Goal: Information Seeking & Learning: Learn about a topic

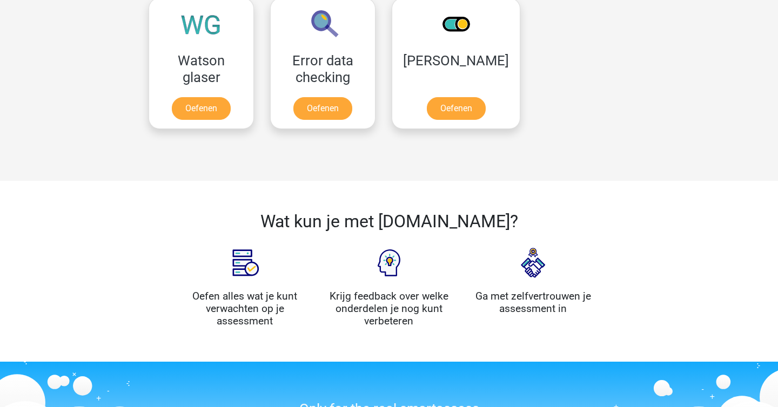
scroll to position [957, 0]
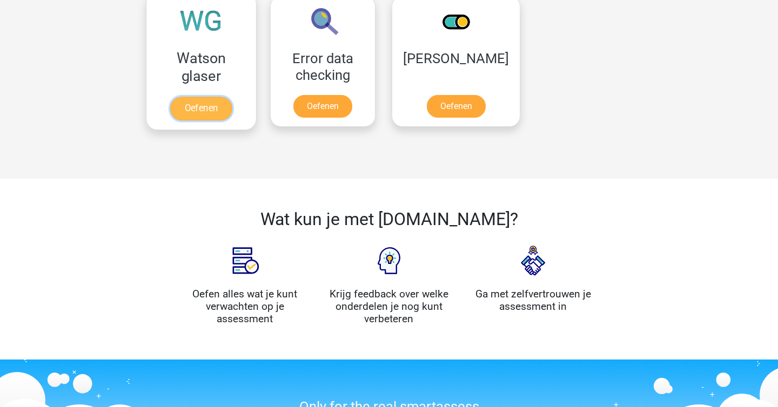
click at [232, 97] on link "Oefenen" at bounding box center [201, 109] width 62 height 24
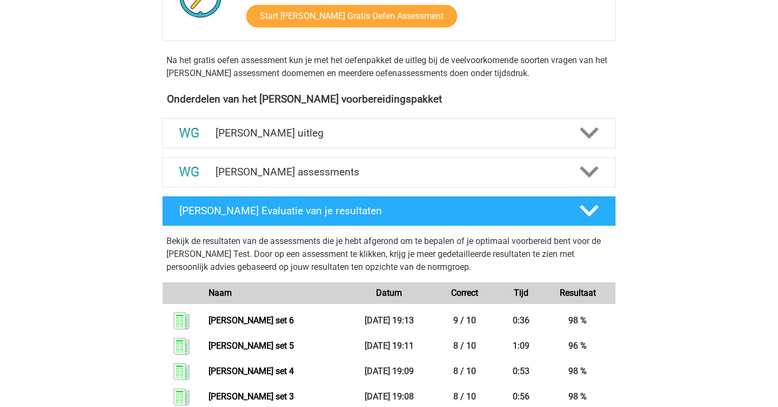
scroll to position [306, 0]
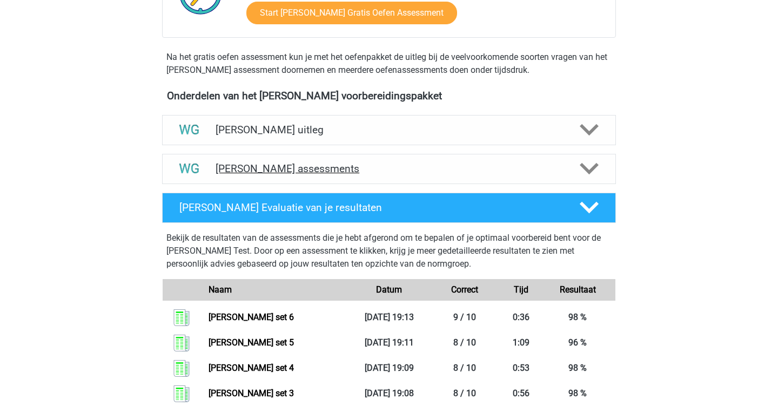
click at [312, 180] on div "Watson Glaser assessments" at bounding box center [389, 169] width 454 height 30
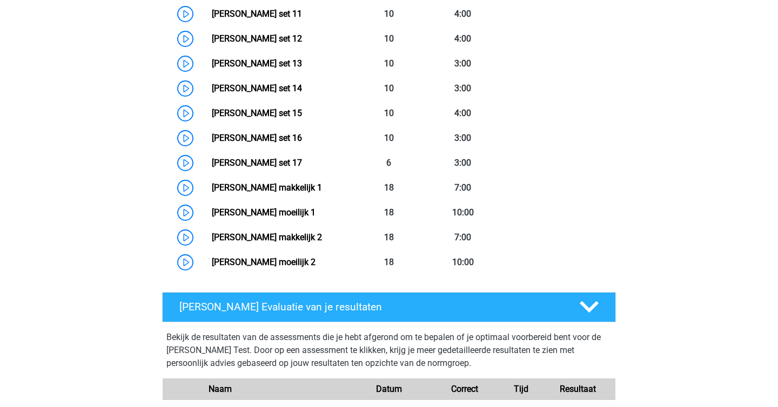
scroll to position [821, 0]
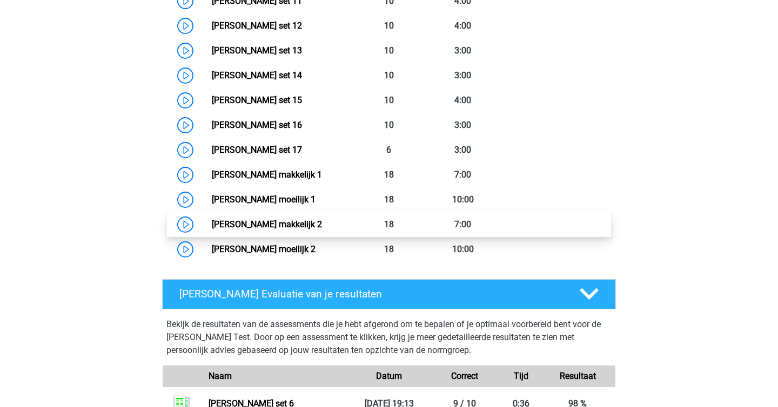
click at [287, 225] on link "Watson Glaser makkelijk 2" at bounding box center [267, 224] width 110 height 10
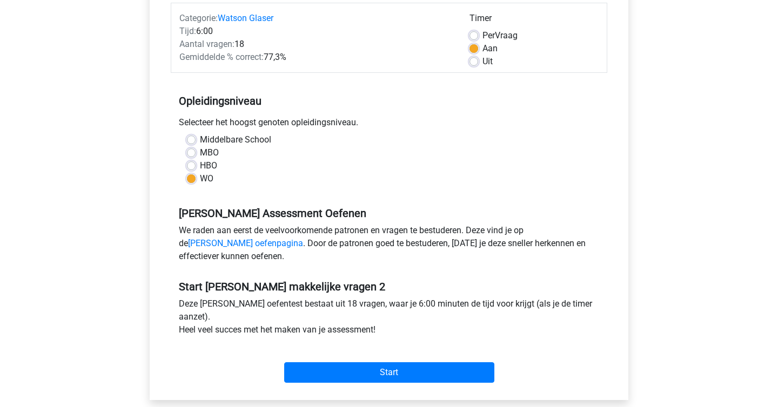
scroll to position [220, 0]
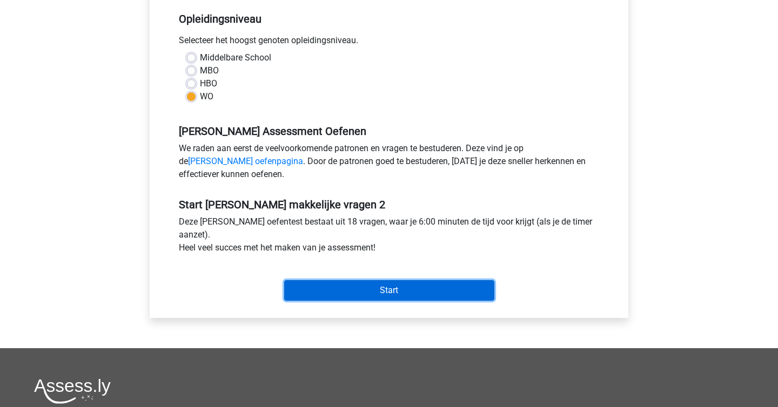
click at [392, 298] on input "Start" at bounding box center [389, 290] width 210 height 21
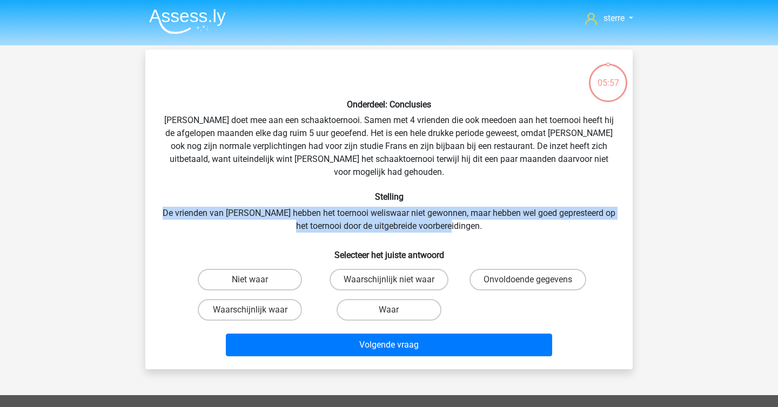
drag, startPoint x: 177, startPoint y: 197, endPoint x: 493, endPoint y: 215, distance: 317.1
click at [493, 215] on div "Onderdeel: Conclusies Pablo doet mee aan een schaaktoernooi. Samen met 4 vriend…" at bounding box center [389, 209] width 479 height 302
click at [533, 269] on label "Onvoldoende gegevens" at bounding box center [527, 280] width 117 height 22
click at [533, 280] on input "Onvoldoende gegevens" at bounding box center [531, 283] width 7 height 7
radio input "true"
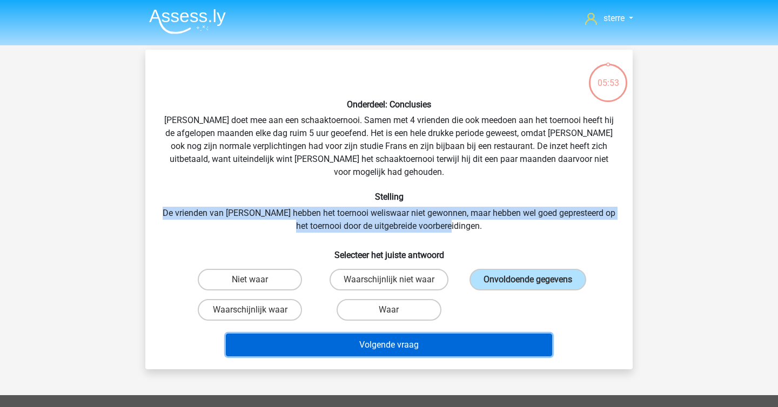
click at [478, 338] on button "Volgende vraag" at bounding box center [389, 345] width 327 height 23
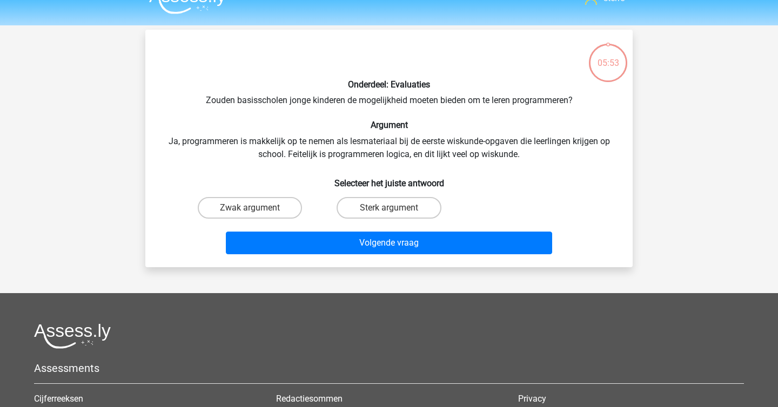
scroll to position [50, 0]
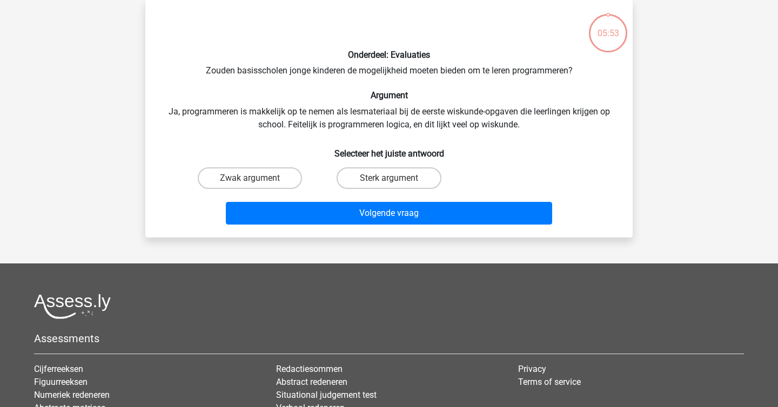
click at [271, 106] on div "Onderdeel: Evaluaties Zouden basisscholen jonge kinderen de mogelijkheid moeten…" at bounding box center [389, 119] width 479 height 220
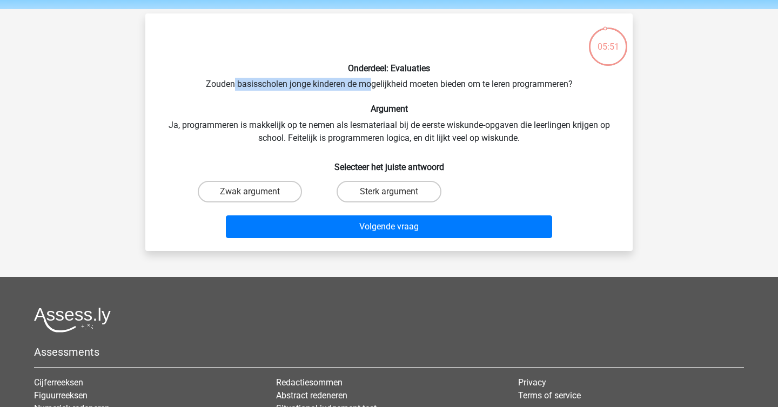
drag, startPoint x: 231, startPoint y: 83, endPoint x: 403, endPoint y: 93, distance: 172.6
click at [402, 92] on div "Onderdeel: Evaluaties Zouden basisscholen jonge kinderen de mogelijkheid moeten…" at bounding box center [389, 132] width 479 height 220
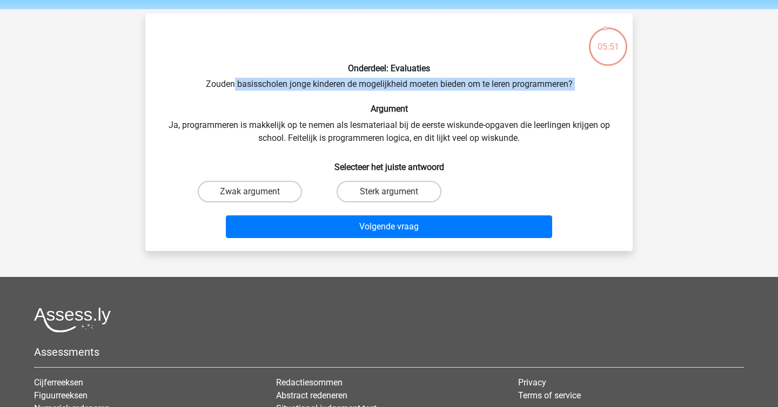
click at [403, 93] on div "Onderdeel: Evaluaties Zouden basisscholen jonge kinderen de mogelijkheid moeten…" at bounding box center [389, 132] width 479 height 220
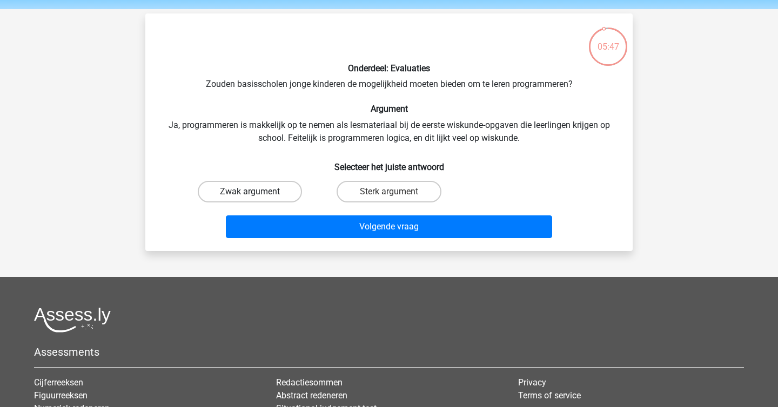
click at [271, 189] on label "Zwak argument" at bounding box center [250, 192] width 104 height 22
click at [257, 192] on input "Zwak argument" at bounding box center [253, 195] width 7 height 7
radio input "true"
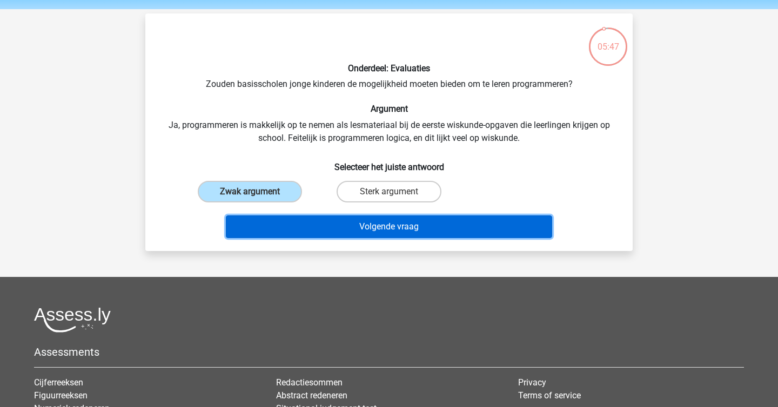
click at [393, 231] on button "Volgende vraag" at bounding box center [389, 227] width 327 height 23
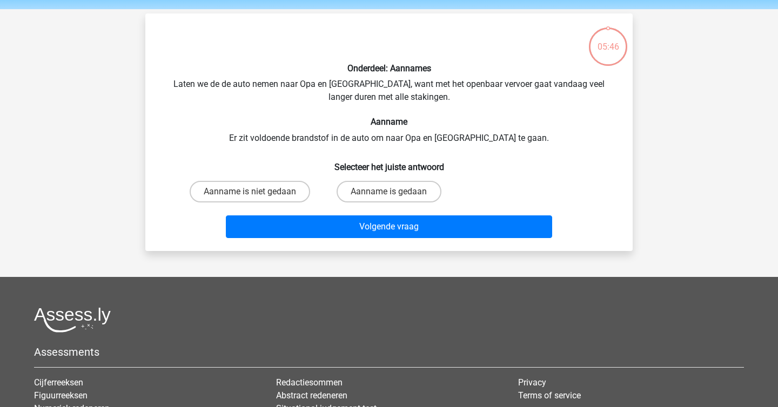
scroll to position [50, 0]
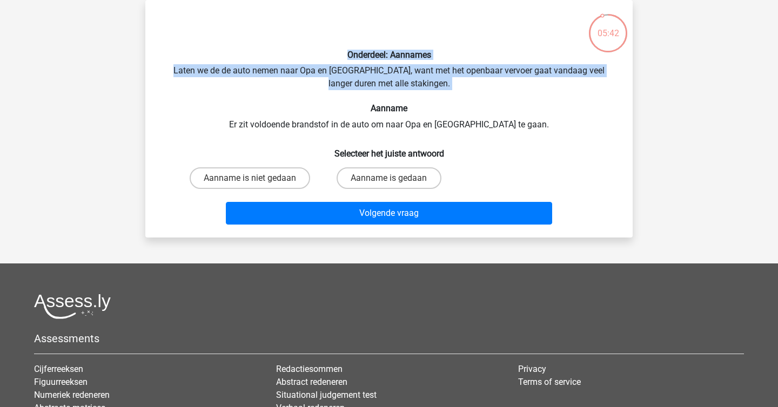
drag, startPoint x: 311, startPoint y: 58, endPoint x: 365, endPoint y: 103, distance: 70.6
click at [365, 103] on div "Onderdeel: Aannames Laten we de de auto nemen naar Opa en Oma, want met het ope…" at bounding box center [389, 119] width 479 height 220
click at [365, 103] on h6 "Aanname" at bounding box center [389, 108] width 453 height 10
drag, startPoint x: 374, startPoint y: 93, endPoint x: 177, endPoint y: 69, distance: 198.1
click at [177, 69] on div "Onderdeel: Aannames Laten we de de auto nemen naar Opa en Oma, want met het ope…" at bounding box center [389, 119] width 479 height 220
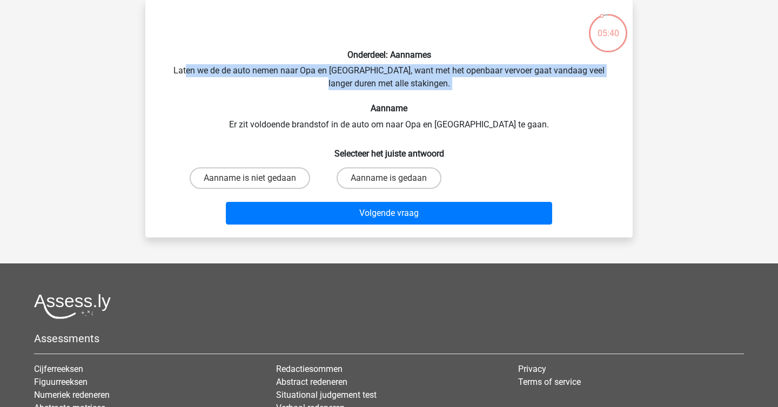
click at [177, 69] on div "Onderdeel: Aannames Laten we de de auto nemen naar Opa en Oma, want met het ope…" at bounding box center [389, 119] width 479 height 220
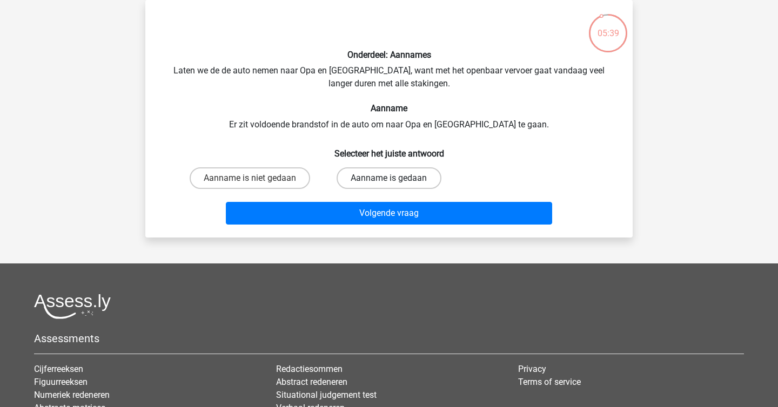
click at [384, 181] on label "Aanname is gedaan" at bounding box center [389, 178] width 104 height 22
click at [389, 181] on input "Aanname is gedaan" at bounding box center [392, 181] width 7 height 7
radio input "true"
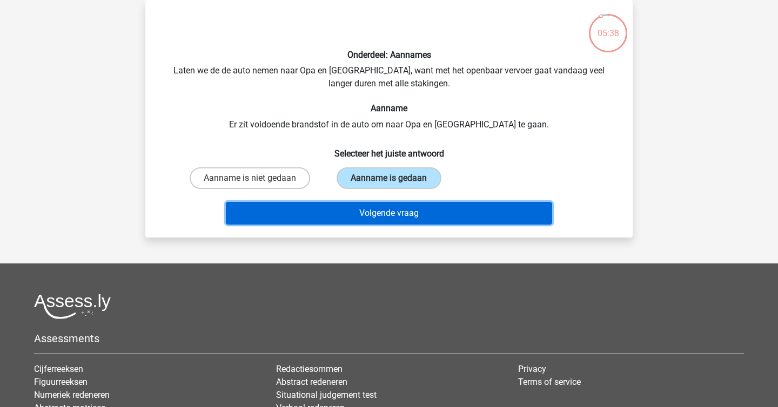
click at [404, 211] on button "Volgende vraag" at bounding box center [389, 213] width 327 height 23
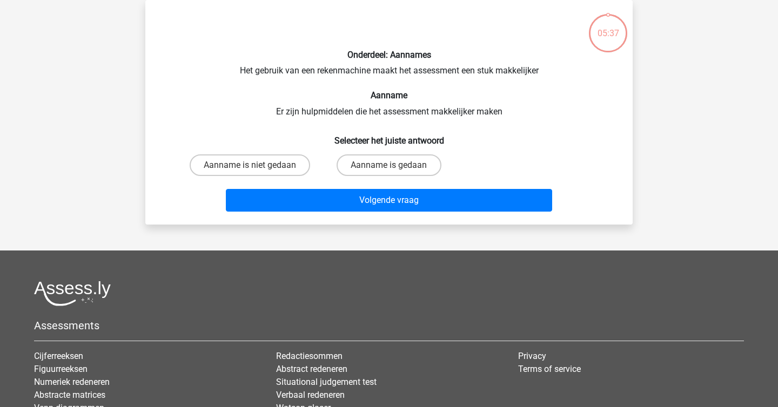
click at [285, 113] on div "Onderdeel: Aannames Het gebruik van een rekenmachine maakt het assessment een s…" at bounding box center [389, 112] width 479 height 207
click at [255, 107] on div "Onderdeel: Aannames Het gebruik van een rekenmachine maakt het assessment een s…" at bounding box center [389, 112] width 479 height 207
click at [394, 164] on label "Aanname is gedaan" at bounding box center [389, 165] width 104 height 22
click at [394, 165] on input "Aanname is gedaan" at bounding box center [392, 168] width 7 height 7
radio input "true"
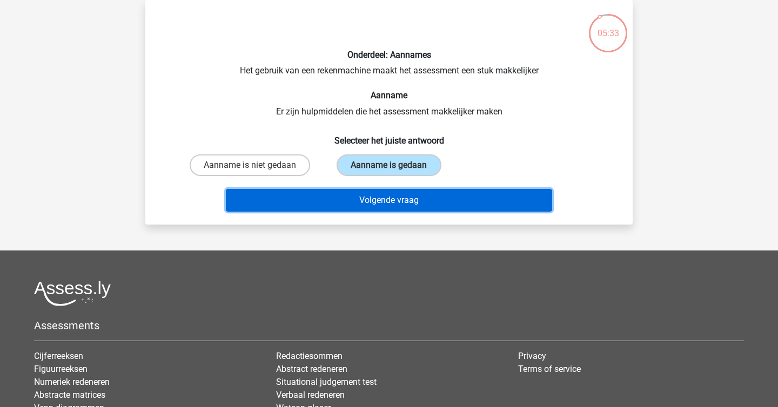
click at [420, 198] on button "Volgende vraag" at bounding box center [389, 200] width 327 height 23
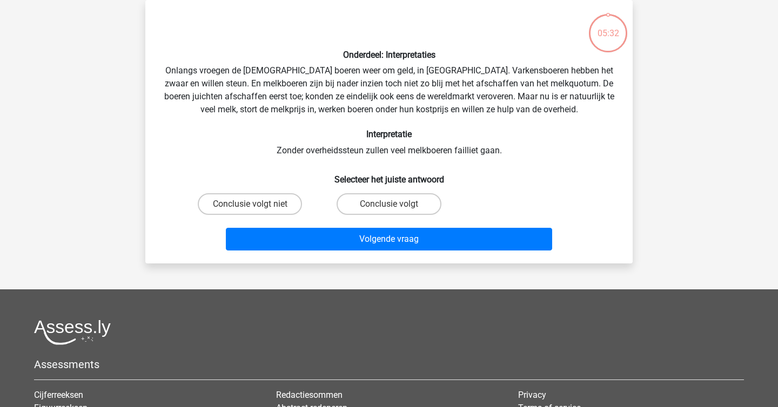
click at [330, 129] on div "Onderdeel: Interpretaties Onlangs vroegen de Europese boeren weer om geld, in B…" at bounding box center [389, 132] width 479 height 246
click at [273, 201] on label "Conclusie volgt niet" at bounding box center [250, 204] width 104 height 22
click at [257, 204] on input "Conclusie volgt niet" at bounding box center [253, 207] width 7 height 7
radio input "true"
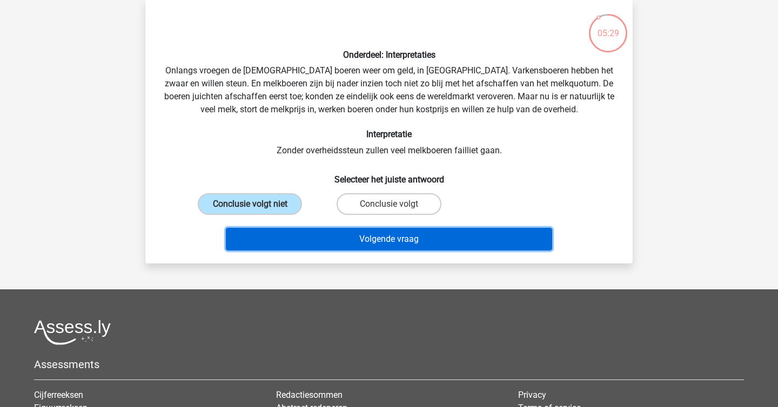
click at [347, 246] on button "Volgende vraag" at bounding box center [389, 239] width 327 height 23
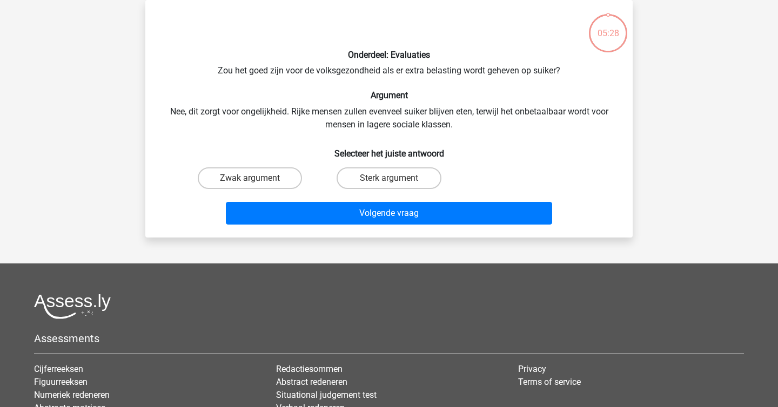
click at [314, 138] on div "Onderdeel: Evaluaties Zou het goed zijn voor de volksgezondheid als er extra be…" at bounding box center [389, 119] width 479 height 220
click at [388, 177] on label "Sterk argument" at bounding box center [389, 178] width 104 height 22
click at [389, 178] on input "Sterk argument" at bounding box center [392, 181] width 7 height 7
radio input "true"
click at [243, 175] on label "Zwak argument" at bounding box center [250, 178] width 104 height 22
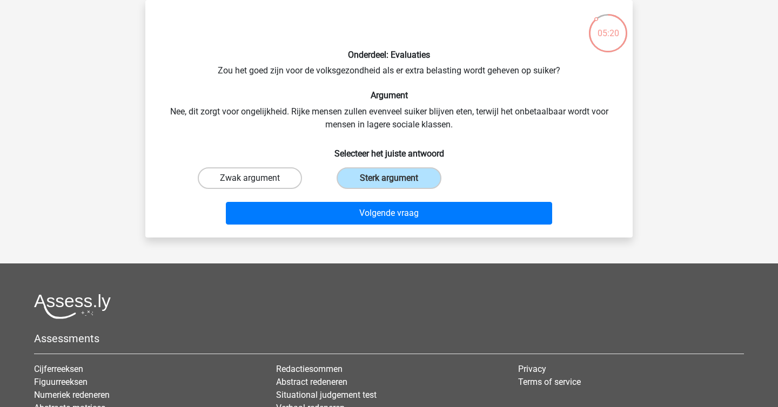
click at [250, 178] on input "Zwak argument" at bounding box center [253, 181] width 7 height 7
radio input "true"
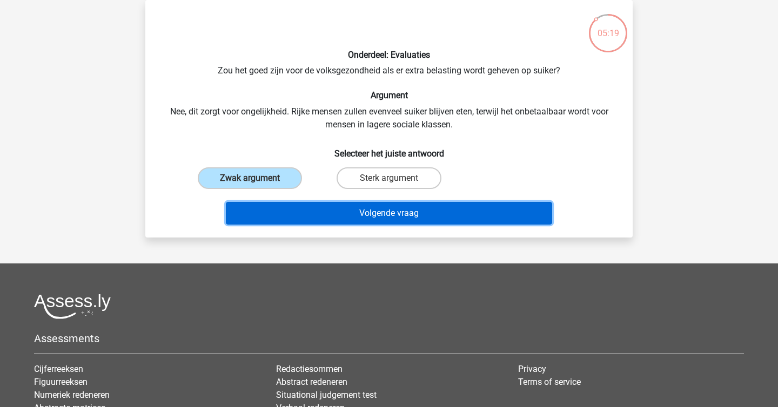
click at [352, 211] on button "Volgende vraag" at bounding box center [389, 213] width 327 height 23
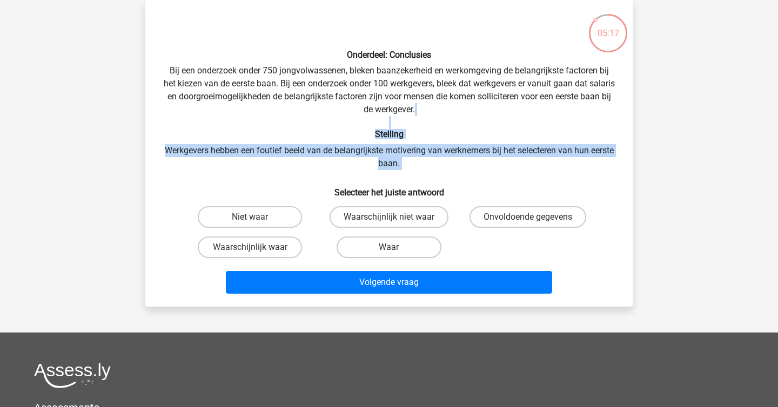
drag, startPoint x: 318, startPoint y: 127, endPoint x: 512, endPoint y: 178, distance: 200.5
click at [512, 178] on div "Onderdeel: Conclusies Bij een onderzoek onder 750 jongvolwassenen, bleken baanz…" at bounding box center [389, 154] width 479 height 290
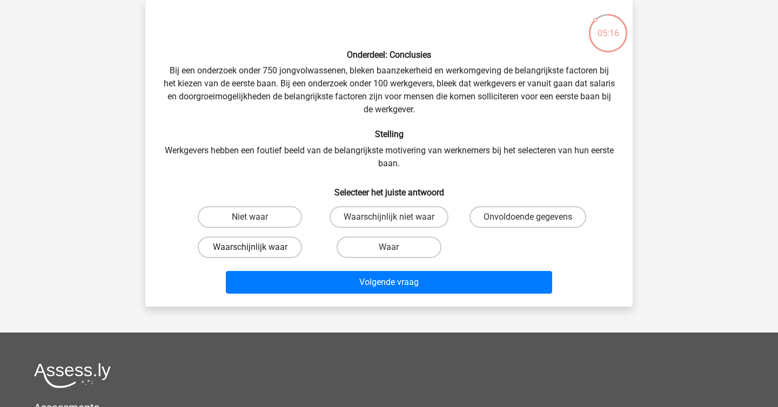
click at [263, 243] on label "Waarschijnlijk waar" at bounding box center [250, 248] width 104 height 22
click at [257, 247] on input "Waarschijnlijk waar" at bounding box center [253, 250] width 7 height 7
radio input "true"
click at [391, 242] on label "Waar" at bounding box center [389, 248] width 104 height 22
click at [391, 247] on input "Waar" at bounding box center [392, 250] width 7 height 7
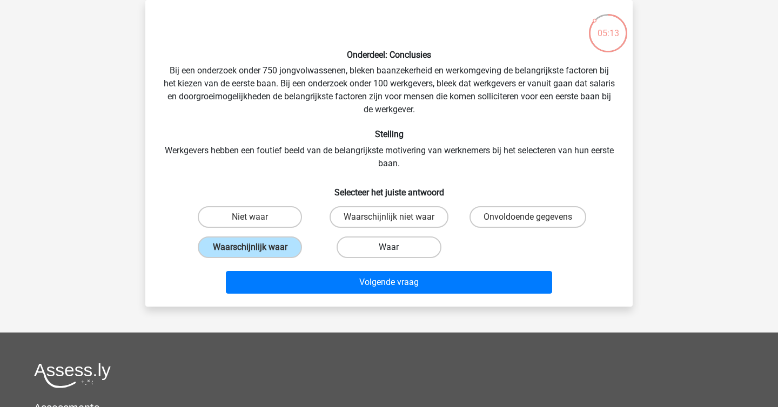
radio input "true"
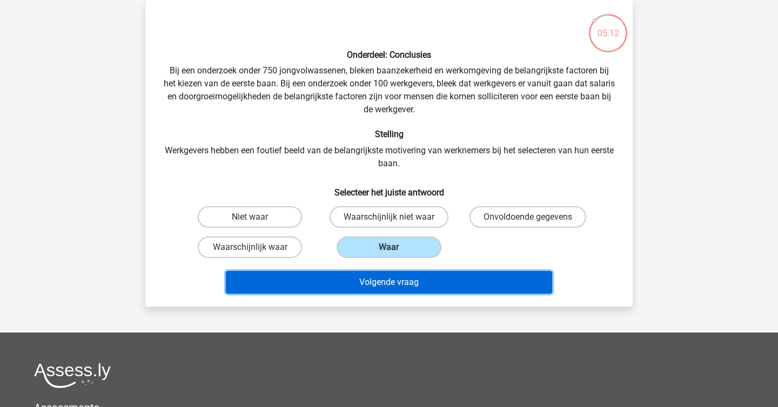
click at [416, 283] on button "Volgende vraag" at bounding box center [389, 282] width 327 height 23
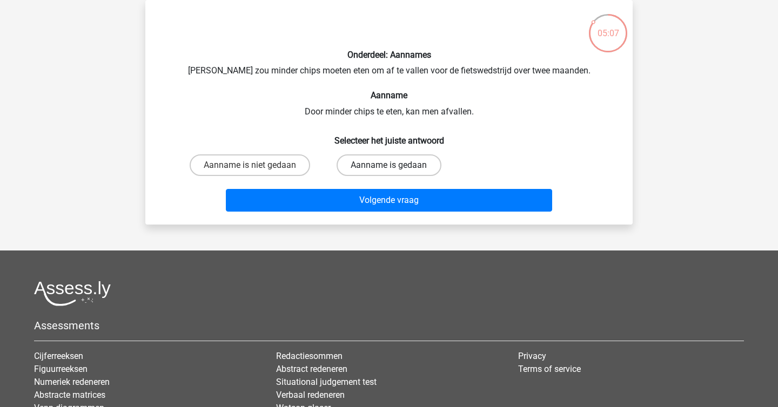
click at [384, 174] on label "Aanname is gedaan" at bounding box center [389, 165] width 104 height 22
click at [389, 172] on input "Aanname is gedaan" at bounding box center [392, 168] width 7 height 7
radio input "true"
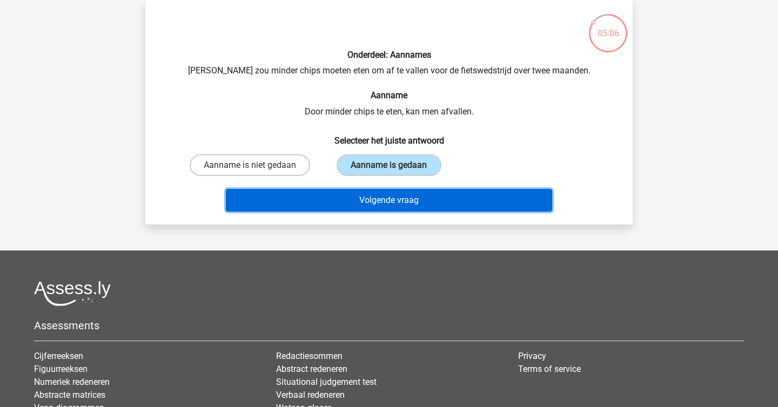
click at [414, 197] on button "Volgende vraag" at bounding box center [389, 200] width 327 height 23
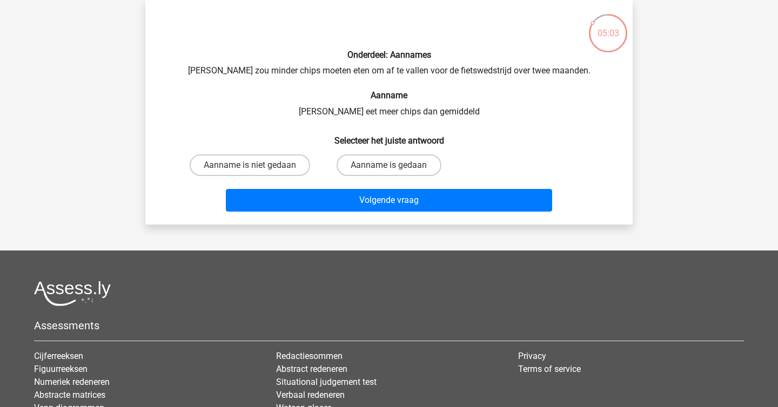
click at [272, 177] on div "Aanname is niet gedaan" at bounding box center [249, 165] width 139 height 30
click at [278, 162] on label "Aanname is niet gedaan" at bounding box center [250, 165] width 120 height 22
click at [257, 165] on input "Aanname is niet gedaan" at bounding box center [253, 168] width 7 height 7
radio input "true"
click at [314, 186] on div "Volgende vraag" at bounding box center [389, 198] width 453 height 36
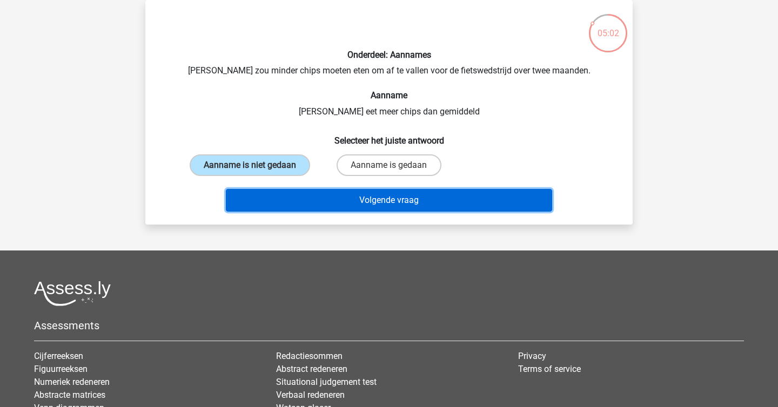
click at [333, 197] on button "Volgende vraag" at bounding box center [389, 200] width 327 height 23
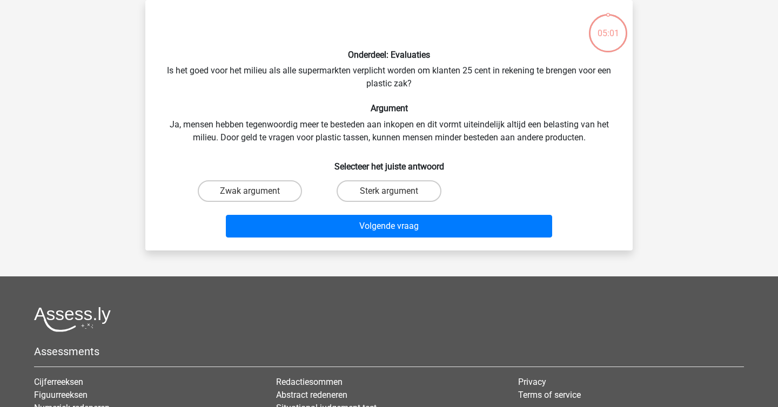
click at [296, 129] on div "Onderdeel: Evaluaties Is het goed voor het milieu als alle supermarkten verplic…" at bounding box center [389, 125] width 479 height 233
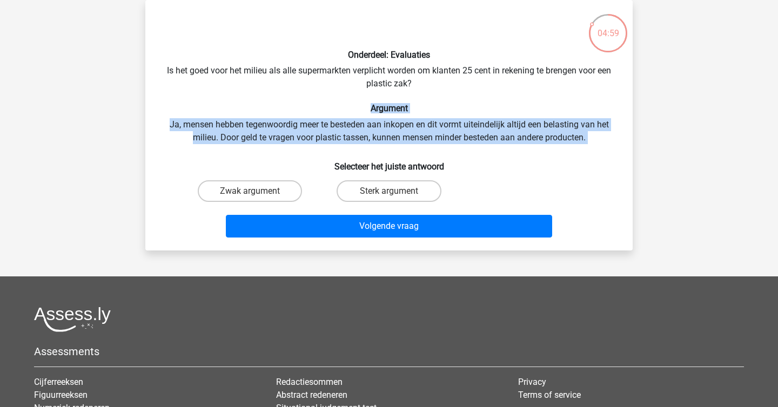
drag, startPoint x: 266, startPoint y: 108, endPoint x: 393, endPoint y: 157, distance: 136.4
click at [393, 157] on div "Onderdeel: Evaluaties Is het goed voor het milieu als alle supermarkten verplic…" at bounding box center [389, 125] width 479 height 233
click at [393, 157] on h6 "Selecteer het juiste antwoord" at bounding box center [389, 162] width 453 height 19
drag, startPoint x: 393, startPoint y: 157, endPoint x: 181, endPoint y: 130, distance: 214.0
click at [181, 130] on div "Onderdeel: Evaluaties Is het goed voor het milieu als alle supermarkten verplic…" at bounding box center [389, 125] width 479 height 233
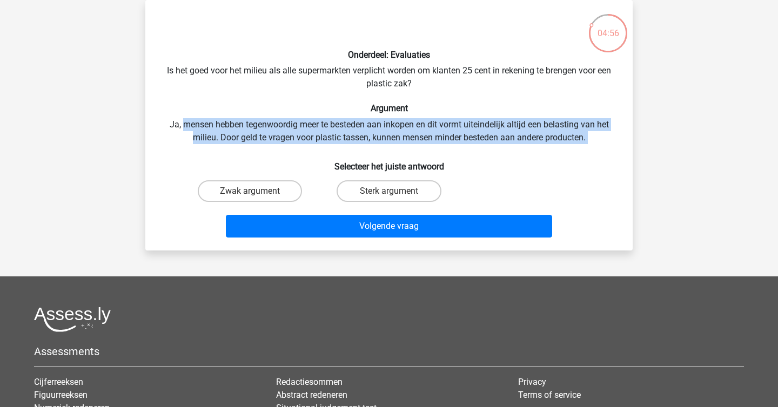
click at [181, 130] on div "Onderdeel: Evaluaties Is het goed voor het milieu als alle supermarkten verplic…" at bounding box center [389, 125] width 479 height 233
drag, startPoint x: 181, startPoint y: 130, endPoint x: 409, endPoint y: 169, distance: 231.3
click at [409, 169] on div "Onderdeel: Evaluaties Is het goed voor het milieu als alle supermarkten verplic…" at bounding box center [389, 125] width 479 height 233
click at [409, 169] on h6 "Selecteer het juiste antwoord" at bounding box center [389, 162] width 453 height 19
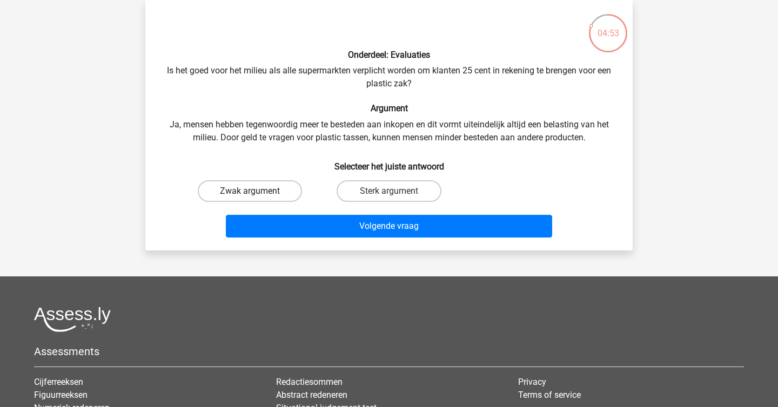
click at [249, 196] on label "Zwak argument" at bounding box center [250, 191] width 104 height 22
click at [250, 196] on input "Zwak argument" at bounding box center [253, 194] width 7 height 7
radio input "true"
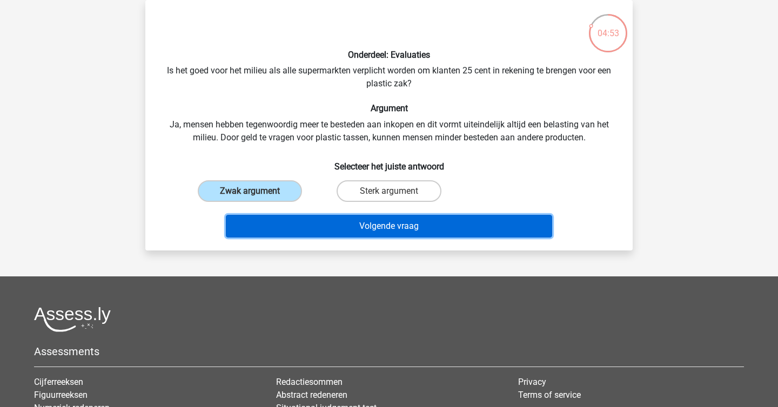
click at [340, 230] on button "Volgende vraag" at bounding box center [389, 226] width 327 height 23
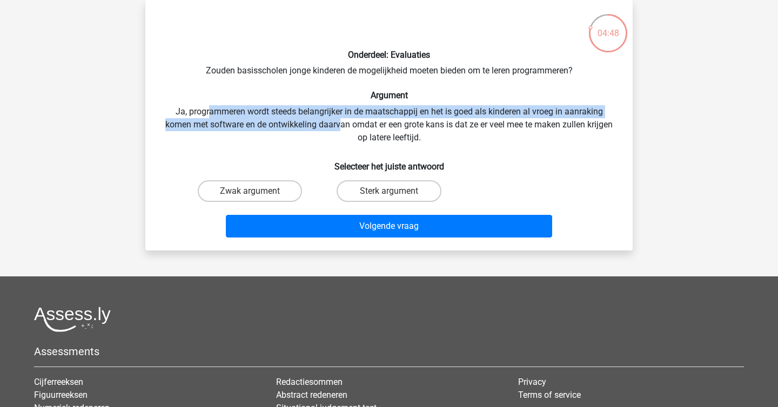
drag, startPoint x: 338, startPoint y: 129, endPoint x: 207, endPoint y: 111, distance: 131.4
click at [207, 111] on div "Onderdeel: Evaluaties Zouden basisscholen jonge kinderen de mogelijkheid moeten…" at bounding box center [389, 125] width 479 height 233
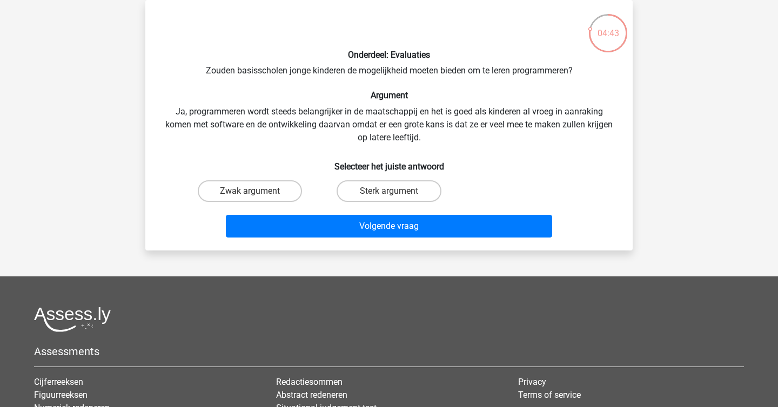
click at [324, 154] on h6 "Selecteer het juiste antwoord" at bounding box center [389, 162] width 453 height 19
click at [385, 195] on label "Sterk argument" at bounding box center [389, 191] width 104 height 22
click at [389, 195] on input "Sterk argument" at bounding box center [392, 194] width 7 height 7
radio input "true"
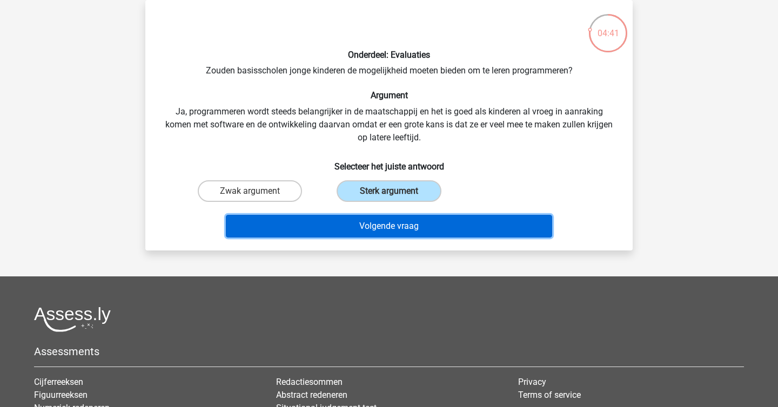
click at [405, 219] on button "Volgende vraag" at bounding box center [389, 226] width 327 height 23
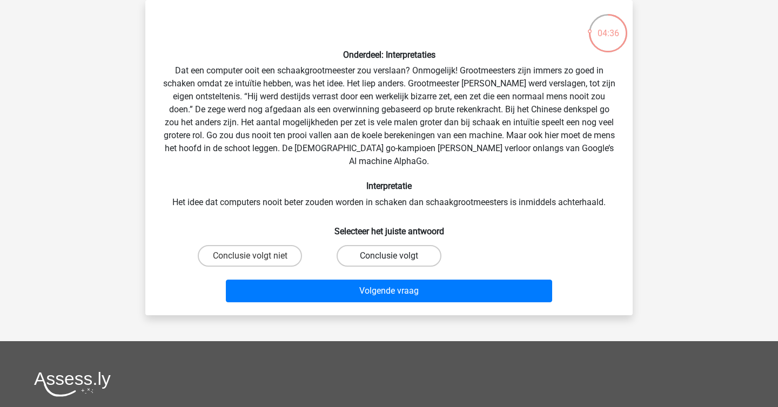
click at [379, 245] on label "Conclusie volgt" at bounding box center [389, 256] width 104 height 22
click at [389, 256] on input "Conclusie volgt" at bounding box center [392, 259] width 7 height 7
radio input "true"
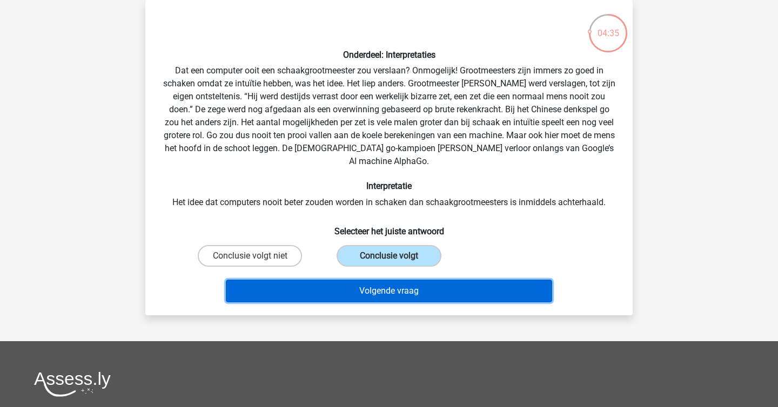
click at [393, 280] on button "Volgende vraag" at bounding box center [389, 291] width 327 height 23
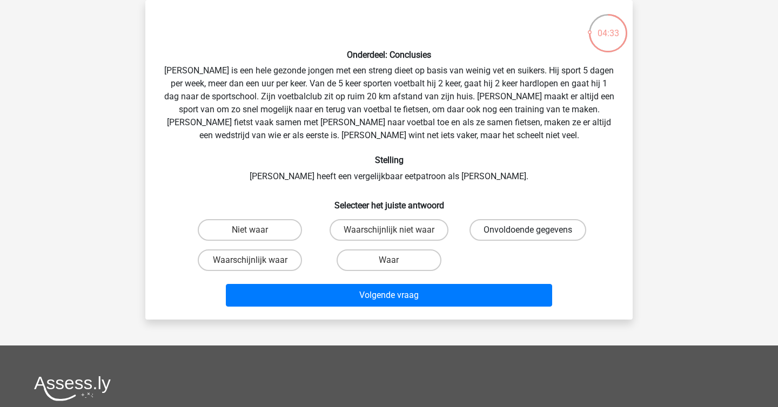
click at [521, 237] on label "Onvoldoende gegevens" at bounding box center [527, 230] width 117 height 22
click at [528, 237] on input "Onvoldoende gegevens" at bounding box center [531, 233] width 7 height 7
radio input "true"
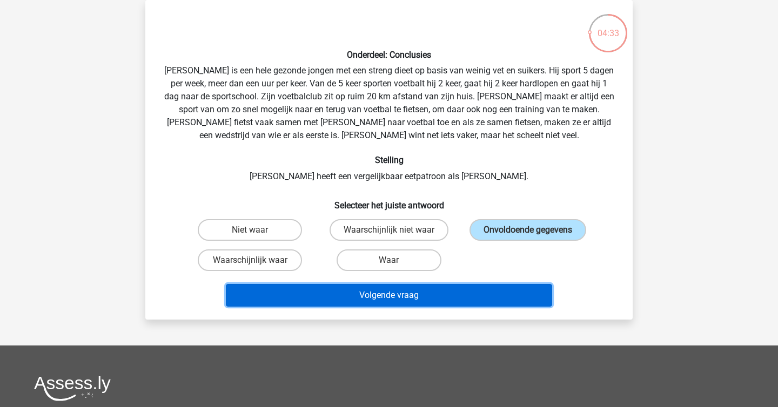
click at [481, 302] on button "Volgende vraag" at bounding box center [389, 295] width 327 height 23
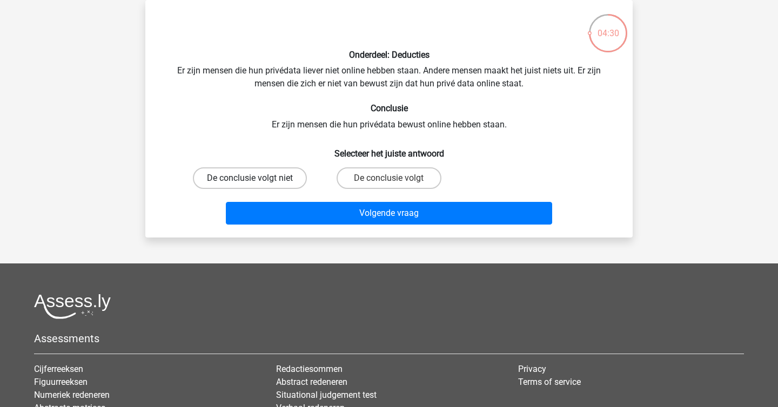
click at [281, 179] on label "De conclusie volgt niet" at bounding box center [250, 178] width 114 height 22
click at [257, 179] on input "De conclusie volgt niet" at bounding box center [253, 181] width 7 height 7
radio input "true"
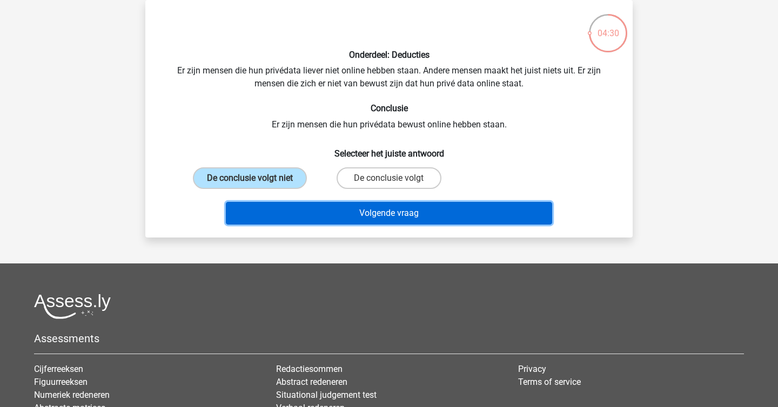
click at [347, 219] on button "Volgende vraag" at bounding box center [389, 213] width 327 height 23
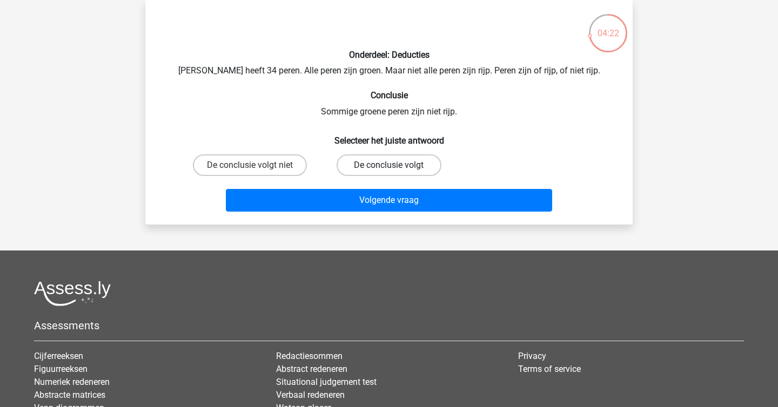
click at [375, 161] on label "De conclusie volgt" at bounding box center [389, 165] width 104 height 22
click at [389, 165] on input "De conclusie volgt" at bounding box center [392, 168] width 7 height 7
radio input "true"
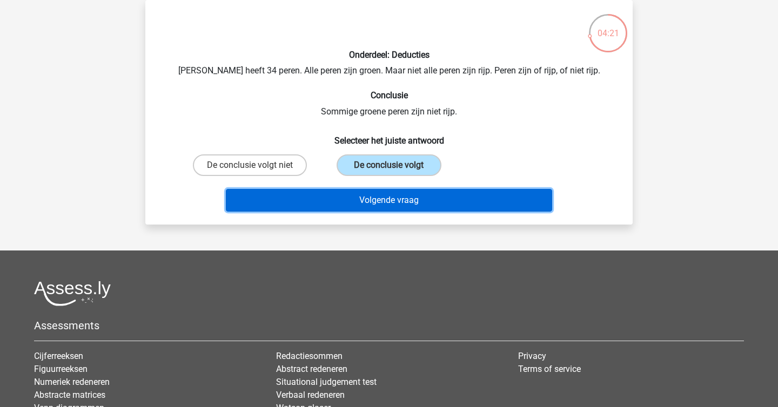
click at [411, 196] on button "Volgende vraag" at bounding box center [389, 200] width 327 height 23
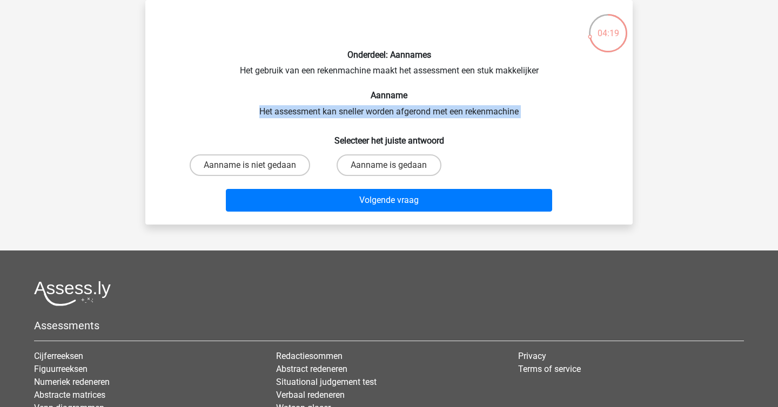
drag, startPoint x: 320, startPoint y: 103, endPoint x: 380, endPoint y: 122, distance: 63.2
click at [380, 122] on div "Onderdeel: Aannames Het gebruik van een rekenmachine maakt het assessment een s…" at bounding box center [389, 112] width 479 height 207
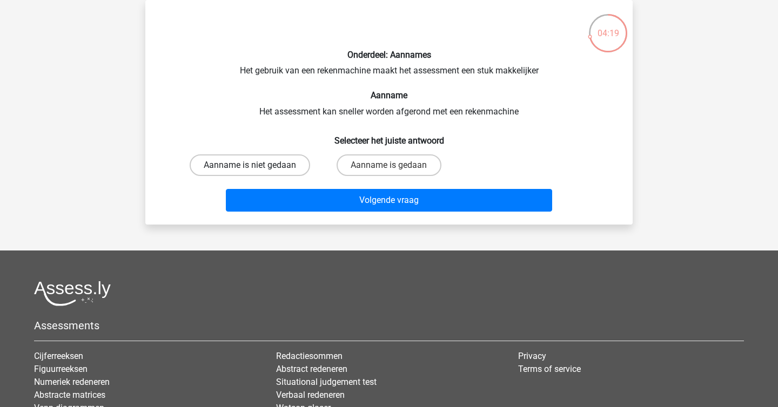
click at [277, 162] on label "Aanname is niet gedaan" at bounding box center [250, 165] width 120 height 22
click at [257, 165] on input "Aanname is niet gedaan" at bounding box center [253, 168] width 7 height 7
radio input "true"
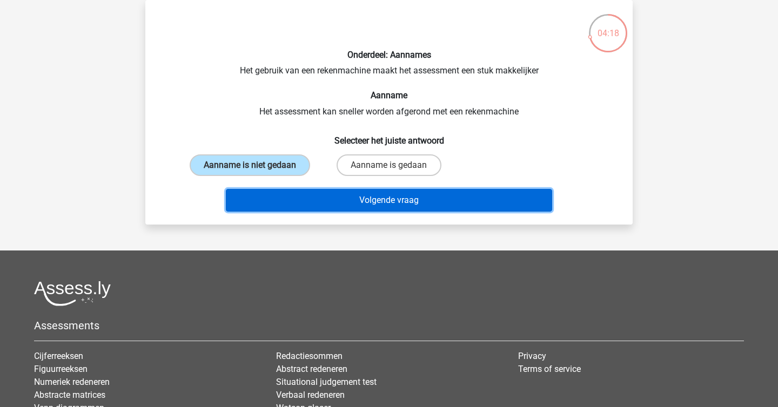
click at [337, 204] on button "Volgende vraag" at bounding box center [389, 200] width 327 height 23
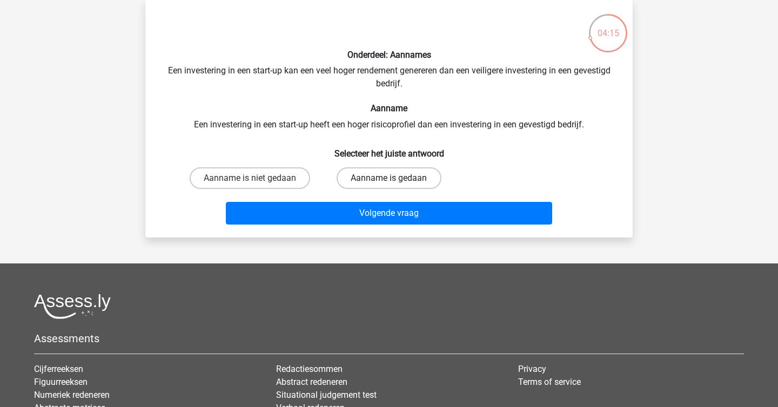
click at [412, 178] on label "Aanname is gedaan" at bounding box center [389, 178] width 104 height 22
click at [396, 178] on input "Aanname is gedaan" at bounding box center [392, 181] width 7 height 7
radio input "true"
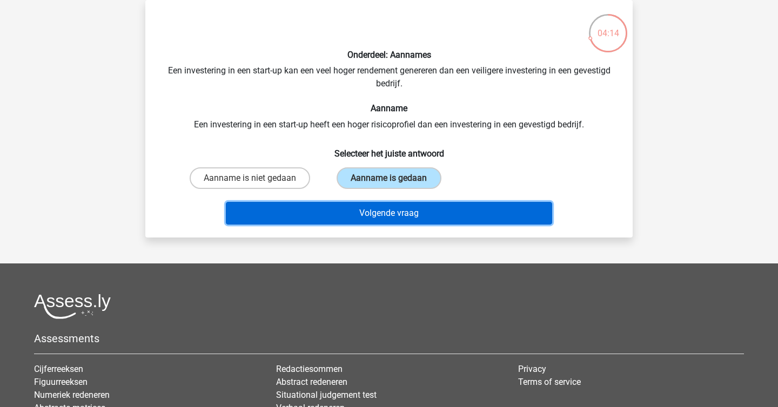
click at [413, 219] on button "Volgende vraag" at bounding box center [389, 213] width 327 height 23
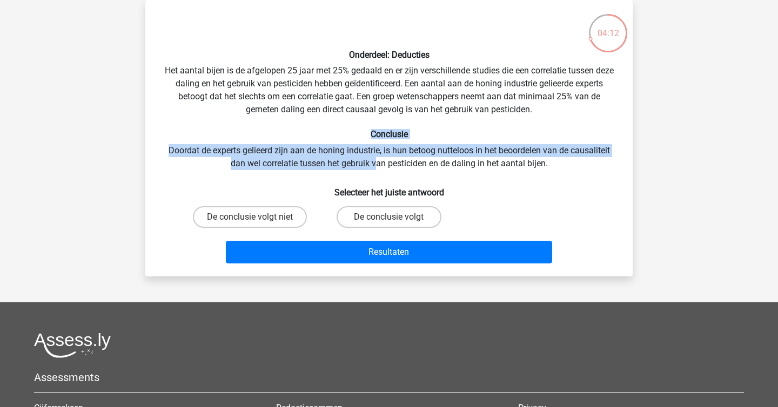
drag, startPoint x: 217, startPoint y: 138, endPoint x: 386, endPoint y: 161, distance: 170.1
click at [385, 161] on div "Onderdeel: Deducties Het aantal bijen is de afgelopen 25 jaar met 25% gedaald e…" at bounding box center [389, 138] width 479 height 259
click at [386, 161] on div "Onderdeel: Deducties Het aantal bijen is de afgelopen 25 jaar met 25% gedaald e…" at bounding box center [389, 138] width 479 height 259
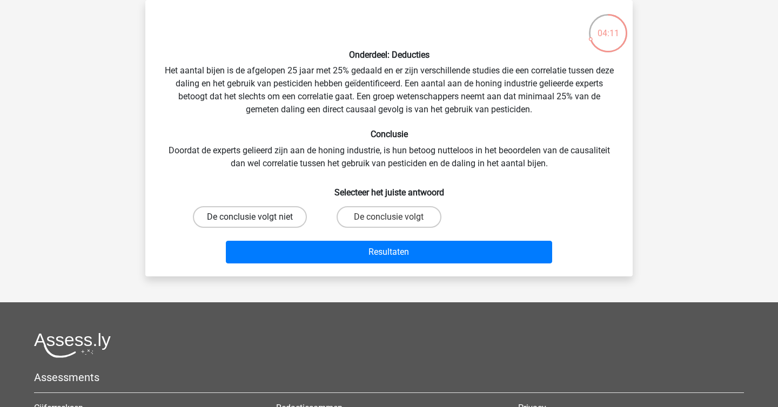
click at [281, 207] on label "De conclusie volgt niet" at bounding box center [250, 217] width 114 height 22
click at [257, 217] on input "De conclusie volgt niet" at bounding box center [253, 220] width 7 height 7
radio input "true"
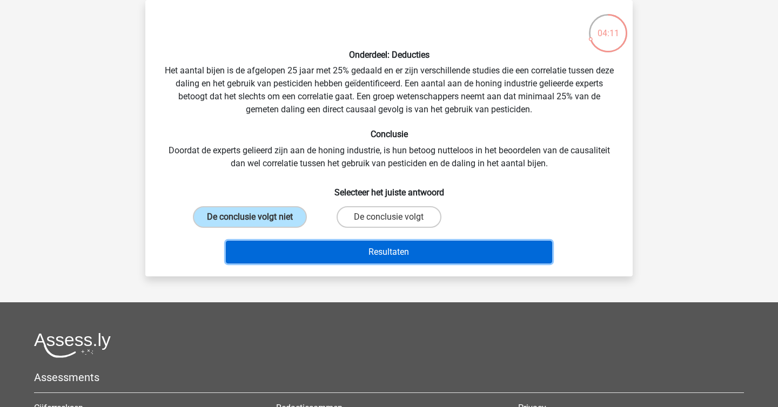
click at [382, 255] on button "Resultaten" at bounding box center [389, 252] width 327 height 23
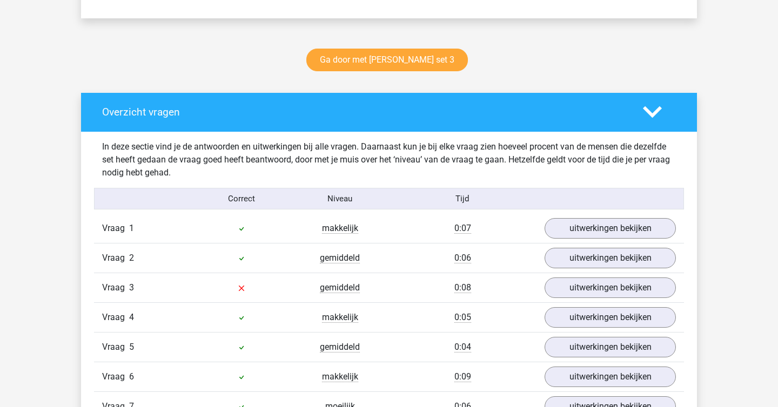
scroll to position [566, 0]
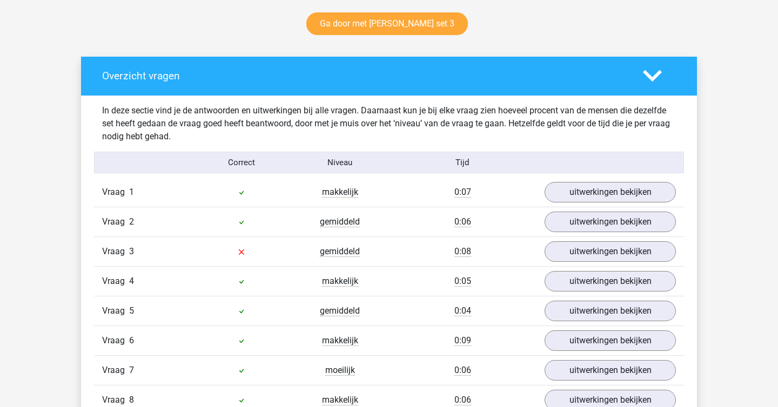
click at [563, 239] on div "Vraag 3 gemiddeld 0:08 uitwerkingen bekijken" at bounding box center [389, 252] width 590 height 30
click at [571, 247] on link "uitwerkingen bekijken" at bounding box center [610, 252] width 151 height 24
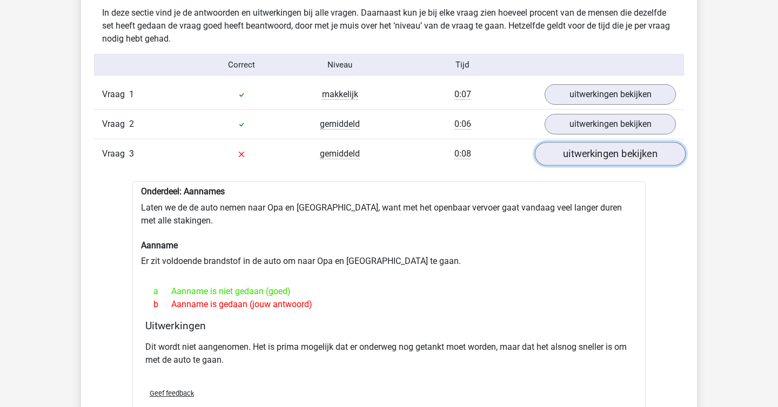
scroll to position [687, 0]
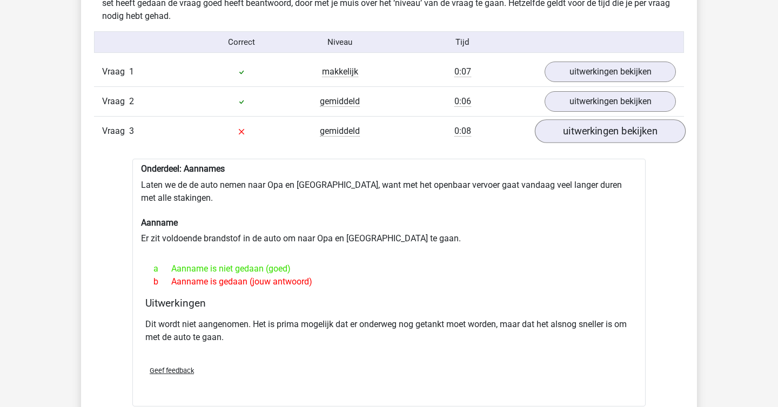
click at [564, 263] on div "a Aanname is niet gedaan (goed)" at bounding box center [388, 269] width 487 height 13
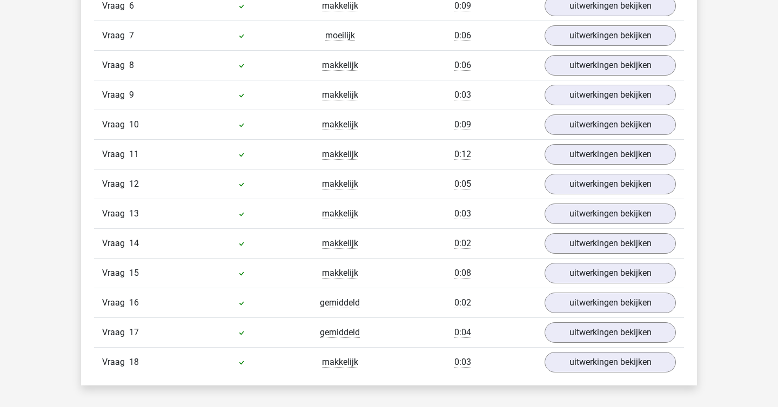
scroll to position [1187, 0]
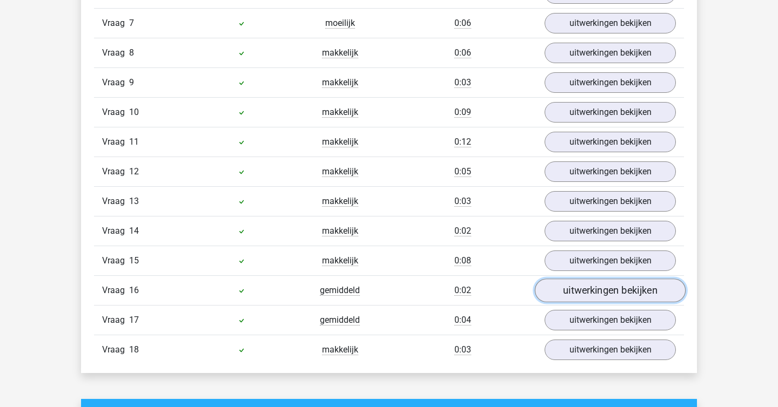
click at [606, 279] on link "uitwerkingen bekijken" at bounding box center [610, 291] width 151 height 24
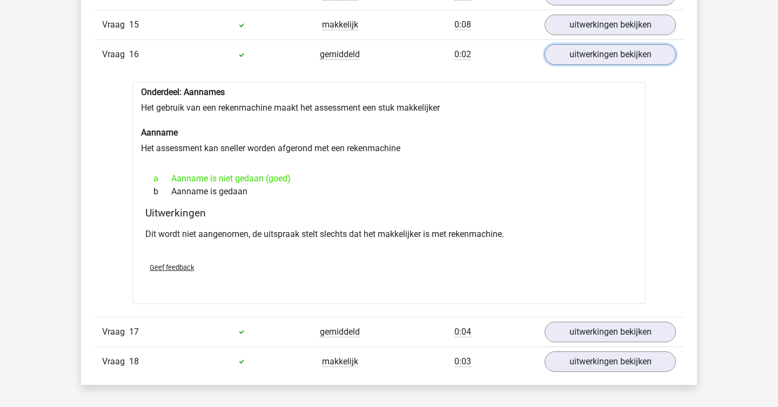
scroll to position [1444, 0]
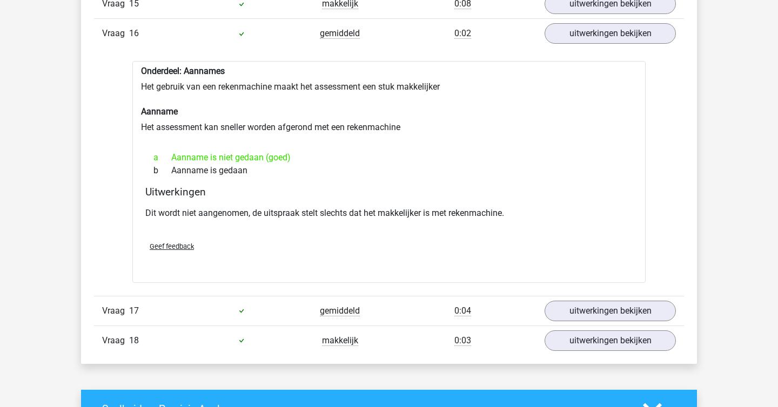
click at [577, 308] on div "Vraag 17 gemiddeld 0:04 uitwerkingen bekijken" at bounding box center [389, 311] width 590 height 30
click at [580, 299] on link "uitwerkingen bekijken" at bounding box center [610, 311] width 151 height 24
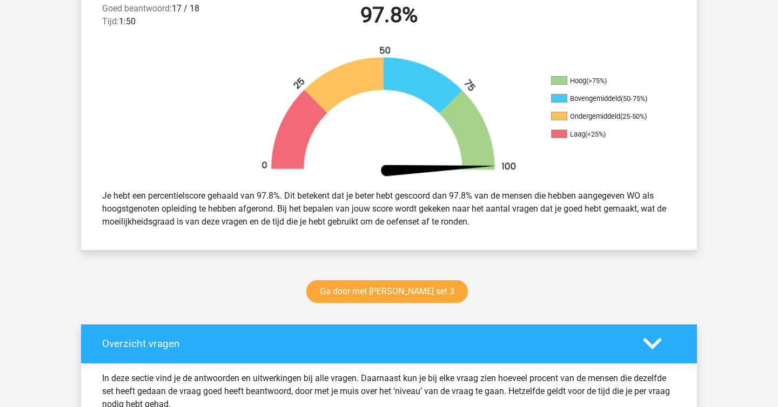
scroll to position [0, 0]
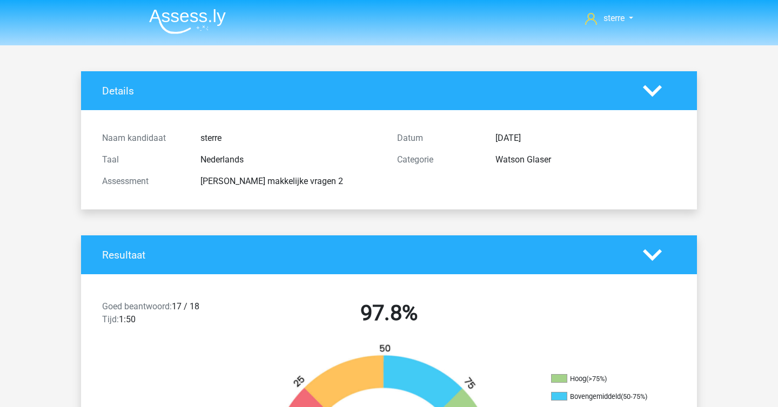
click at [181, 25] on img at bounding box center [187, 21] width 77 height 25
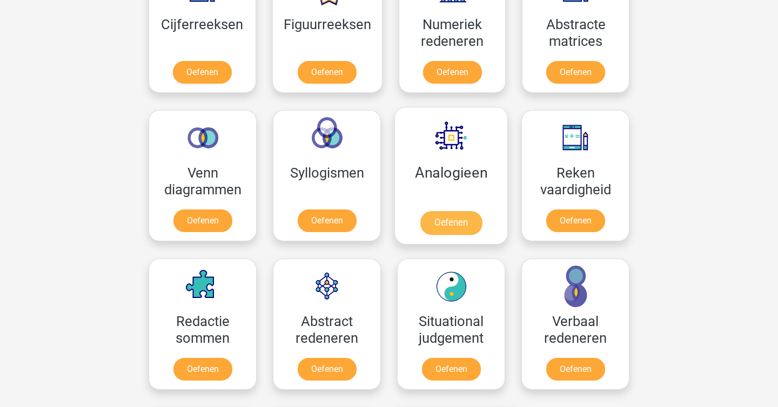
scroll to position [544, 0]
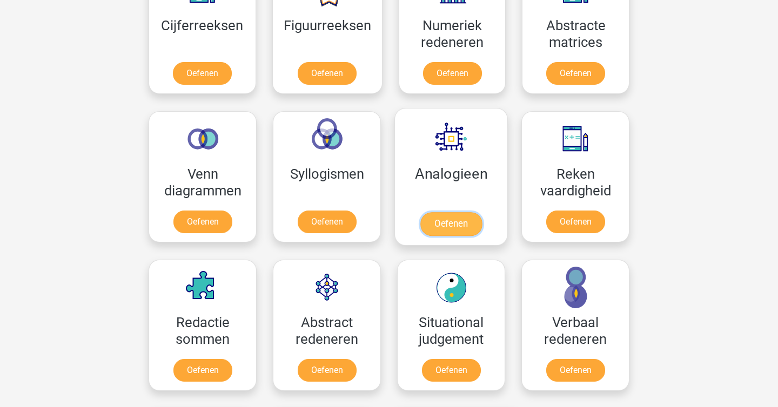
click at [438, 212] on link "Oefenen" at bounding box center [451, 224] width 62 height 24
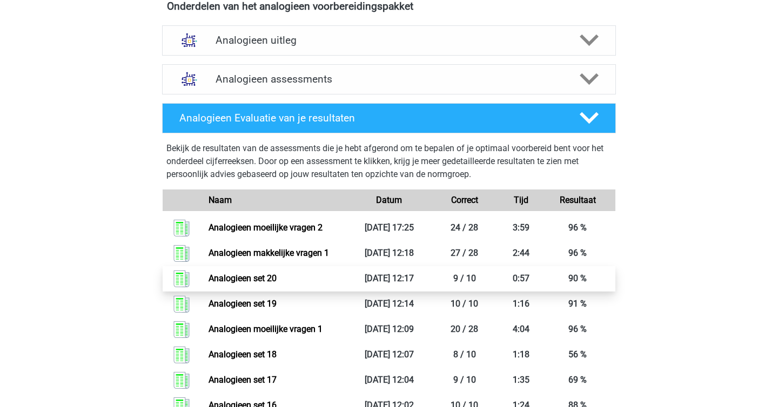
scroll to position [259, 0]
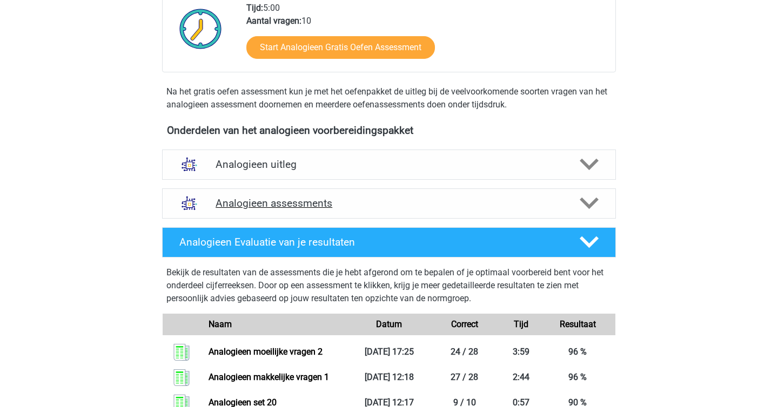
click at [304, 194] on div "Analogieen assessments" at bounding box center [389, 204] width 454 height 30
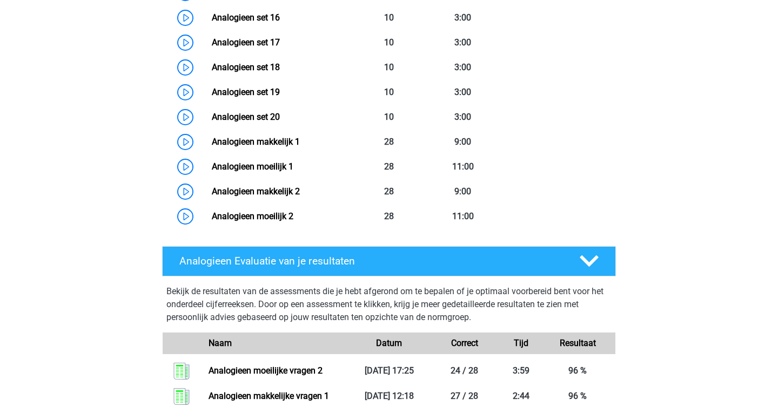
scroll to position [910, 0]
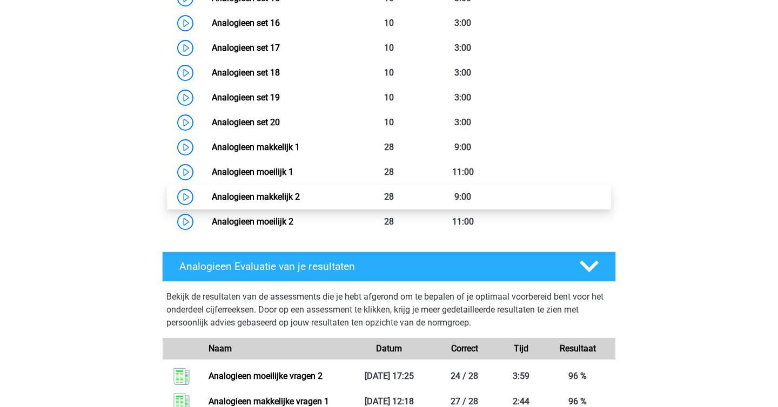
click at [288, 194] on link "Analogieen makkelijk 2" at bounding box center [256, 197] width 88 height 10
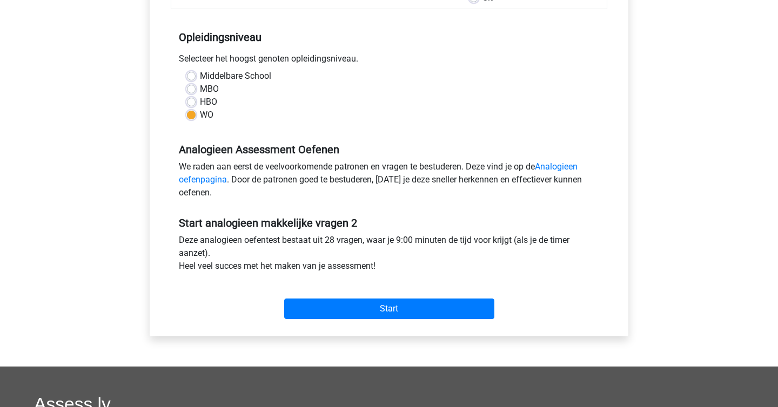
scroll to position [204, 0]
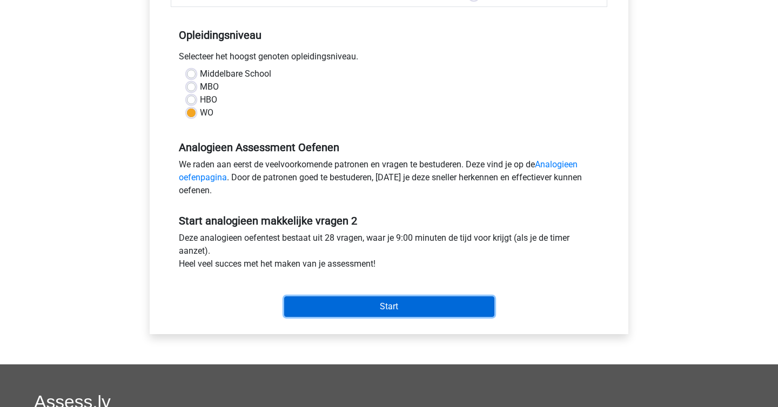
click at [383, 301] on input "Start" at bounding box center [389, 307] width 210 height 21
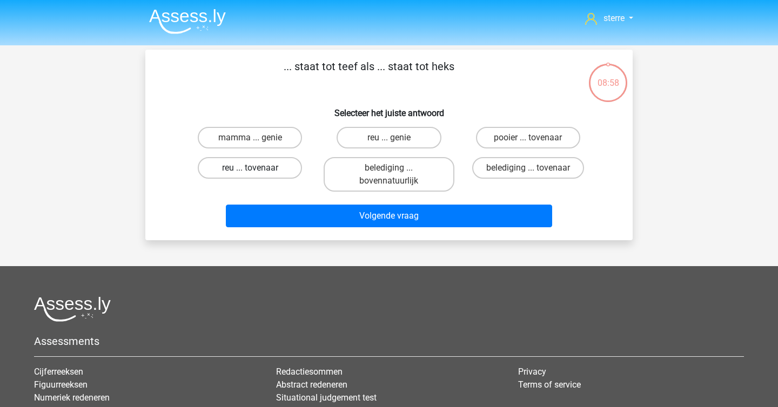
click at [241, 161] on label "reu ... tovenaar" at bounding box center [250, 168] width 104 height 22
click at [250, 168] on input "reu ... tovenaar" at bounding box center [253, 171] width 7 height 7
radio input "true"
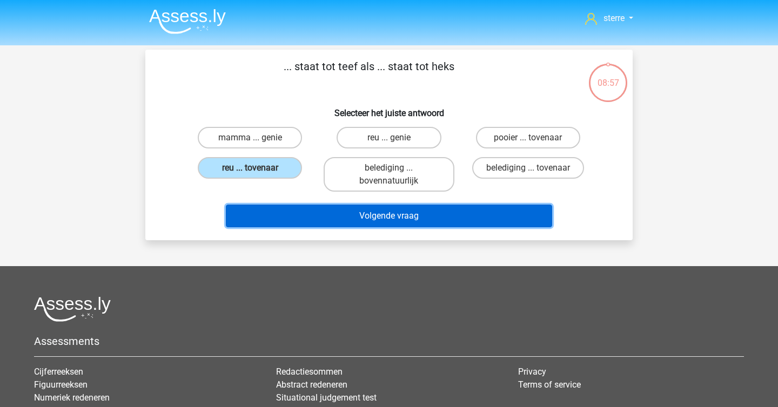
click at [341, 217] on button "Volgende vraag" at bounding box center [389, 216] width 327 height 23
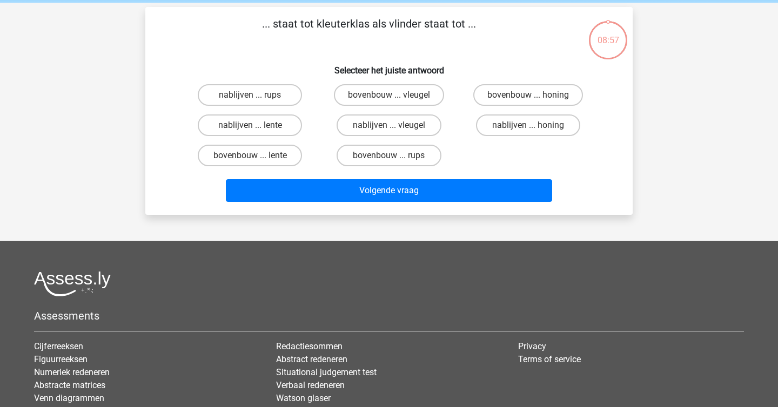
scroll to position [50, 0]
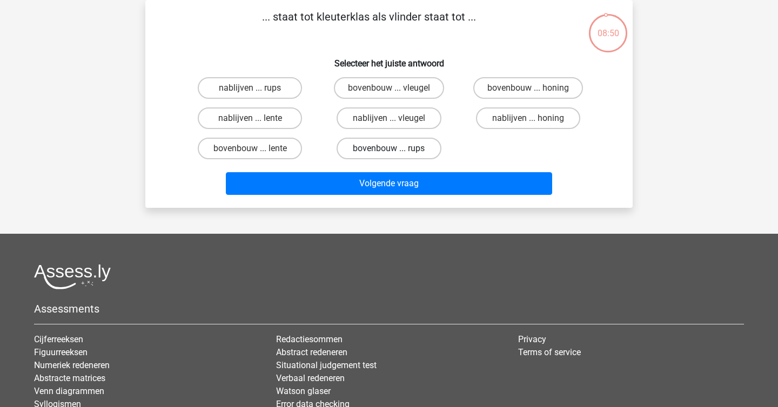
click at [426, 146] on label "bovenbouw ... rups" at bounding box center [389, 149] width 104 height 22
click at [396, 149] on input "bovenbouw ... rups" at bounding box center [392, 152] width 7 height 7
radio input "true"
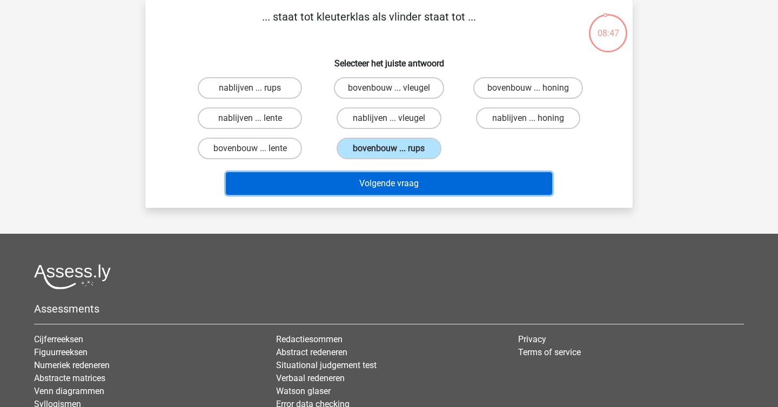
click at [449, 182] on button "Volgende vraag" at bounding box center [389, 183] width 327 height 23
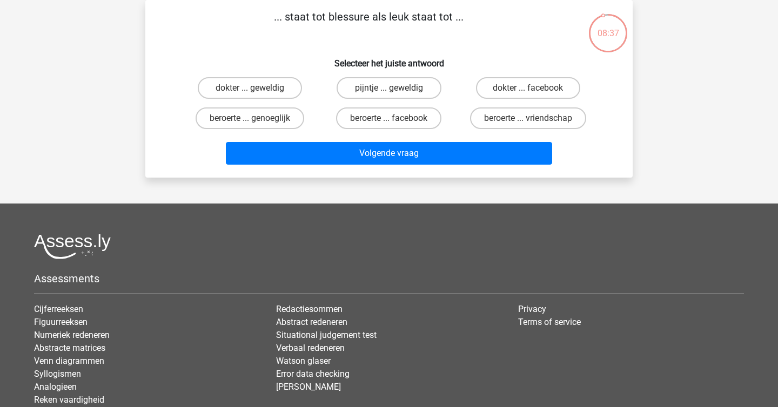
click at [389, 93] on input "pijntje ... geweldig" at bounding box center [392, 91] width 7 height 7
radio input "true"
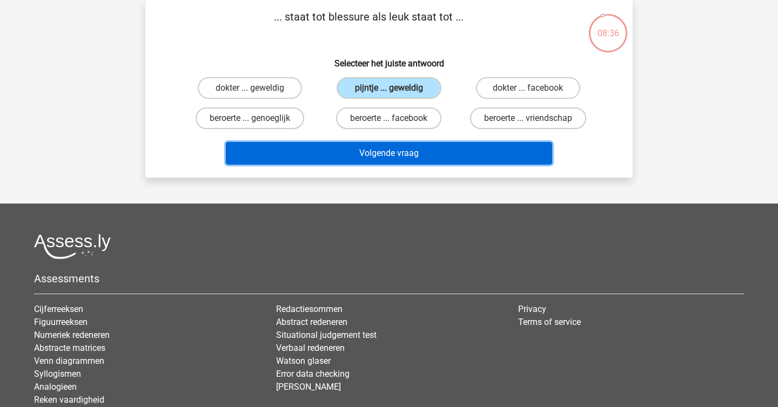
click at [429, 151] on button "Volgende vraag" at bounding box center [389, 153] width 327 height 23
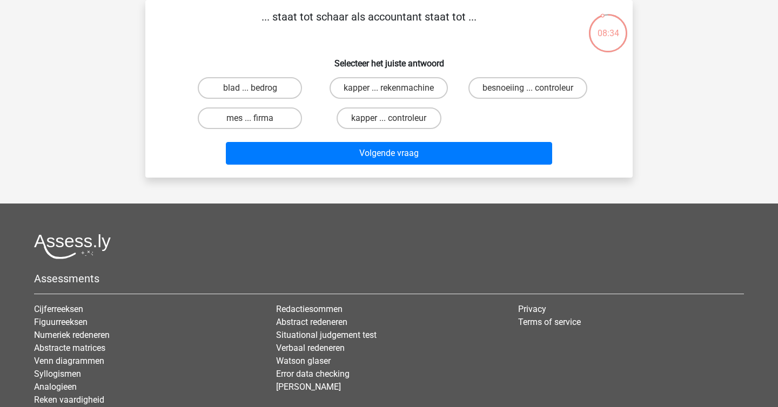
click at [352, 44] on div "... staat tot schaar als accountant staat tot ... Selecteer het juiste antwoord…" at bounding box center [389, 89] width 479 height 160
click at [386, 83] on label "kapper ... rekenmachine" at bounding box center [389, 88] width 118 height 22
click at [389, 88] on input "kapper ... rekenmachine" at bounding box center [392, 91] width 7 height 7
radio input "true"
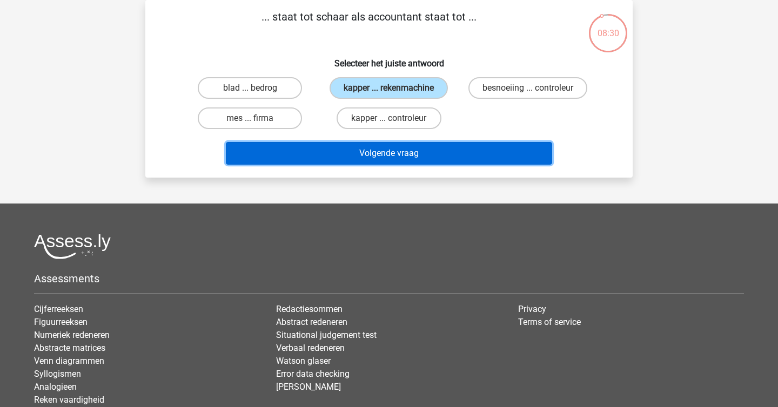
click at [431, 153] on button "Volgende vraag" at bounding box center [389, 153] width 327 height 23
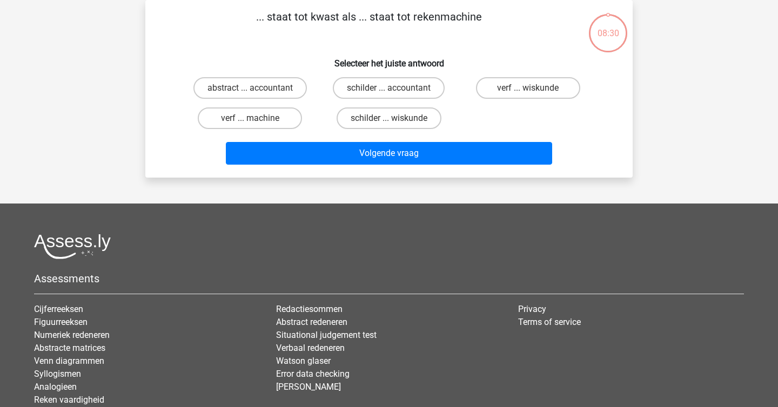
click at [330, 31] on p "... staat tot kwast als ... staat tot rekenmachine" at bounding box center [369, 25] width 412 height 32
click at [393, 86] on label "schilder ... accountant" at bounding box center [389, 88] width 112 height 22
click at [393, 88] on input "schilder ... accountant" at bounding box center [392, 91] width 7 height 7
radio input "true"
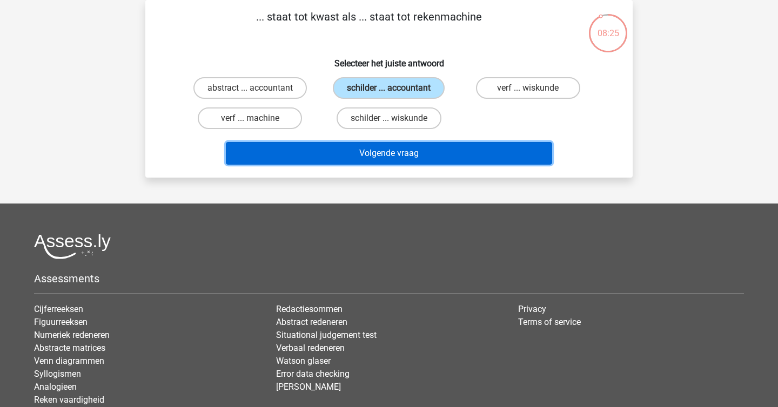
click at [418, 153] on button "Volgende vraag" at bounding box center [389, 153] width 327 height 23
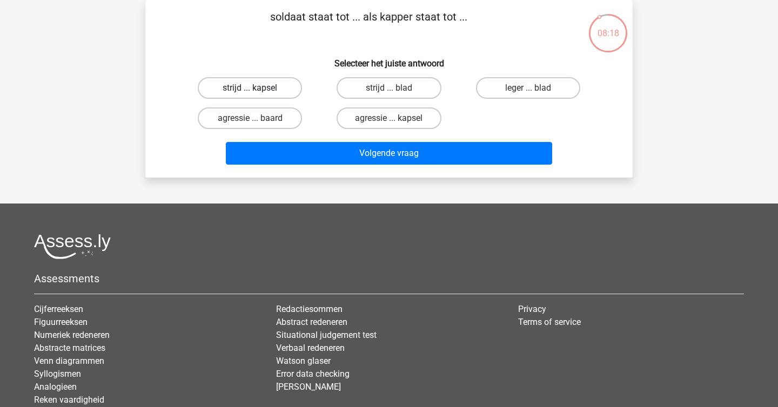
click at [274, 86] on label "strijd ... kapsel" at bounding box center [250, 88] width 104 height 22
click at [257, 88] on input "strijd ... kapsel" at bounding box center [253, 91] width 7 height 7
radio input "true"
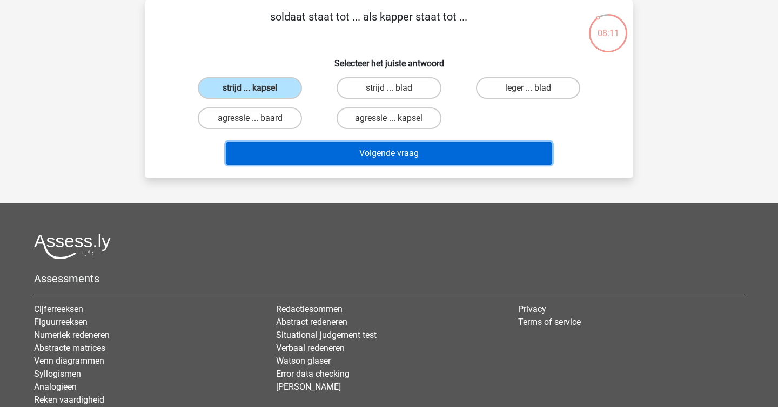
click at [361, 154] on button "Volgende vraag" at bounding box center [389, 153] width 327 height 23
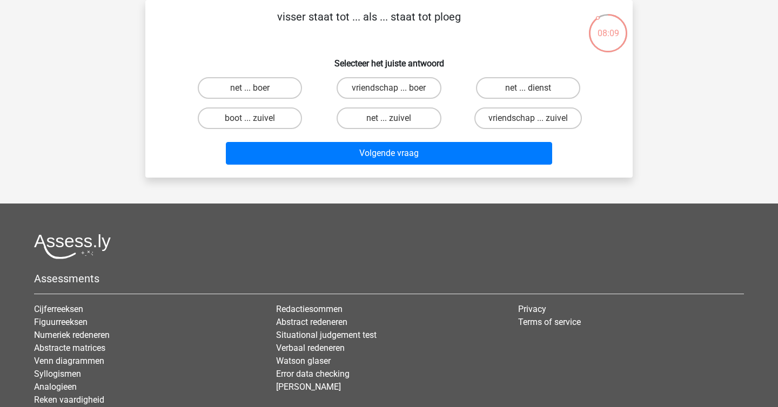
click at [293, 26] on p "visser staat tot ... als ... staat tot ploeg" at bounding box center [369, 25] width 412 height 32
click at [260, 91] on label "net ... boer" at bounding box center [250, 88] width 104 height 22
click at [257, 91] on input "net ... boer" at bounding box center [253, 91] width 7 height 7
radio input "true"
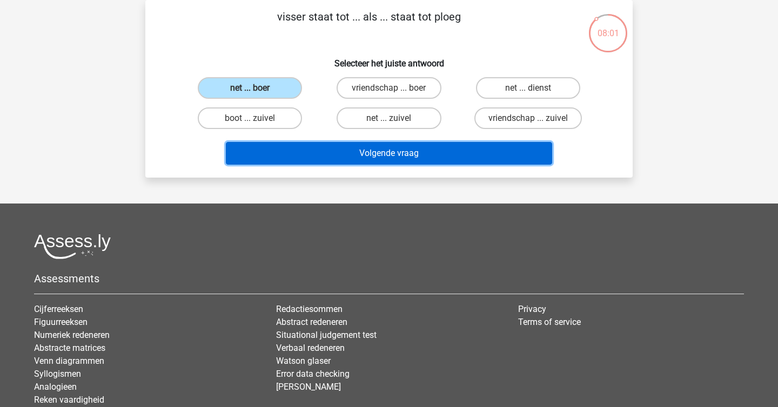
click at [320, 146] on button "Volgende vraag" at bounding box center [389, 153] width 327 height 23
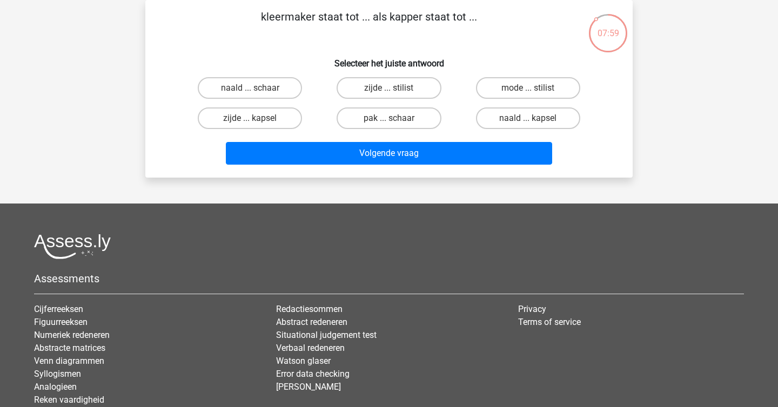
click at [325, 61] on h6 "Selecteer het juiste antwoord" at bounding box center [389, 59] width 453 height 19
click at [261, 102] on div "naald ... schaar" at bounding box center [249, 88] width 139 height 30
click at [264, 88] on label "naald ... schaar" at bounding box center [250, 88] width 104 height 22
click at [257, 88] on input "naald ... schaar" at bounding box center [253, 91] width 7 height 7
radio input "true"
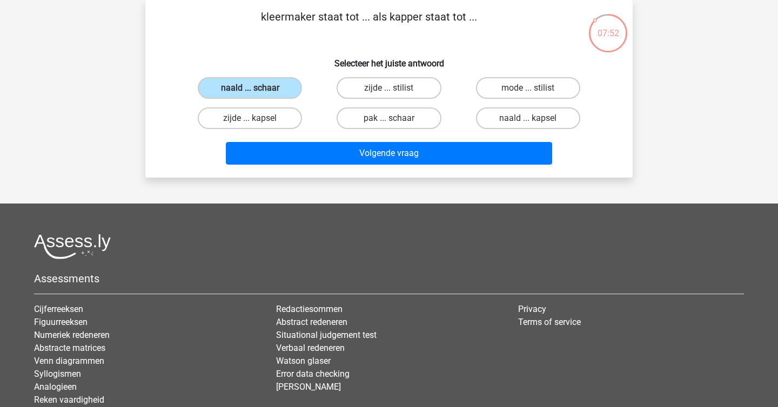
click at [414, 165] on div "Volgende vraag" at bounding box center [388, 155] width 417 height 27
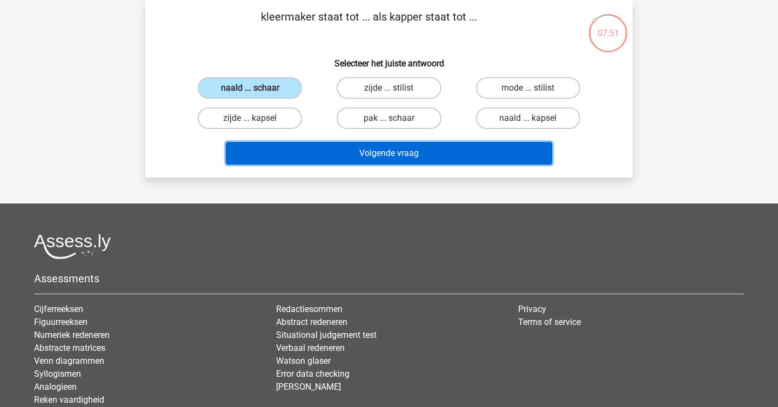
click at [387, 155] on button "Volgende vraag" at bounding box center [389, 153] width 327 height 23
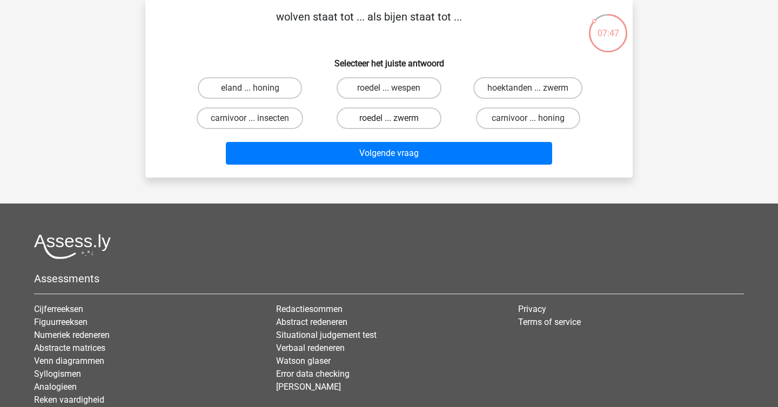
click at [393, 117] on label "roedel ... zwerm" at bounding box center [389, 118] width 104 height 22
click at [393, 118] on input "roedel ... zwerm" at bounding box center [392, 121] width 7 height 7
radio input "true"
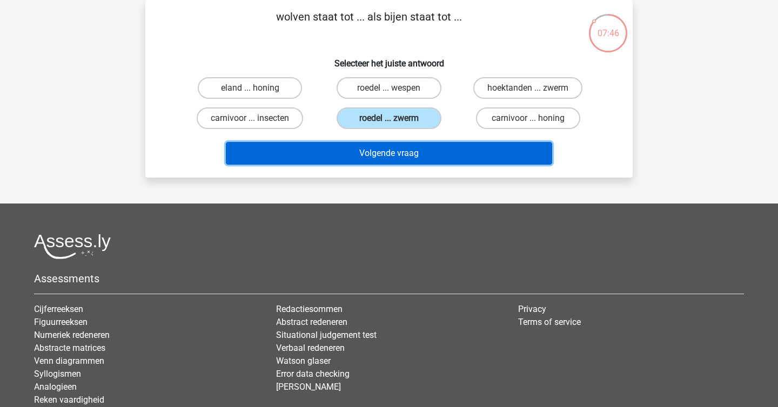
click at [416, 156] on button "Volgende vraag" at bounding box center [389, 153] width 327 height 23
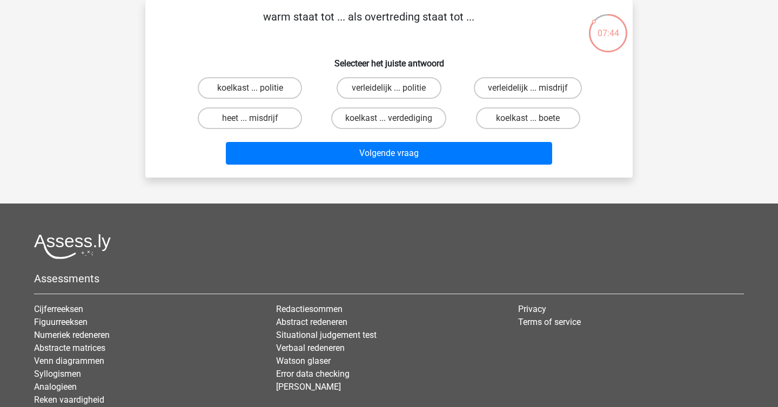
click at [279, 56] on h6 "Selecteer het juiste antwoord" at bounding box center [389, 59] width 453 height 19
click at [270, 110] on label "heet ... misdrijf" at bounding box center [250, 118] width 104 height 22
click at [257, 118] on input "heet ... misdrijf" at bounding box center [253, 121] width 7 height 7
radio input "true"
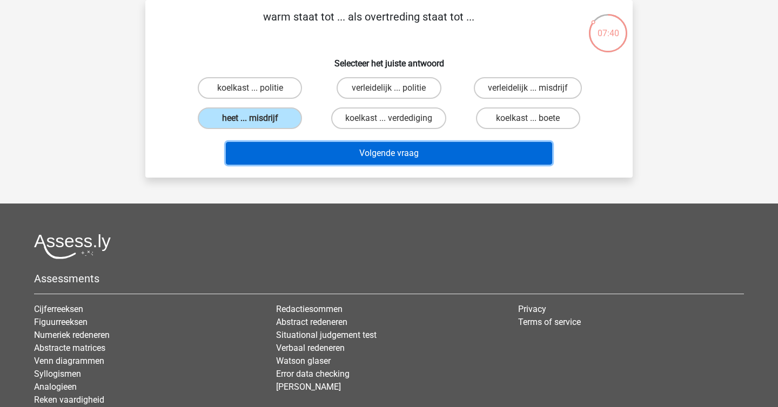
click at [315, 150] on button "Volgende vraag" at bounding box center [389, 153] width 327 height 23
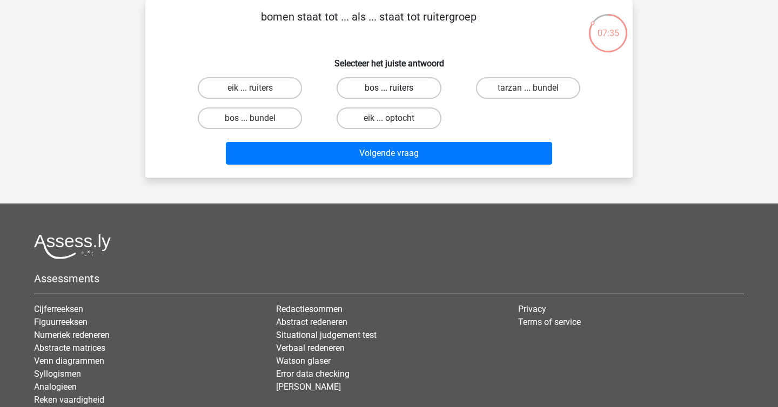
click at [404, 97] on label "bos ... ruiters" at bounding box center [389, 88] width 104 height 22
click at [396, 95] on input "bos ... ruiters" at bounding box center [392, 91] width 7 height 7
radio input "true"
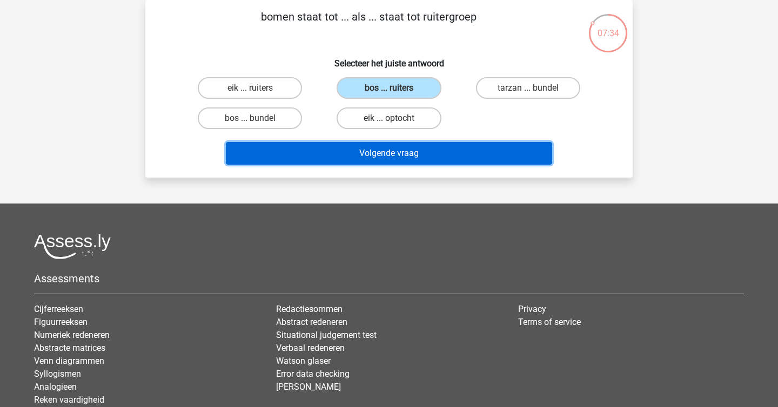
click at [422, 146] on button "Volgende vraag" at bounding box center [389, 153] width 327 height 23
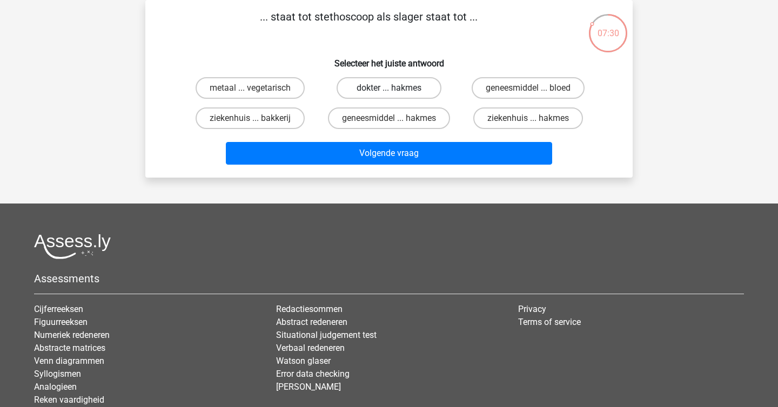
click at [398, 87] on label "dokter ... hakmes" at bounding box center [389, 88] width 104 height 22
click at [396, 88] on input "dokter ... hakmes" at bounding box center [392, 91] width 7 height 7
radio input "true"
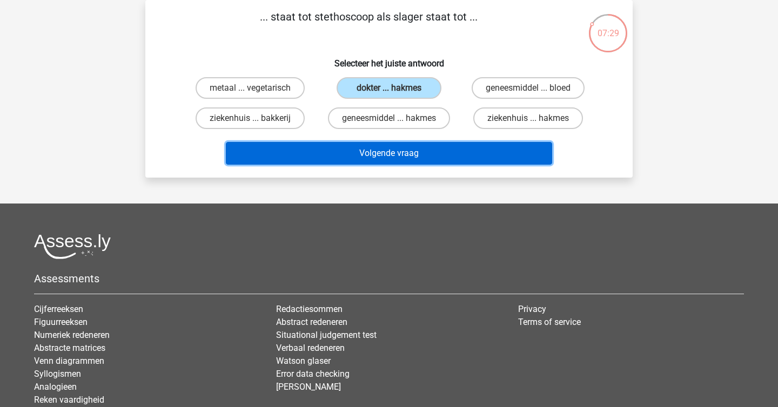
click at [424, 154] on button "Volgende vraag" at bounding box center [389, 153] width 327 height 23
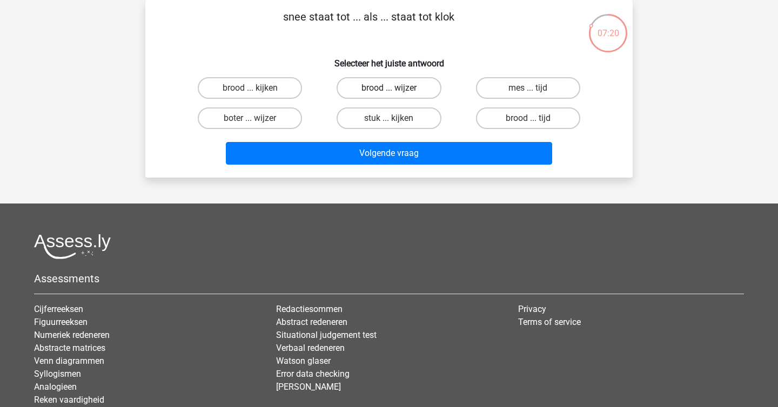
click at [390, 97] on label "brood ... wijzer" at bounding box center [389, 88] width 104 height 22
click at [390, 95] on input "brood ... wijzer" at bounding box center [392, 91] width 7 height 7
radio input "true"
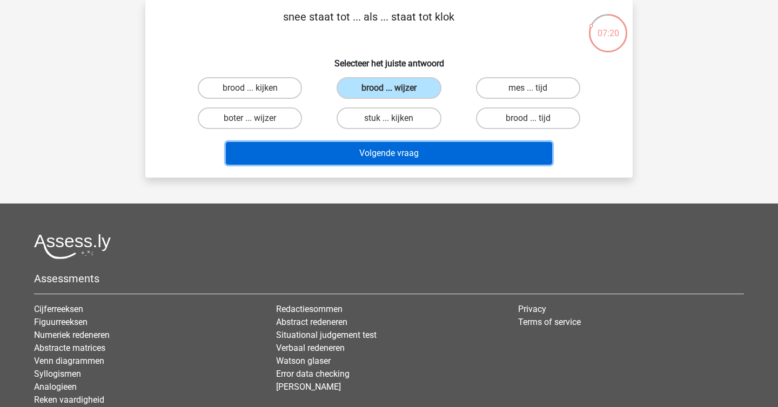
click at [421, 157] on button "Volgende vraag" at bounding box center [389, 153] width 327 height 23
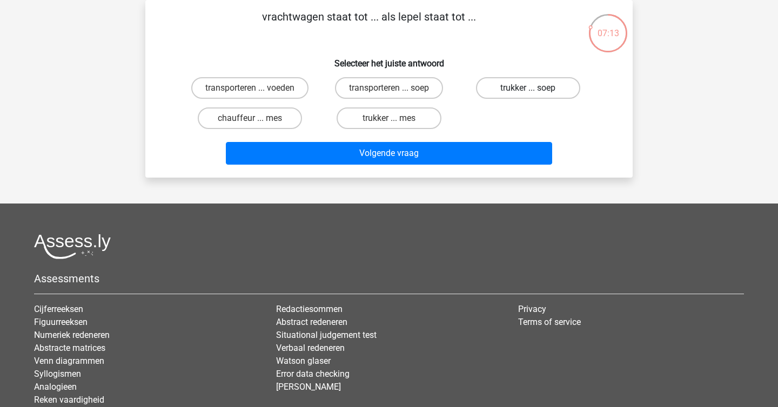
click at [488, 84] on label "trukker ... soep" at bounding box center [528, 88] width 104 height 22
click at [528, 88] on input "trukker ... soep" at bounding box center [531, 91] width 7 height 7
radio input "true"
click at [391, 97] on label "transporteren ... soep" at bounding box center [389, 88] width 108 height 22
click at [391, 95] on input "transporteren ... soep" at bounding box center [392, 91] width 7 height 7
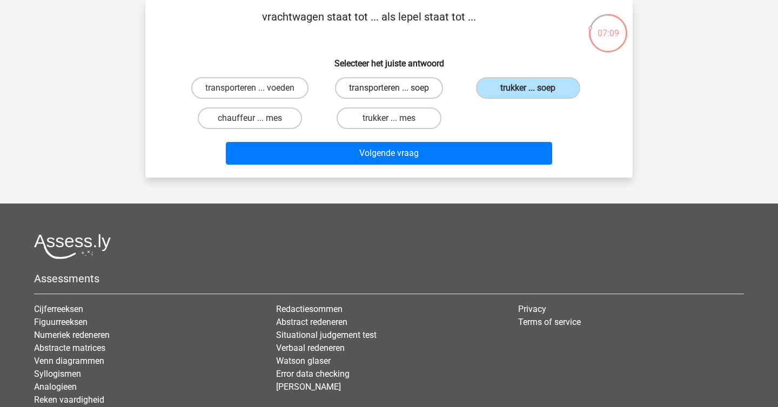
radio input "true"
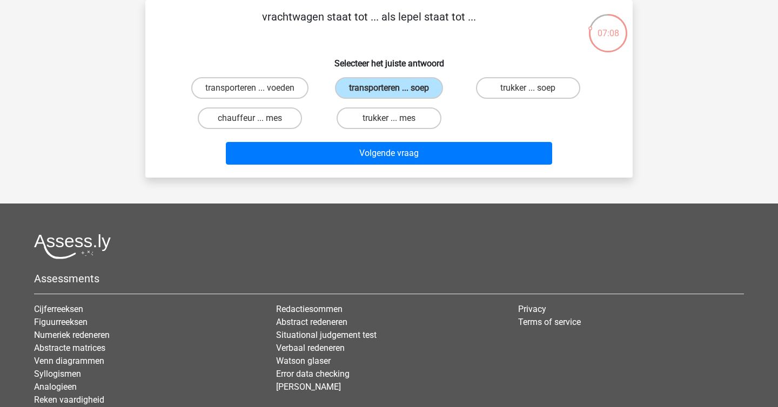
click at [395, 119] on input "trukker ... mes" at bounding box center [392, 121] width 7 height 7
radio input "true"
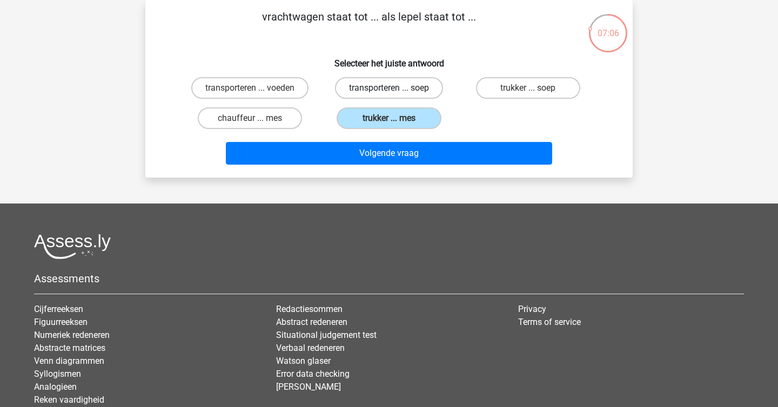
click at [395, 78] on label "transporteren ... soep" at bounding box center [389, 88] width 108 height 22
click at [395, 88] on input "transporteren ... soep" at bounding box center [392, 91] width 7 height 7
radio input "true"
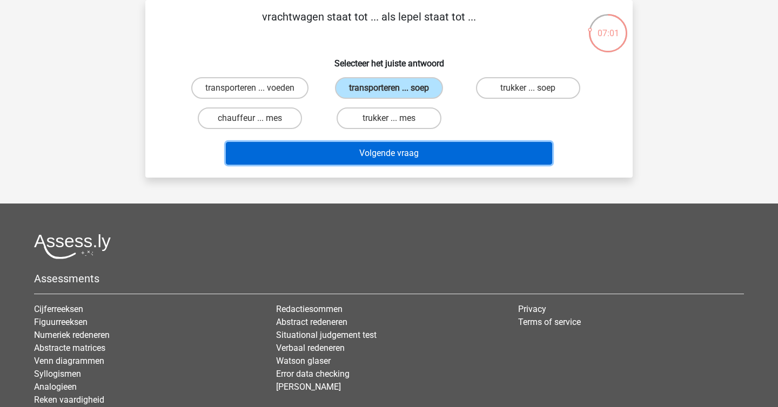
click at [428, 152] on button "Volgende vraag" at bounding box center [389, 153] width 327 height 23
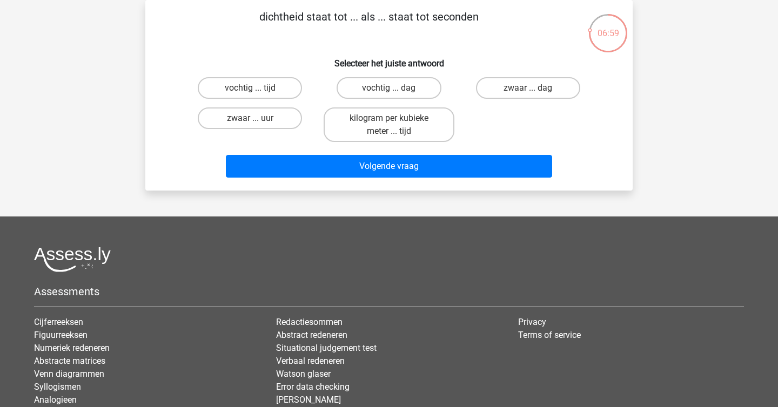
click at [289, 40] on p "dichtheid staat tot ... als ... staat tot seconden" at bounding box center [369, 25] width 412 height 32
click at [387, 115] on label "kilogram per kubieke meter ... tijd" at bounding box center [389, 124] width 130 height 35
click at [389, 118] on input "kilogram per kubieke meter ... tijd" at bounding box center [392, 121] width 7 height 7
radio input "true"
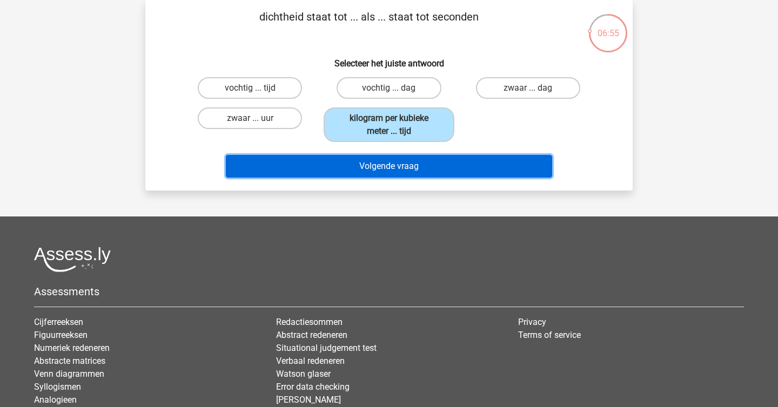
click at [413, 157] on button "Volgende vraag" at bounding box center [389, 166] width 327 height 23
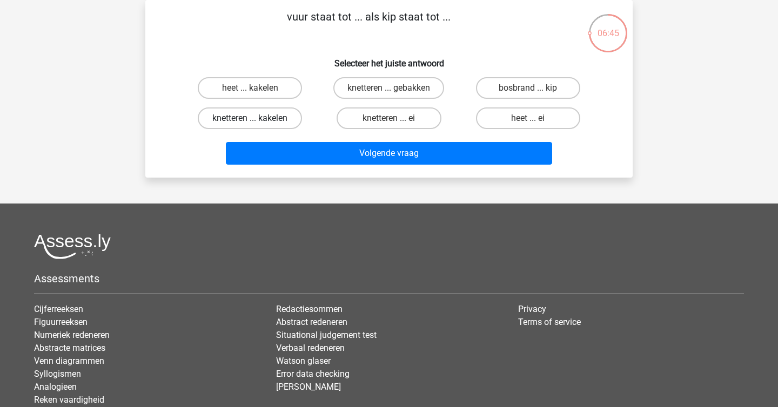
click at [264, 113] on label "knetteren ... kakelen" at bounding box center [250, 118] width 104 height 22
click at [257, 118] on input "knetteren ... kakelen" at bounding box center [253, 121] width 7 height 7
radio input "true"
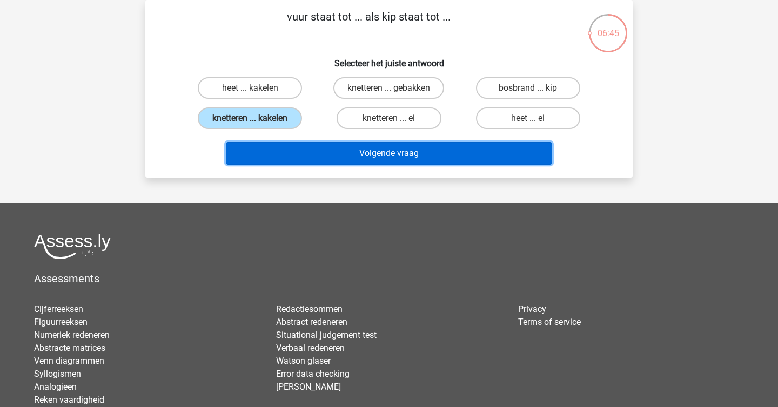
click at [335, 153] on button "Volgende vraag" at bounding box center [389, 153] width 327 height 23
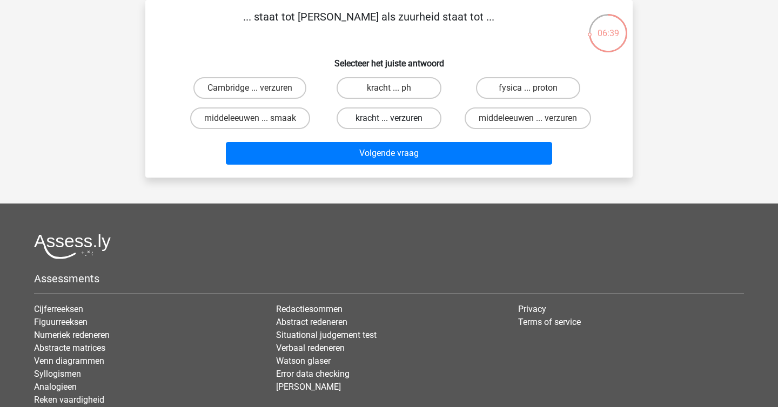
click at [381, 112] on label "kracht ... verzuren" at bounding box center [389, 118] width 104 height 22
click at [389, 118] on input "kracht ... verzuren" at bounding box center [392, 121] width 7 height 7
radio input "true"
click at [396, 96] on label "kracht ... ph" at bounding box center [389, 88] width 104 height 22
click at [396, 95] on input "kracht ... ph" at bounding box center [392, 91] width 7 height 7
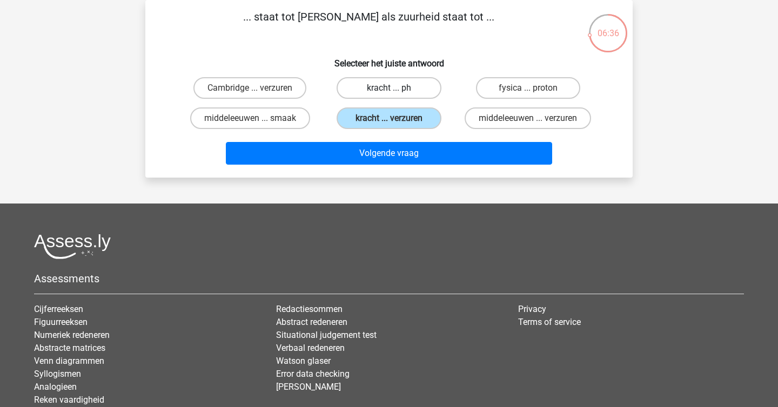
radio input "true"
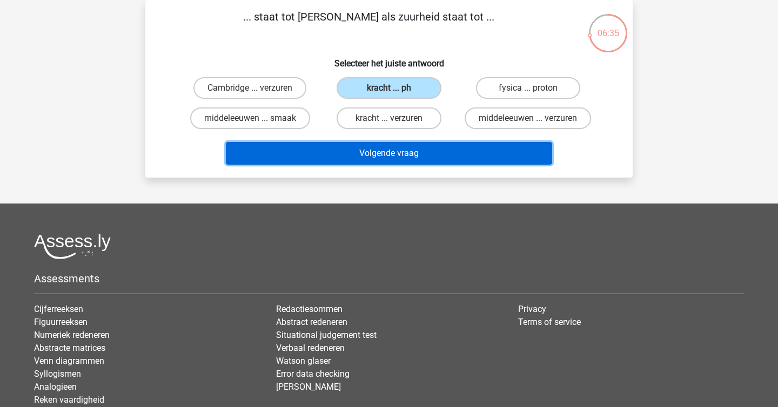
click at [408, 148] on button "Volgende vraag" at bounding box center [389, 153] width 327 height 23
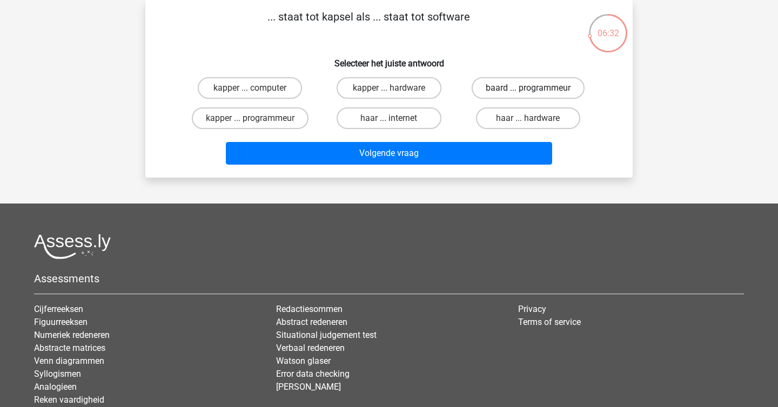
click at [485, 83] on label "baard ... programmeur" at bounding box center [528, 88] width 113 height 22
click at [528, 88] on input "baard ... programmeur" at bounding box center [531, 91] width 7 height 7
radio input "true"
click at [506, 115] on label "haar ... hardware" at bounding box center [528, 118] width 104 height 22
click at [528, 118] on input "haar ... hardware" at bounding box center [531, 121] width 7 height 7
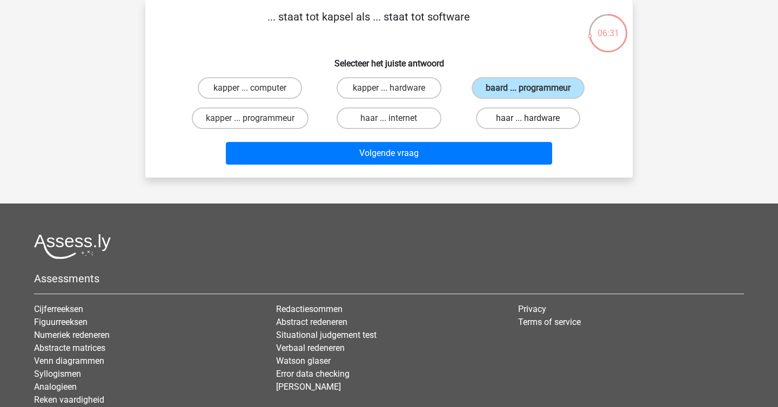
radio input "true"
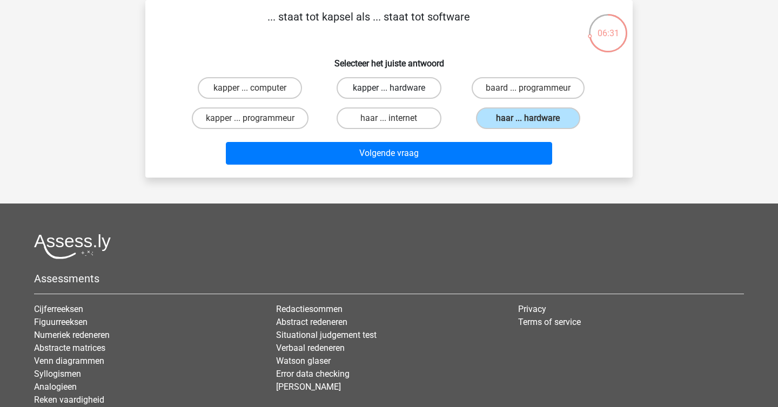
click at [398, 85] on label "kapper ... hardware" at bounding box center [389, 88] width 104 height 22
click at [396, 88] on input "kapper ... hardware" at bounding box center [392, 91] width 7 height 7
radio input "true"
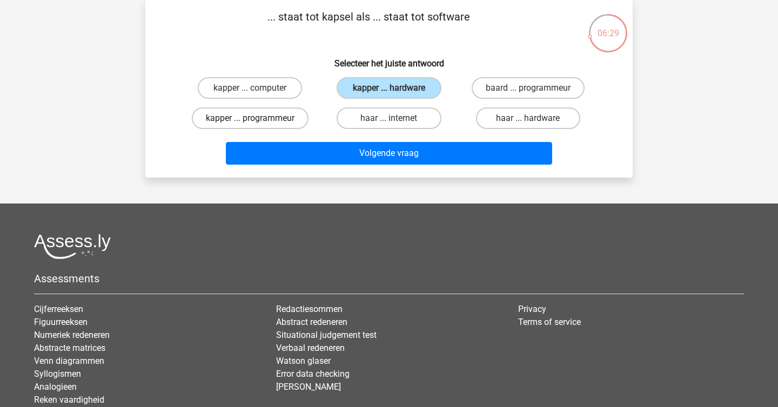
click at [226, 113] on label "kapper ... programmeur" at bounding box center [250, 118] width 117 height 22
click at [250, 118] on input "kapper ... programmeur" at bounding box center [253, 121] width 7 height 7
radio input "true"
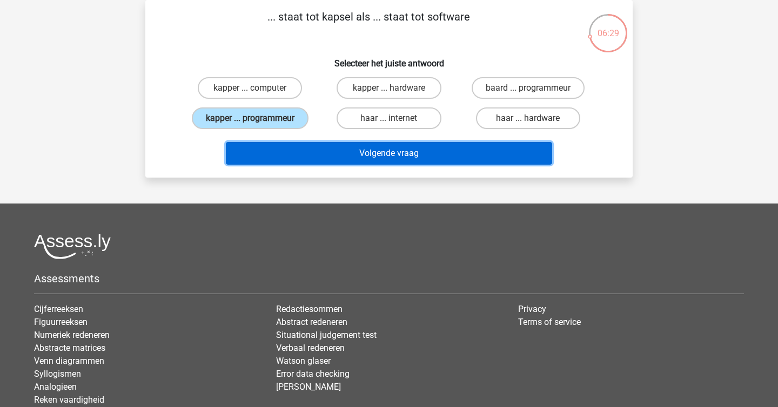
click at [304, 162] on button "Volgende vraag" at bounding box center [389, 153] width 327 height 23
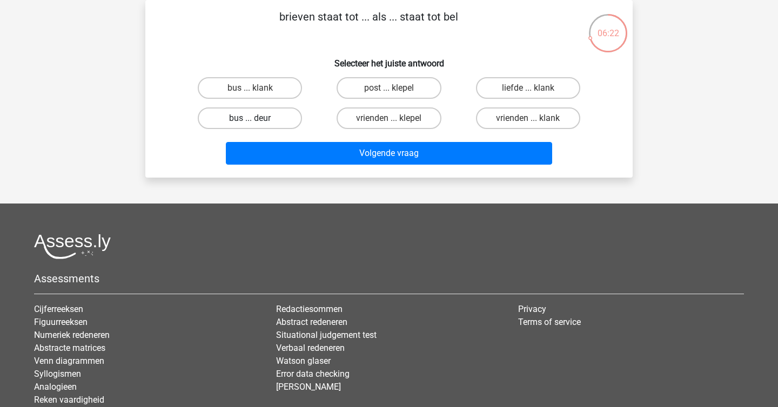
click at [273, 125] on label "bus ... deur" at bounding box center [250, 118] width 104 height 22
click at [257, 125] on input "bus ... deur" at bounding box center [253, 121] width 7 height 7
radio input "true"
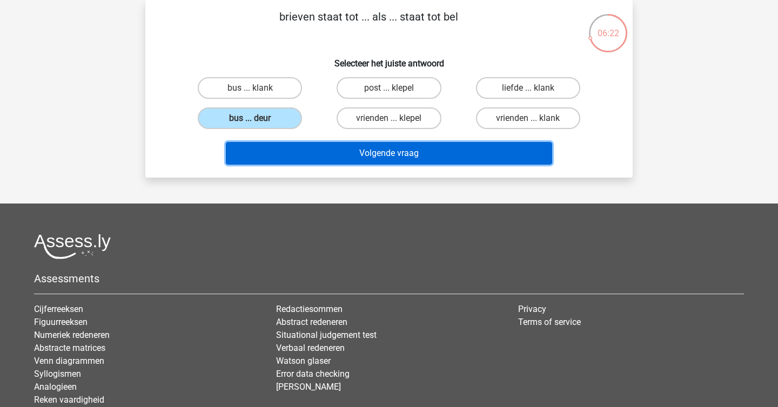
click at [302, 149] on button "Volgende vraag" at bounding box center [389, 153] width 327 height 23
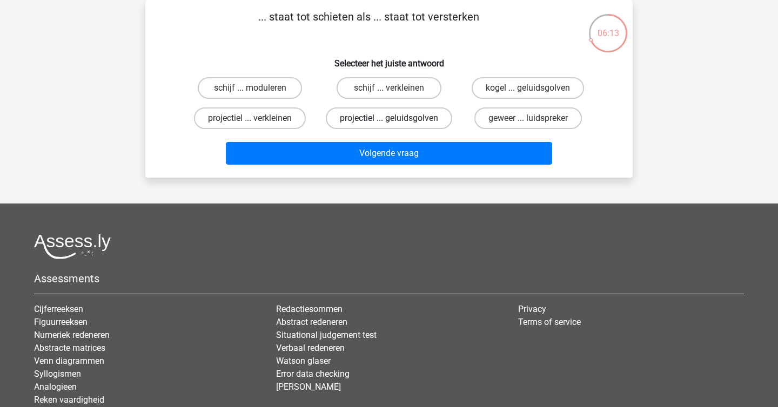
click at [364, 116] on label "projectiel ... geluidsgolven" at bounding box center [389, 118] width 126 height 22
click at [389, 118] on input "projectiel ... geluidsgolven" at bounding box center [392, 121] width 7 height 7
radio input "true"
click at [528, 116] on label "geweer ... luidspreker" at bounding box center [527, 118] width 107 height 22
click at [528, 118] on input "geweer ... luidspreker" at bounding box center [531, 121] width 7 height 7
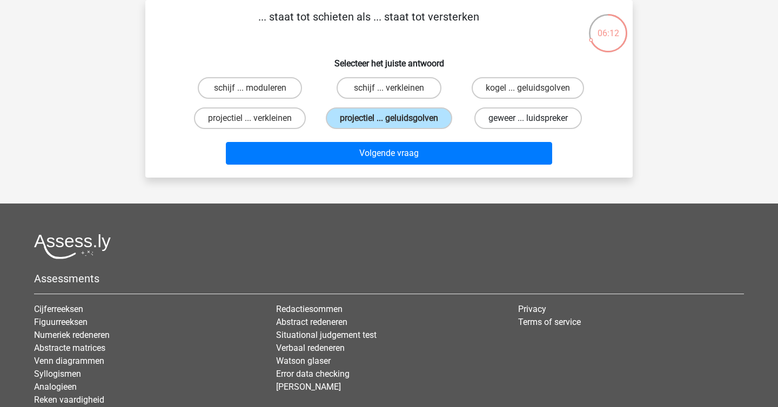
radio input "true"
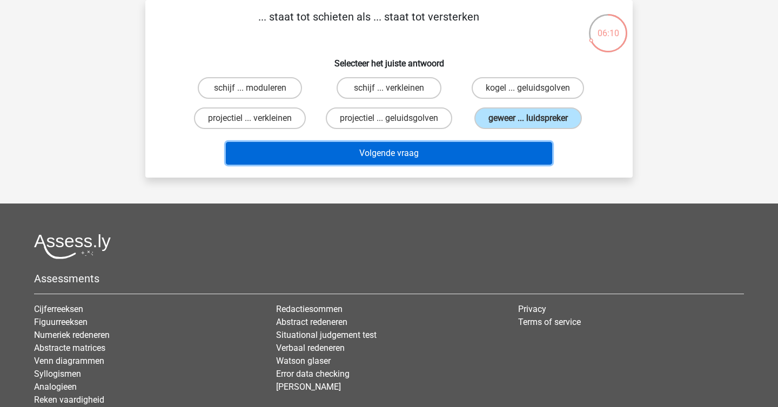
click at [496, 152] on button "Volgende vraag" at bounding box center [389, 153] width 327 height 23
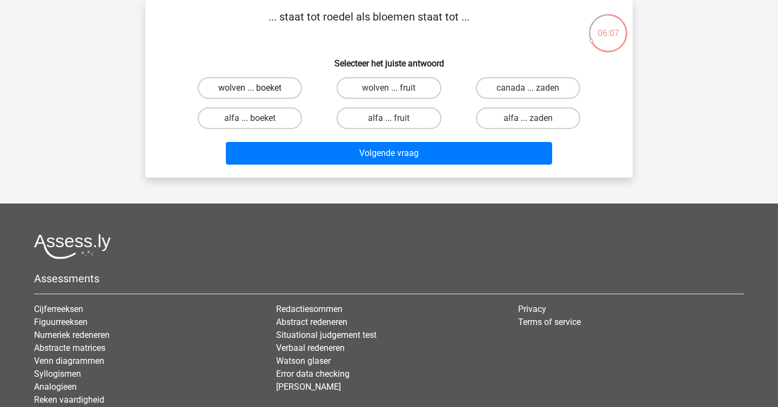
click at [252, 84] on label "wolven ... boeket" at bounding box center [250, 88] width 104 height 22
click at [252, 88] on input "wolven ... boeket" at bounding box center [253, 91] width 7 height 7
radio input "true"
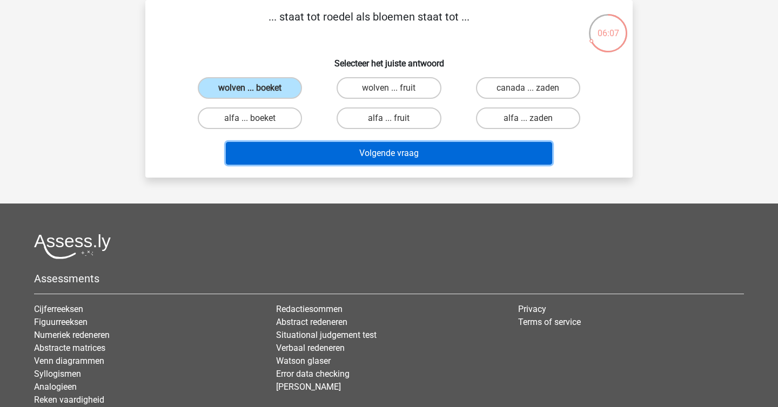
click at [400, 151] on button "Volgende vraag" at bounding box center [389, 153] width 327 height 23
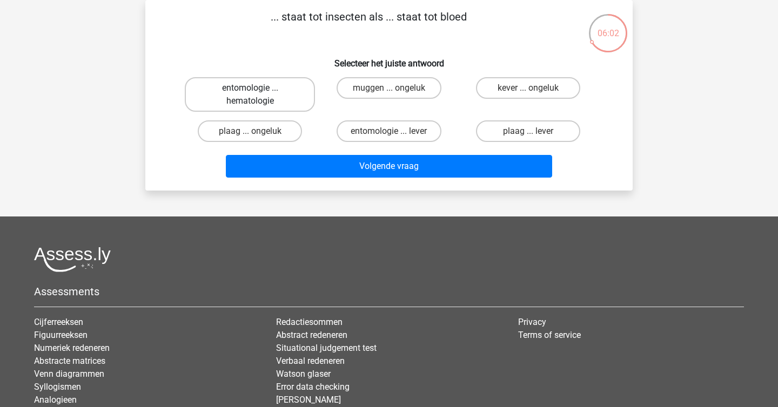
click at [259, 95] on label "entomologie ... hematologie" at bounding box center [250, 94] width 130 height 35
click at [257, 95] on input "entomologie ... hematologie" at bounding box center [253, 91] width 7 height 7
radio input "true"
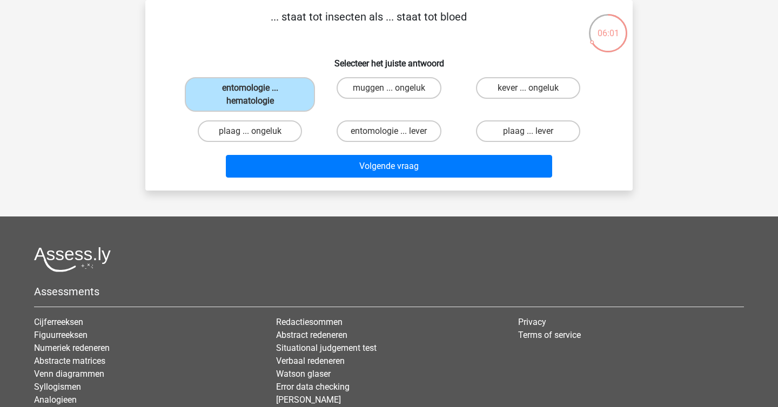
click at [420, 178] on div "Volgende vraag" at bounding box center [388, 168] width 417 height 27
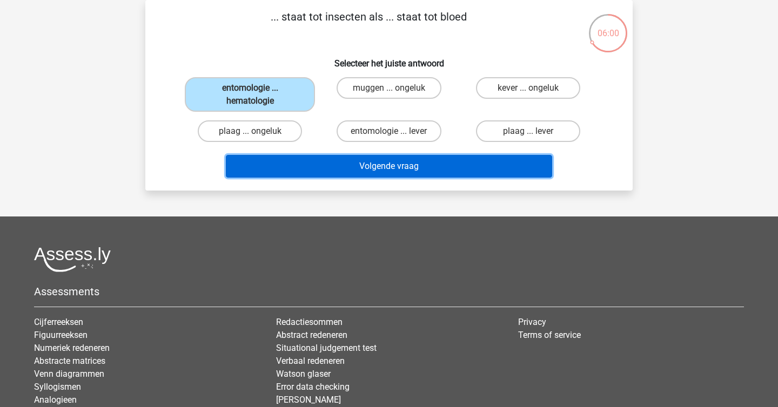
click at [384, 167] on button "Volgende vraag" at bounding box center [389, 166] width 327 height 23
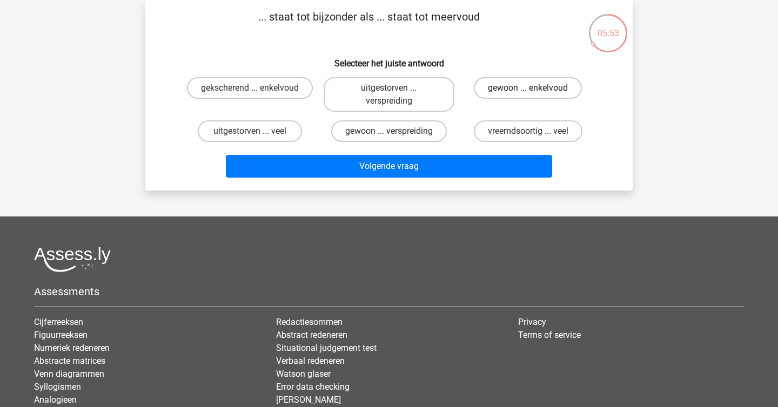
click at [508, 84] on label "gewoon ... enkelvoud" at bounding box center [528, 88] width 108 height 22
click at [528, 88] on input "gewoon ... enkelvoud" at bounding box center [531, 91] width 7 height 7
radio input "true"
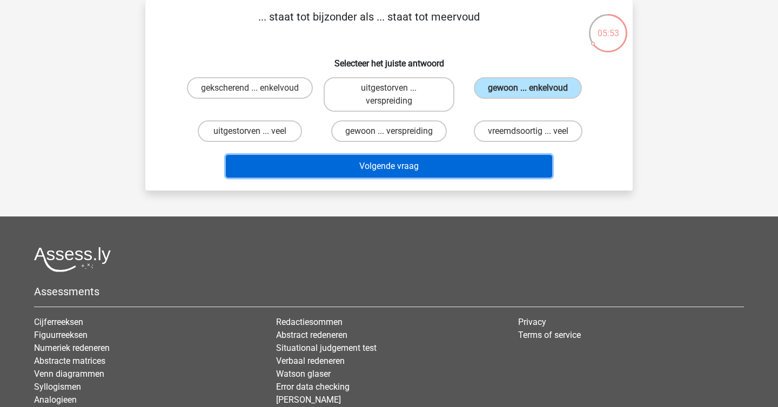
click at [481, 160] on button "Volgende vraag" at bounding box center [389, 166] width 327 height 23
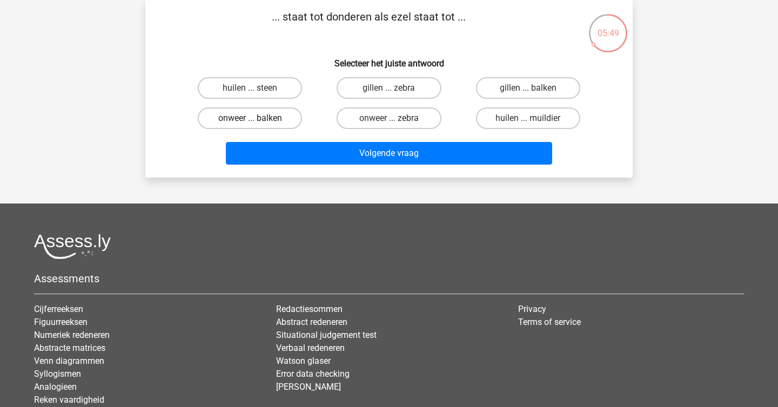
click at [264, 119] on label "onweer ... balken" at bounding box center [250, 118] width 104 height 22
click at [257, 119] on input "onweer ... balken" at bounding box center [253, 121] width 7 height 7
radio input "true"
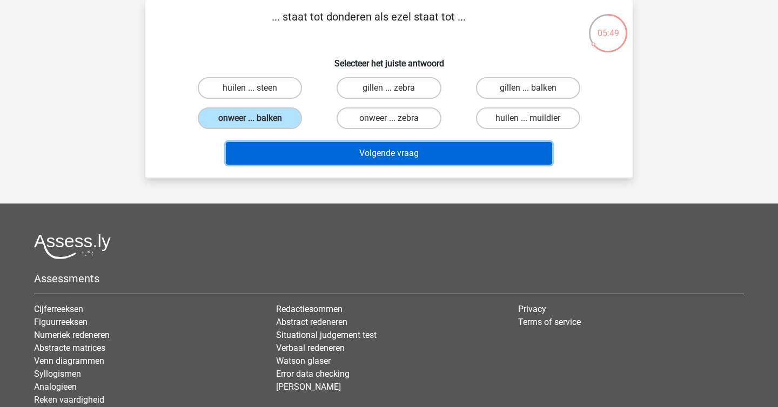
click at [324, 154] on button "Volgende vraag" at bounding box center [389, 153] width 327 height 23
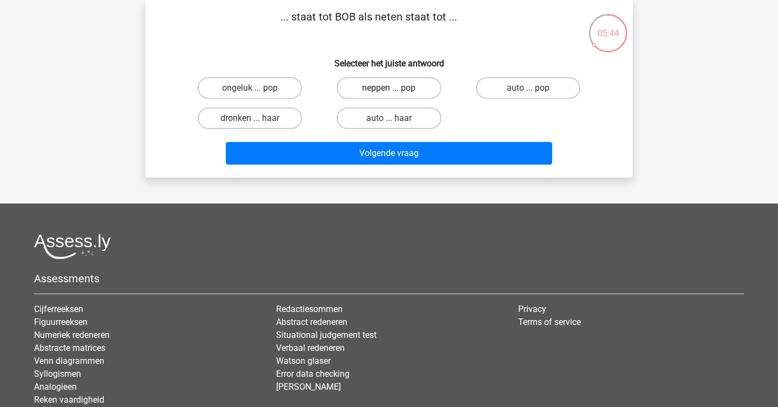
click at [413, 98] on label "neppen ... pop" at bounding box center [389, 88] width 104 height 22
click at [396, 95] on input "neppen ... pop" at bounding box center [392, 91] width 7 height 7
radio input "true"
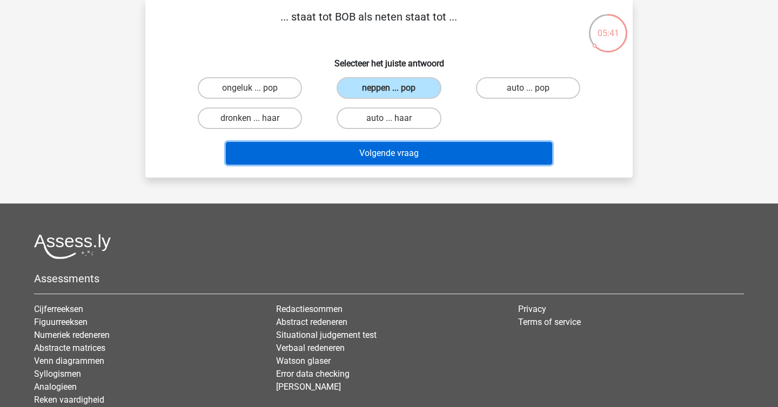
click at [435, 157] on button "Volgende vraag" at bounding box center [389, 153] width 327 height 23
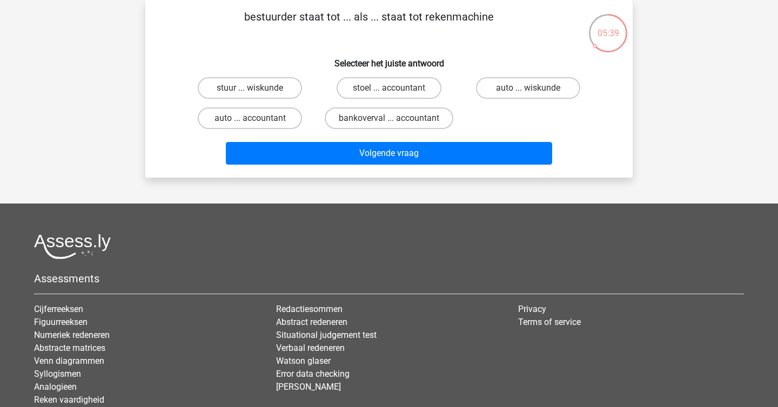
click at [251, 106] on div "auto ... accountant" at bounding box center [249, 118] width 139 height 30
click at [278, 122] on label "auto ... accountant" at bounding box center [250, 118] width 104 height 22
click at [257, 122] on input "auto ... accountant" at bounding box center [253, 121] width 7 height 7
radio input "true"
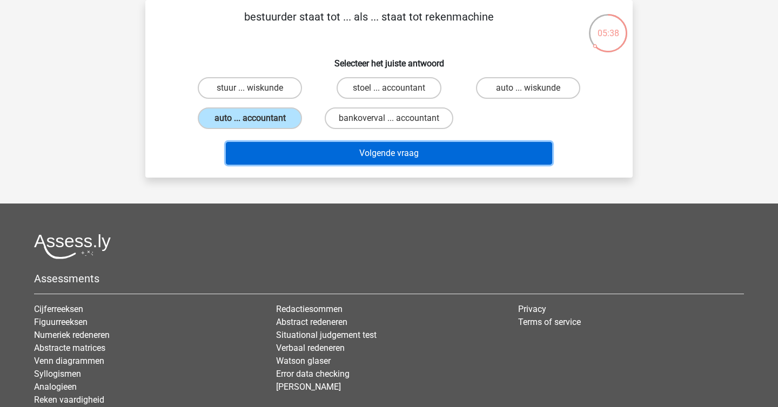
click at [331, 155] on button "Volgende vraag" at bounding box center [389, 153] width 327 height 23
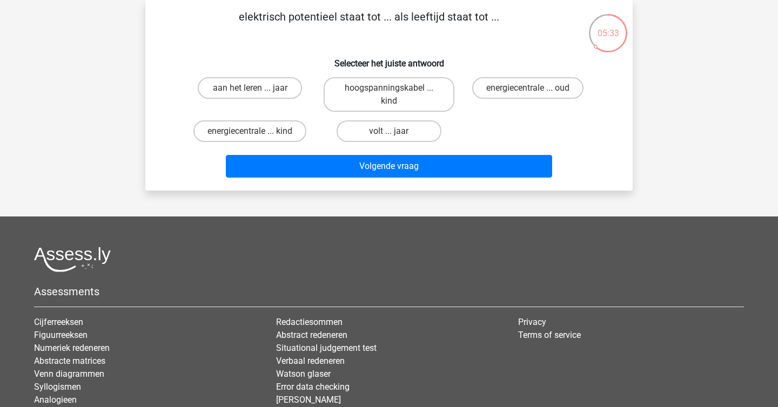
click at [380, 143] on div "volt ... jaar" at bounding box center [388, 131] width 139 height 30
click at [385, 135] on label "volt ... jaar" at bounding box center [389, 131] width 104 height 22
click at [389, 135] on input "volt ... jaar" at bounding box center [392, 134] width 7 height 7
radio input "true"
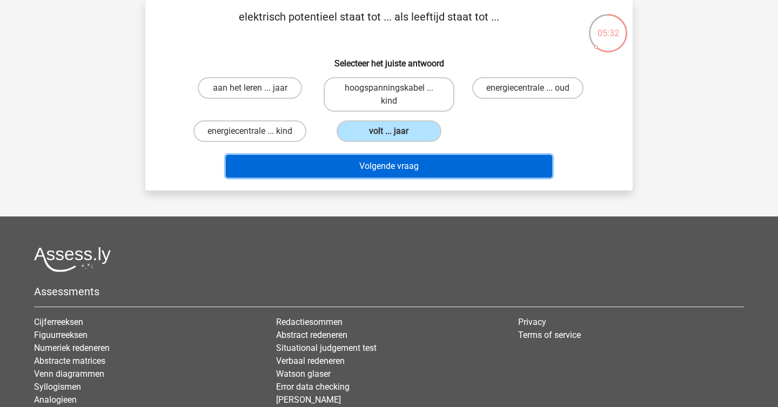
click at [406, 172] on button "Volgende vraag" at bounding box center [389, 166] width 327 height 23
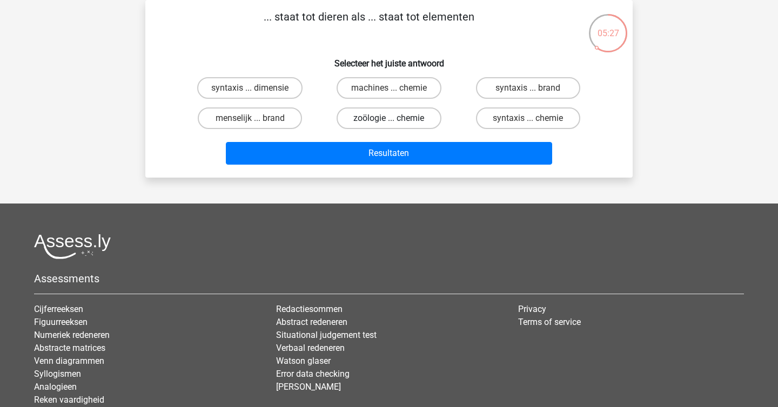
click at [415, 122] on label "zoölogie ... chemie" at bounding box center [389, 118] width 104 height 22
click at [396, 122] on input "zoölogie ... chemie" at bounding box center [392, 121] width 7 height 7
radio input "true"
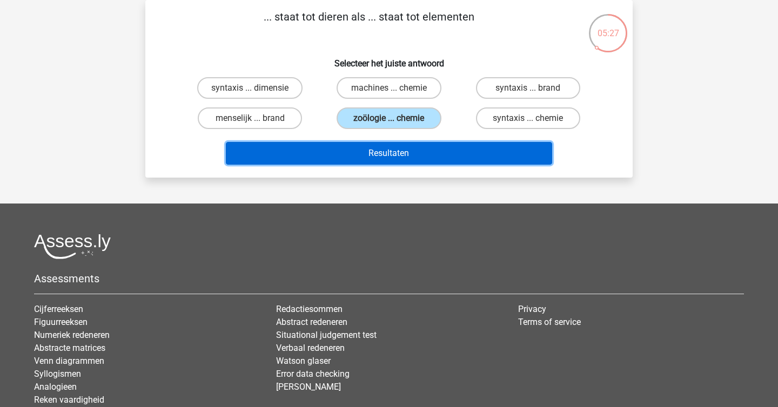
click at [441, 152] on button "Resultaten" at bounding box center [389, 153] width 327 height 23
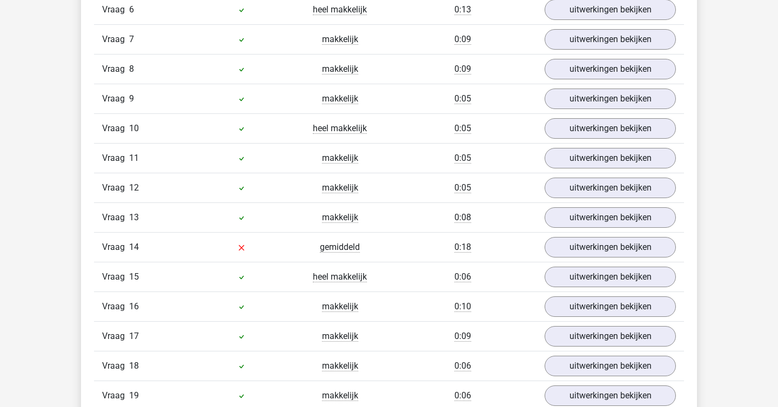
scroll to position [898, 0]
click at [564, 250] on link "uitwerkingen bekijken" at bounding box center [610, 247] width 151 height 24
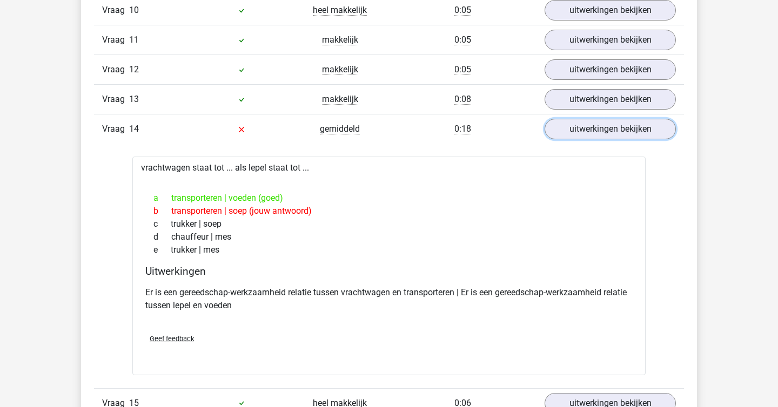
scroll to position [1023, 0]
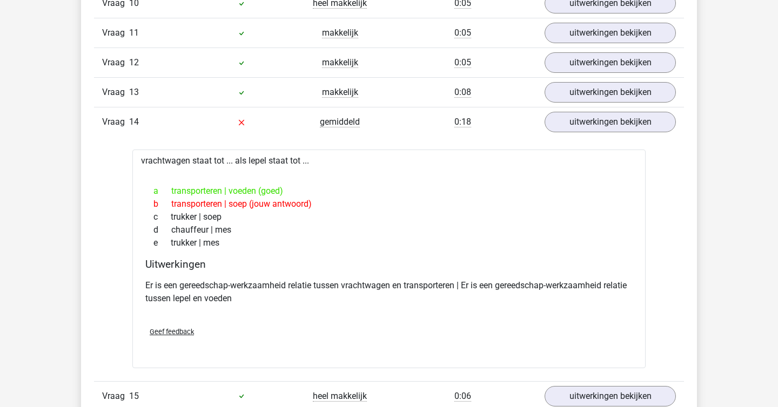
click at [532, 280] on p "Er is een gereedschap-werkzaamheid relatie tussen vrachtwagen en transporteren …" at bounding box center [388, 292] width 487 height 26
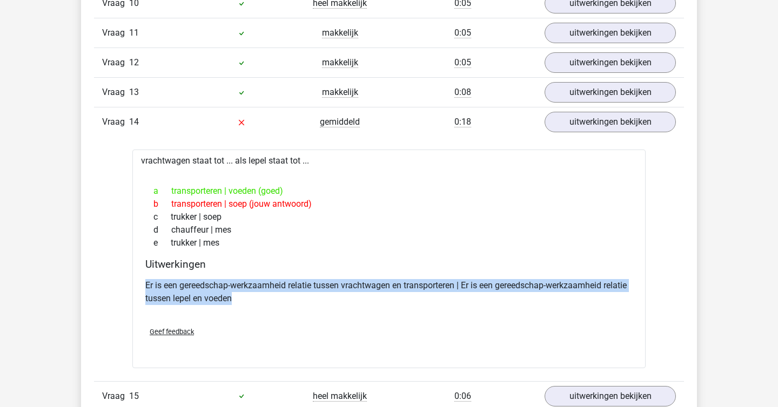
click at [532, 280] on p "Er is een gereedschap-werkzaamheid relatie tussen vrachtwagen en transporteren …" at bounding box center [388, 292] width 487 height 26
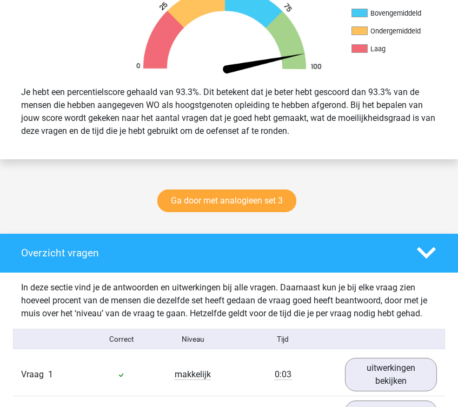
scroll to position [0, 0]
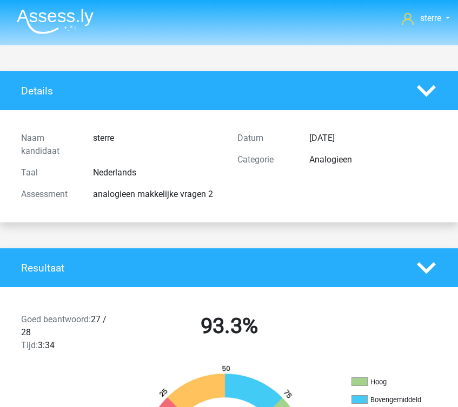
click at [31, 36] on nav "sterre sterreklazes@live.nl" at bounding box center [228, 19] width 441 height 35
click at [47, 22] on img at bounding box center [55, 21] width 77 height 25
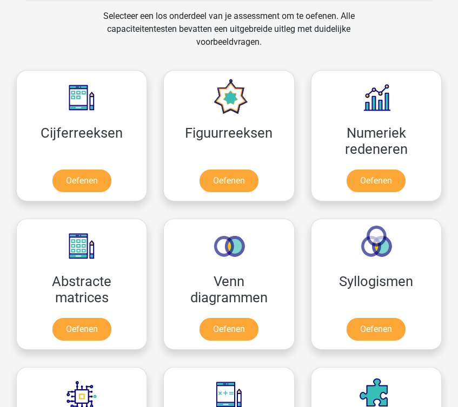
scroll to position [670, 0]
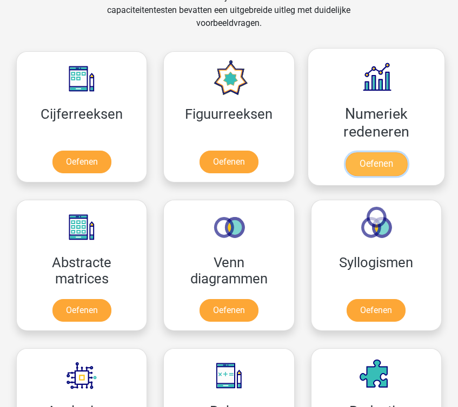
click at [399, 152] on link "Oefenen" at bounding box center [376, 164] width 62 height 24
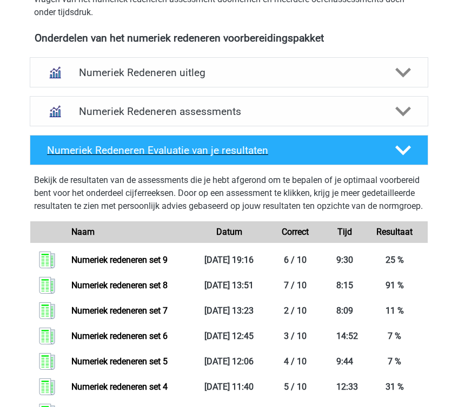
scroll to position [409, 0]
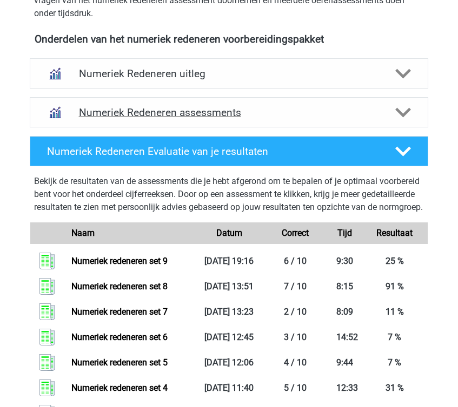
click at [131, 107] on h4 "Numeriek Redeneren assessments" at bounding box center [229, 112] width 300 height 12
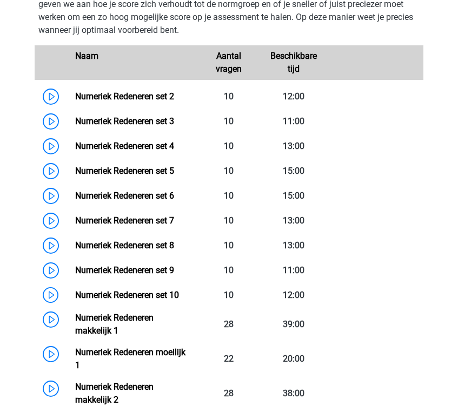
scroll to position [577, 0]
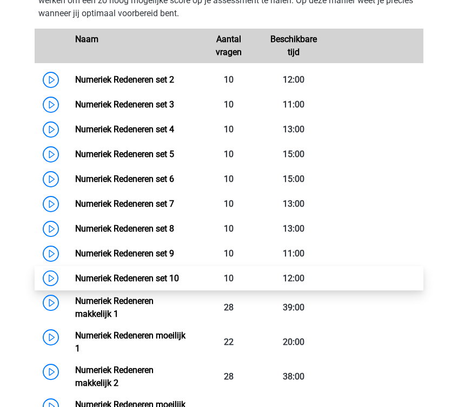
click at [142, 273] on link "Numeriek Redeneren set 10" at bounding box center [127, 278] width 104 height 10
click at [179, 284] on link "Numeriek Redeneren set 10" at bounding box center [127, 278] width 104 height 10
click at [153, 273] on link "Numeriek Redeneren set 10" at bounding box center [127, 278] width 104 height 10
click at [148, 284] on link "Numeriek Redeneren set 10" at bounding box center [127, 278] width 104 height 10
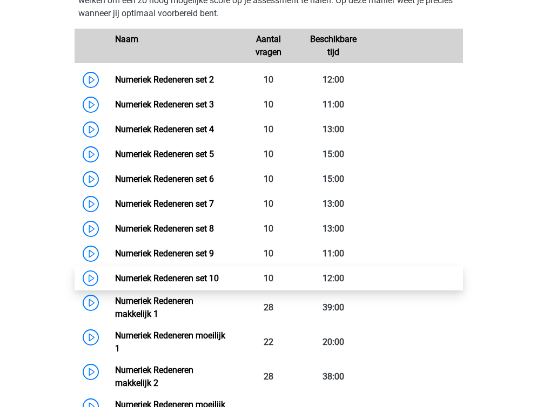
scroll to position [570, 0]
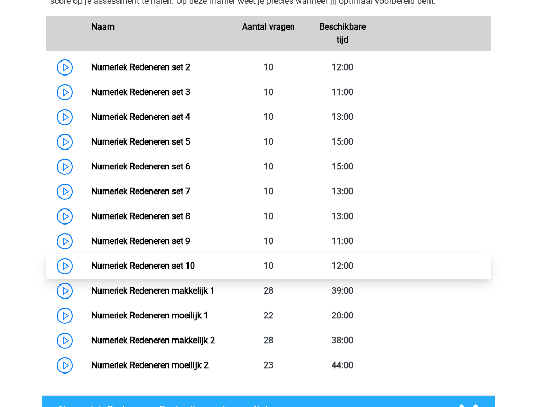
click at [195, 271] on link "Numeriek Redeneren set 10" at bounding box center [143, 266] width 104 height 10
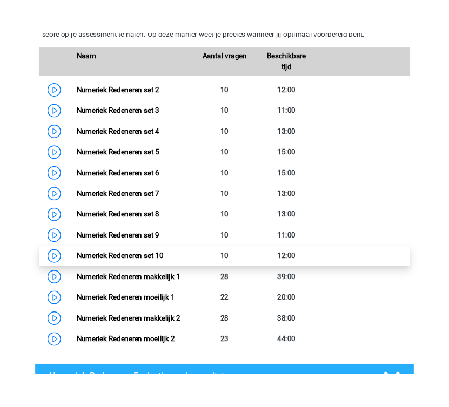
scroll to position [576, 0]
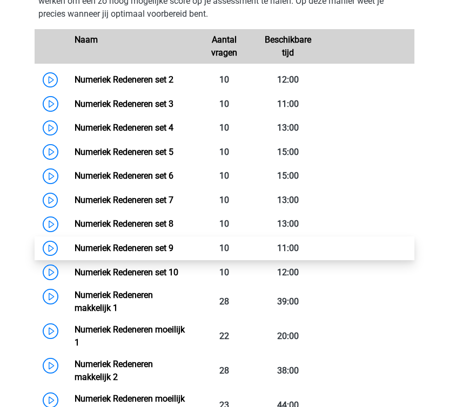
click at [173, 253] on link "Numeriek Redeneren set 9" at bounding box center [124, 248] width 99 height 10
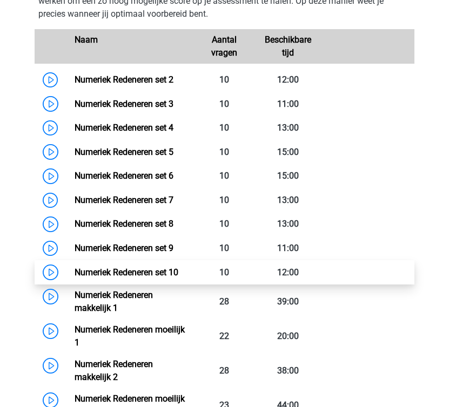
click at [147, 267] on link "Numeriek Redeneren set 10" at bounding box center [127, 272] width 104 height 10
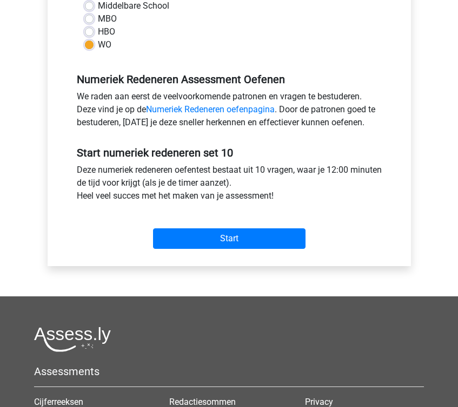
scroll to position [446, 0]
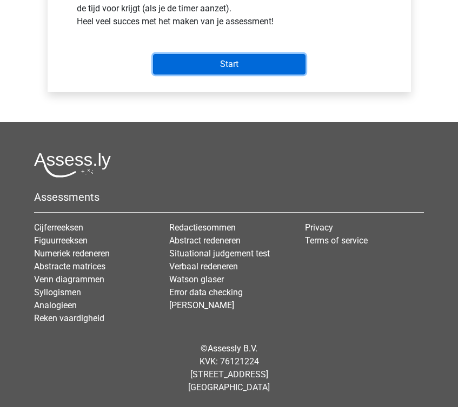
click at [240, 70] on input "Start" at bounding box center [229, 64] width 152 height 21
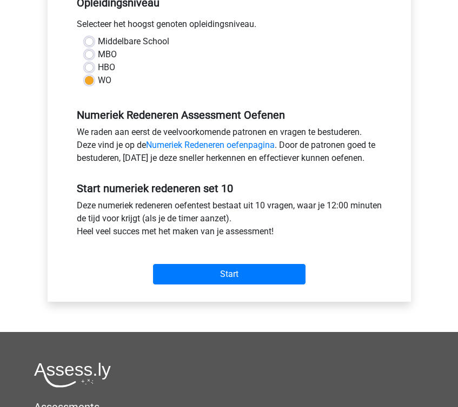
scroll to position [254, 0]
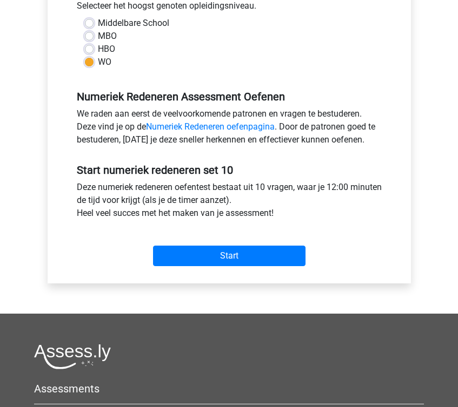
click at [225, 267] on div "Start" at bounding box center [229, 247] width 321 height 46
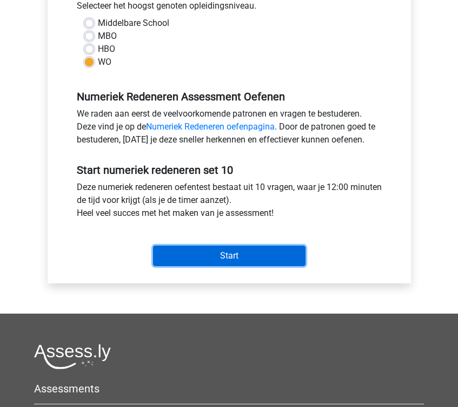
click at [225, 254] on input "Start" at bounding box center [229, 256] width 152 height 21
click at [246, 247] on input "Start" at bounding box center [229, 256] width 152 height 21
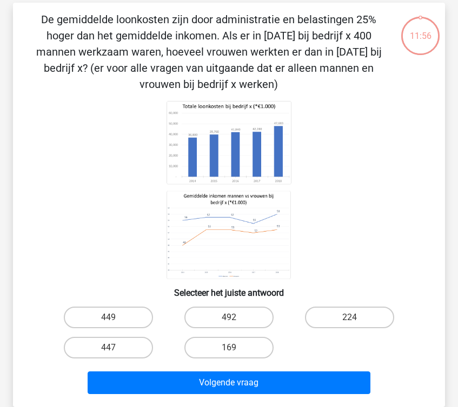
scroll to position [40, 0]
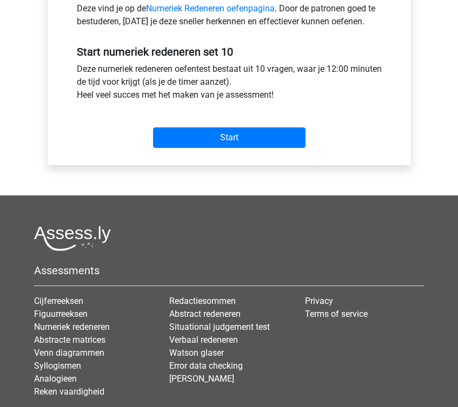
scroll to position [385, 0]
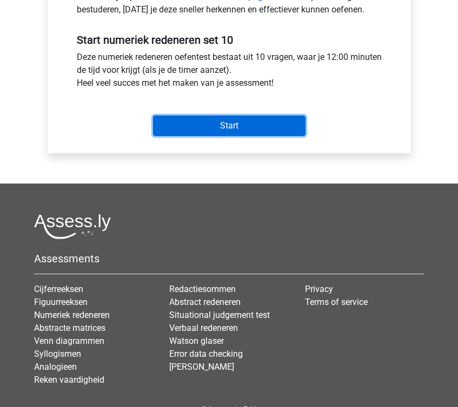
click at [226, 131] on input "Start" at bounding box center [229, 126] width 152 height 21
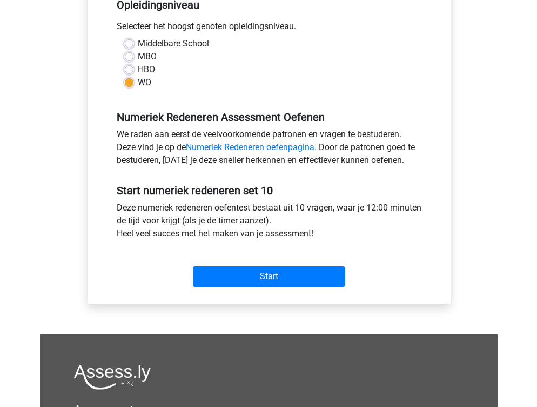
scroll to position [246, 0]
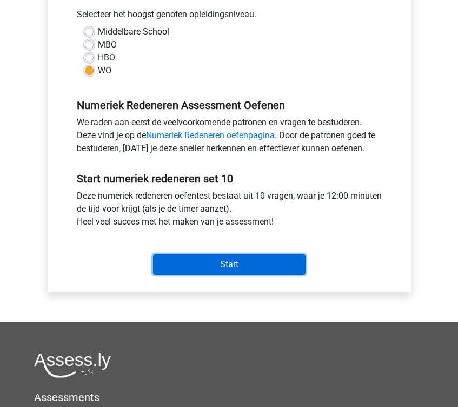
click at [219, 269] on input "Start" at bounding box center [229, 264] width 152 height 21
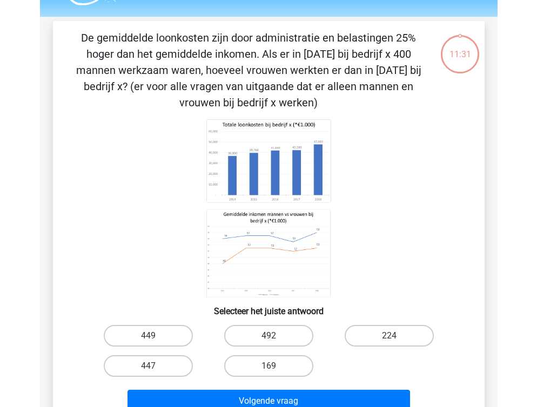
scroll to position [30, 0]
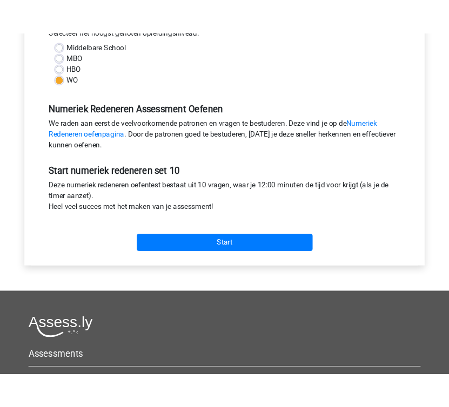
scroll to position [446, 0]
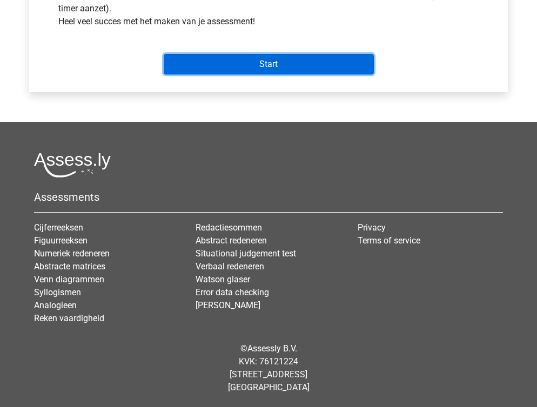
click at [287, 65] on input "Start" at bounding box center [269, 64] width 210 height 21
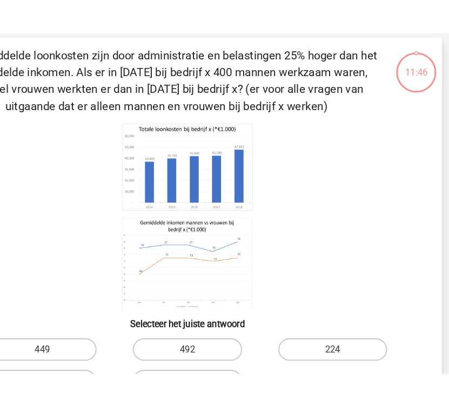
scroll to position [38, 0]
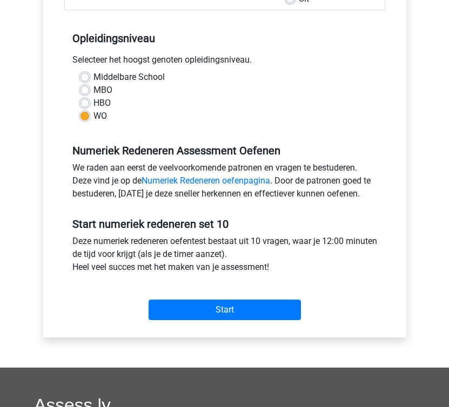
scroll to position [205, 0]
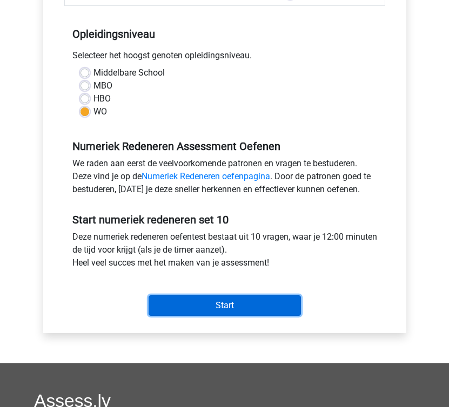
click at [200, 299] on input "Start" at bounding box center [225, 305] width 152 height 21
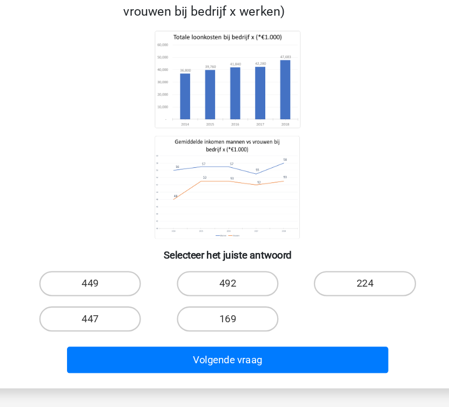
scroll to position [63, 0]
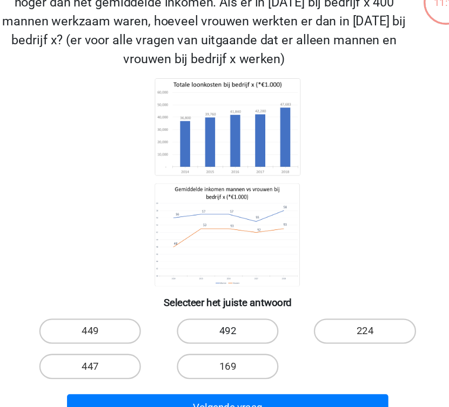
click at [210, 302] on label "492" at bounding box center [224, 302] width 87 height 22
click at [224, 302] on input "492" at bounding box center [227, 304] width 7 height 7
radio input "true"
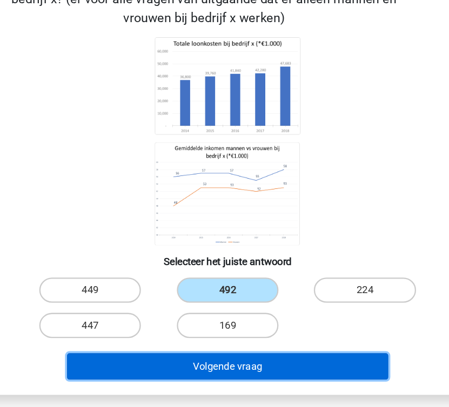
click at [222, 362] on button "Volgende vraag" at bounding box center [224, 366] width 275 height 23
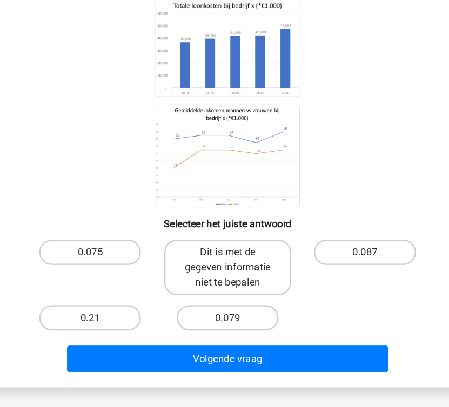
scroll to position [50, 0]
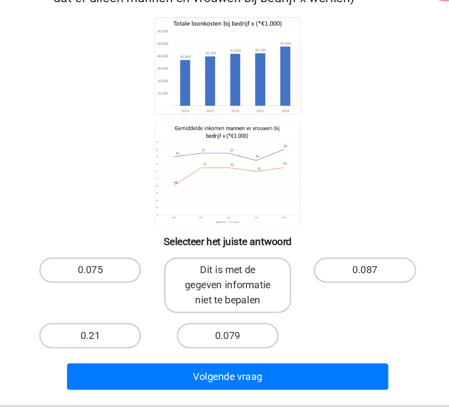
click at [304, 349] on div "0.075 Dit is met de gegeven informatie niet te bepalen 0.087 0.21 0.079" at bounding box center [224, 310] width 353 height 86
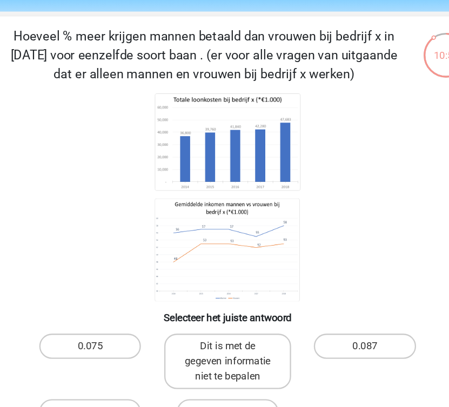
scroll to position [28, 0]
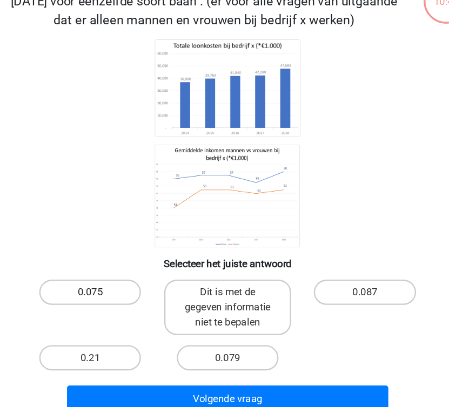
click at [118, 308] on label "0.075" at bounding box center [106, 304] width 87 height 22
click at [114, 308] on input "0.075" at bounding box center [110, 307] width 7 height 7
radio input "true"
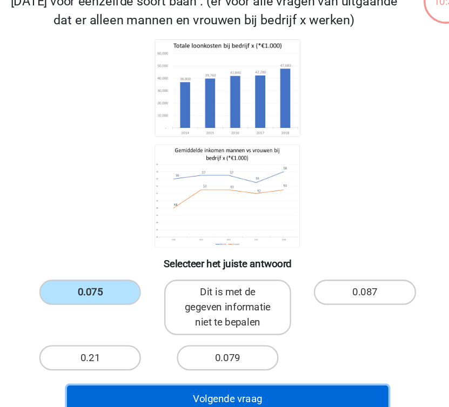
click at [211, 399] on button "Volgende vraag" at bounding box center [224, 395] width 275 height 23
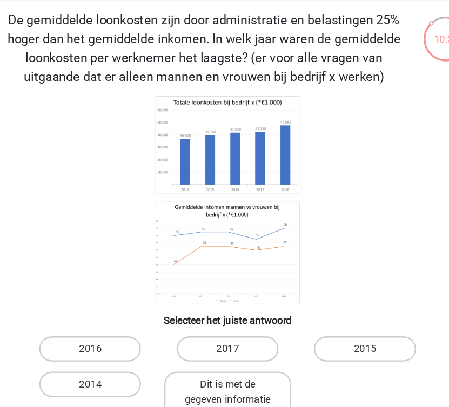
click at [166, 39] on p "De gemiddelde loonkosten zijn door administratie en belastingen 25% hoger dan h…" at bounding box center [204, 62] width 348 height 65
click at [169, 39] on p "De gemiddelde loonkosten zijn door administratie en belastingen 25% hoger dan h…" at bounding box center [204, 62] width 348 height 65
copy p
click at [169, 39] on p "De gemiddelde loonkosten zijn door administratie en belastingen 25% hoger dan h…" at bounding box center [204, 62] width 348 height 65
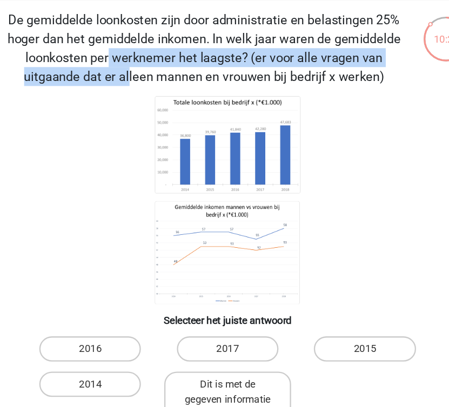
drag, startPoint x: 216, startPoint y: 53, endPoint x: 241, endPoint y: 70, distance: 30.7
click at [241, 70] on p "De gemiddelde loonkosten zijn door administratie en belastingen 25% hoger dan h…" at bounding box center [204, 62] width 348 height 65
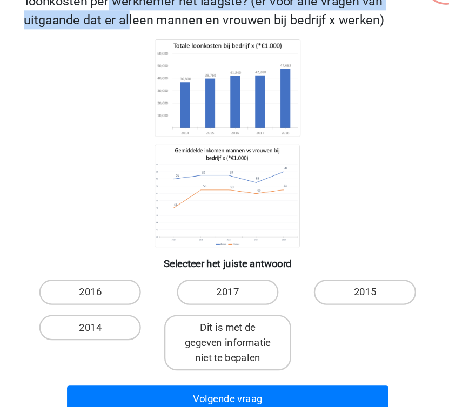
scroll to position [59, 0]
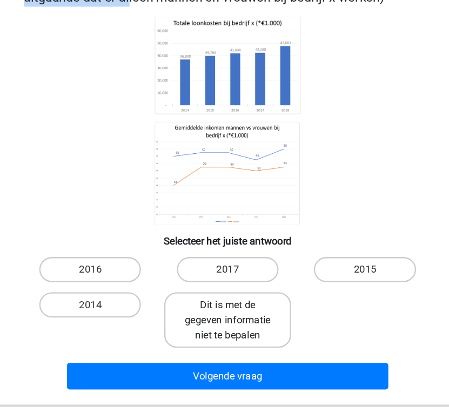
click at [232, 335] on label "Dit is met de gegeven informatie niet te bepalen" at bounding box center [224, 333] width 109 height 48
click at [231, 327] on input "Dit is met de gegeven informatie niet te bepalen" at bounding box center [227, 323] width 7 height 7
radio input "true"
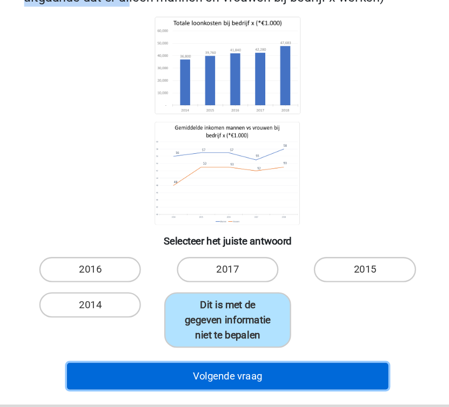
click at [235, 392] on button "Volgende vraag" at bounding box center [224, 380] width 275 height 23
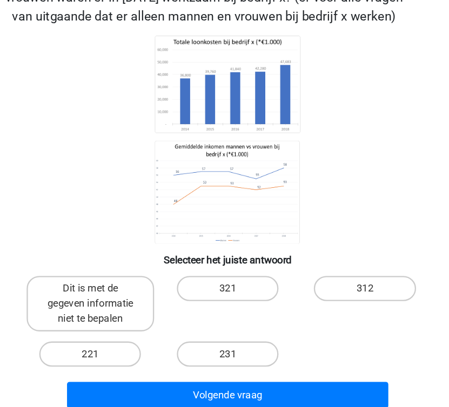
scroll to position [50, 0]
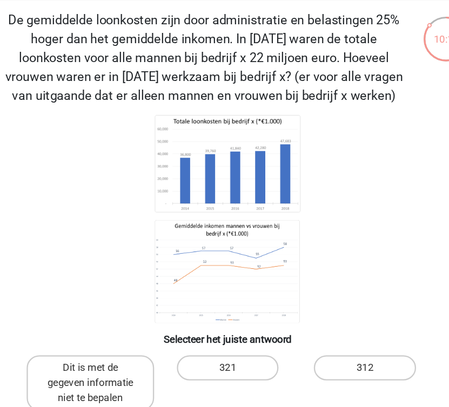
drag, startPoint x: 260, startPoint y: 48, endPoint x: 331, endPoint y: 80, distance: 78.1
click at [331, 80] on p "De gemiddelde loonkosten zijn door administratie en belastingen 25% hoger dan h…" at bounding box center [204, 49] width 348 height 81
drag, startPoint x: 331, startPoint y: 80, endPoint x: 254, endPoint y: 42, distance: 86.0
click at [254, 42] on p "De gemiddelde loonkosten zijn door administratie en belastingen 25% hoger dan h…" at bounding box center [204, 49] width 348 height 81
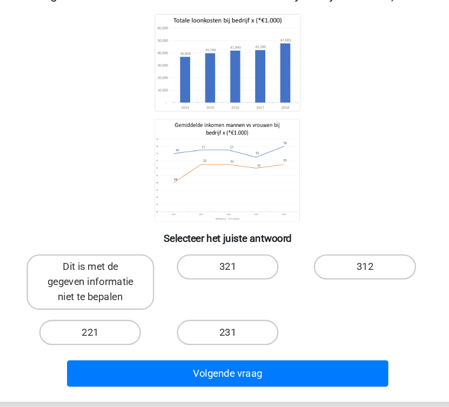
scroll to position [82, 0]
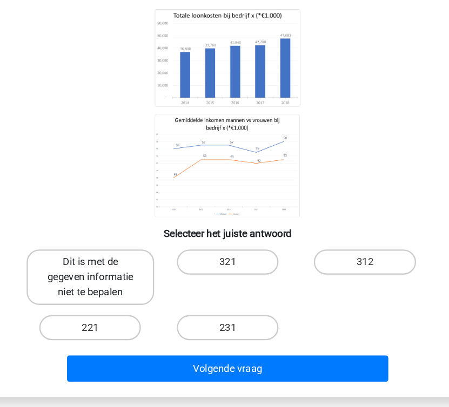
click at [131, 307] on label "Dit is met de gegeven informatie niet te bepalen" at bounding box center [106, 296] width 109 height 48
click at [114, 290] on input "Dit is met de gegeven informatie niet te bepalen" at bounding box center [110, 286] width 7 height 7
radio input "true"
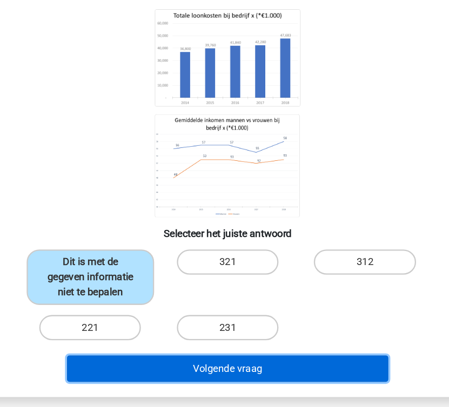
click at [207, 372] on button "Volgende vraag" at bounding box center [224, 374] width 275 height 23
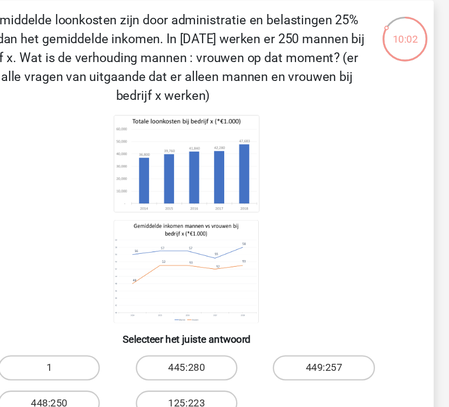
scroll to position [50, 0]
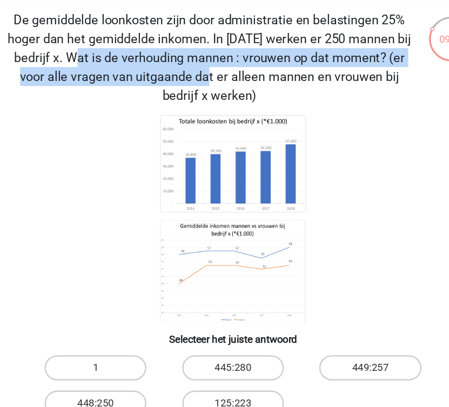
drag, startPoint x: 213, startPoint y: 36, endPoint x: 327, endPoint y: 54, distance: 114.9
click at [327, 54] on p "De gemiddelde loonkosten zijn door administratie en belastingen 25% hoger dan h…" at bounding box center [204, 49] width 348 height 81
click at [327, 56] on p "De gemiddelde loonkosten zijn door administratie en belastingen 25% hoger dan h…" at bounding box center [204, 49] width 348 height 81
drag, startPoint x: 324, startPoint y: 78, endPoint x: 239, endPoint y: 37, distance: 94.2
click at [239, 37] on p "De gemiddelde loonkosten zijn door administratie en belastingen 25% hoger dan h…" at bounding box center [204, 49] width 348 height 81
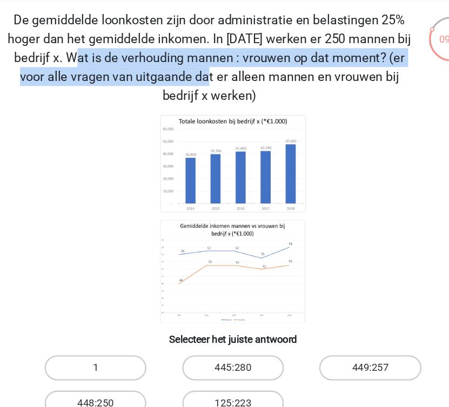
click at [239, 37] on p "De gemiddelde loonkosten zijn door administratie en belastingen 25% hoger dan h…" at bounding box center [204, 49] width 348 height 81
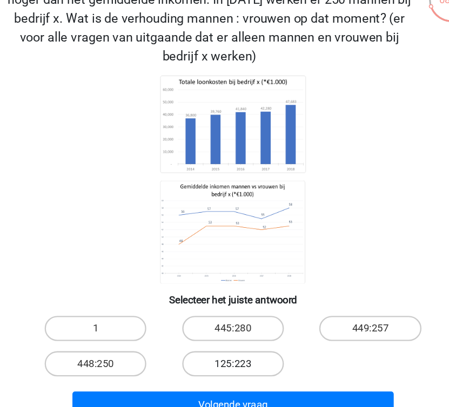
click at [212, 349] on label "125:223" at bounding box center [224, 345] width 87 height 22
click at [224, 349] on input "125:223" at bounding box center [227, 348] width 7 height 7
radio input "true"
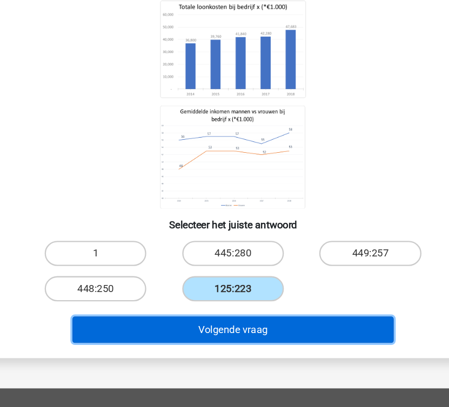
click at [231, 343] on button "Volgende vraag" at bounding box center [224, 341] width 275 height 23
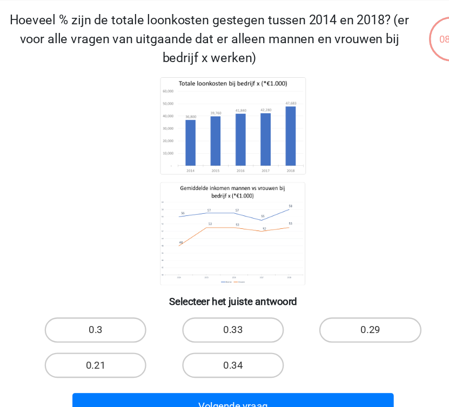
click at [107, 144] on icon at bounding box center [224, 155] width 371 height 178
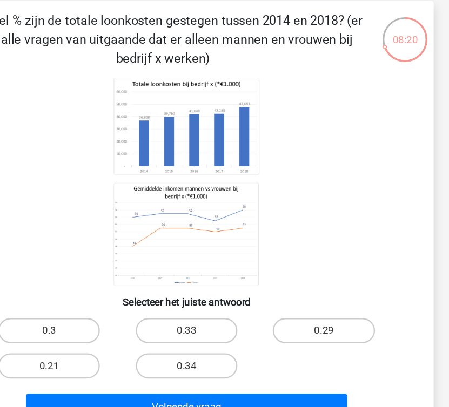
scroll to position [49, 0]
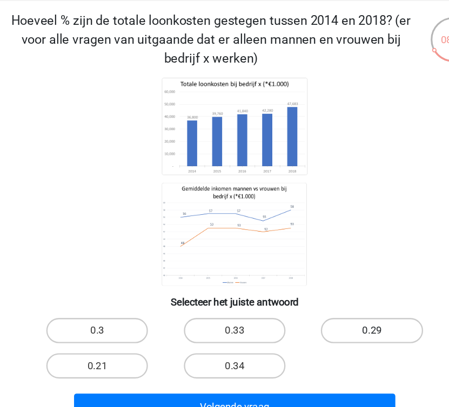
click at [320, 284] on label "0.29" at bounding box center [341, 283] width 87 height 22
click at [342, 284] on input "0.29" at bounding box center [345, 286] width 7 height 7
radio input "true"
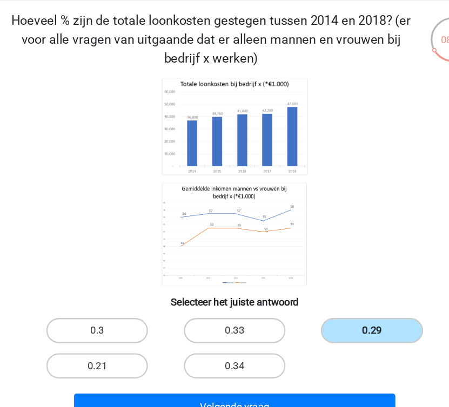
click at [320, 284] on label "0.29" at bounding box center [341, 283] width 87 height 22
click at [342, 284] on input "0.29" at bounding box center [345, 286] width 7 height 7
click at [289, 336] on div "Volgende vraag" at bounding box center [224, 346] width 388 height 36
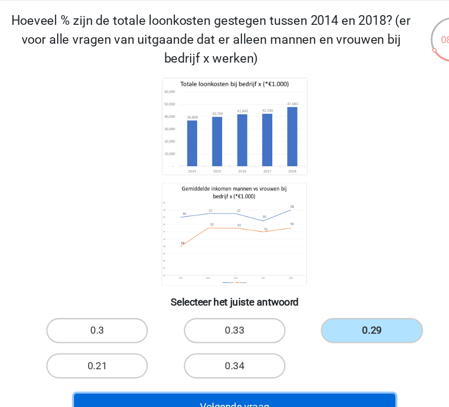
click at [289, 340] on button "Volgende vraag" at bounding box center [224, 348] width 275 height 23
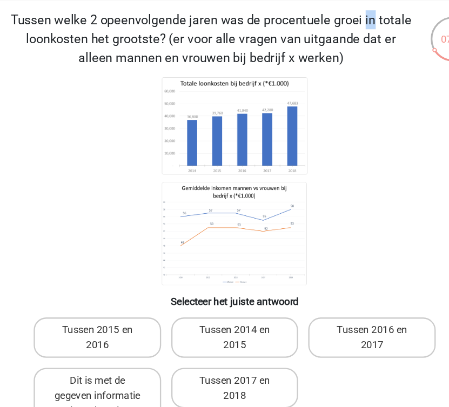
drag, startPoint x: 114, startPoint y: 12, endPoint x: 109, endPoint y: 14, distance: 5.6
click at [109, 14] on p "Tussen welke 2 opeenvolgende jaren was de procentuele groei in totale loonkoste…" at bounding box center [204, 33] width 348 height 49
click at [109, 17] on p "Tussen welke 2 opeenvolgende jaren was de procentuele groei in totale loonkoste…" at bounding box center [204, 33] width 348 height 49
copy p
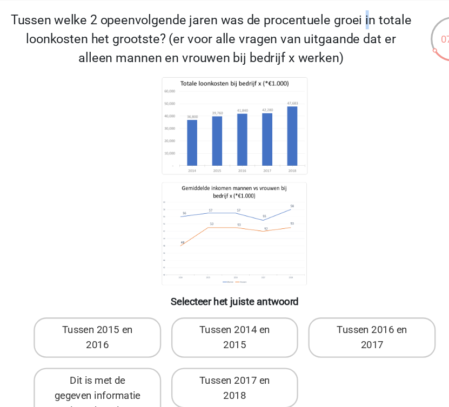
click at [110, 18] on p "Tussen welke 2 opeenvolgende jaren was de procentuele groei in totale loonkoste…" at bounding box center [204, 33] width 348 height 49
click at [122, 35] on p "Tussen welke 2 opeenvolgende jaren was de procentuele groei in totale loonkoste…" at bounding box center [204, 33] width 348 height 49
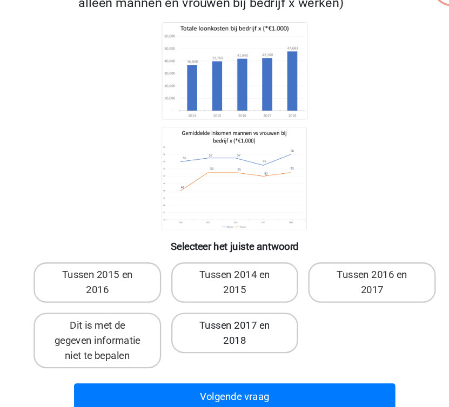
click at [210, 324] on label "Tussen 2017 en 2018" at bounding box center [224, 332] width 109 height 35
click at [224, 326] on input "Tussen 2017 en 2018" at bounding box center [227, 329] width 7 height 7
radio input "true"
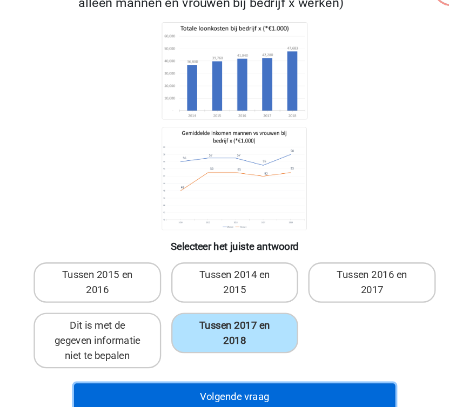
click at [230, 382] on button "Volgende vraag" at bounding box center [224, 387] width 275 height 23
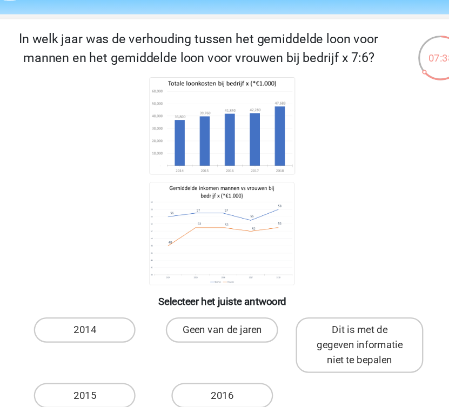
scroll to position [31, 0]
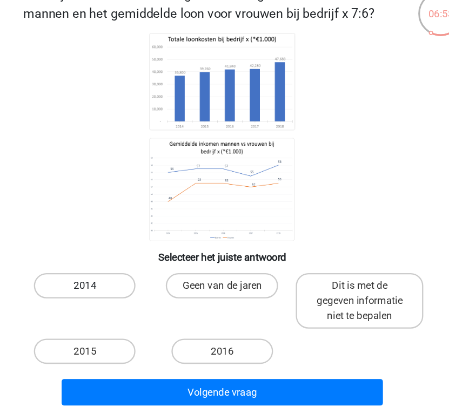
click at [122, 286] on label "2014" at bounding box center [106, 285] width 87 height 22
click at [114, 286] on input "2014" at bounding box center [110, 288] width 7 height 7
radio input "true"
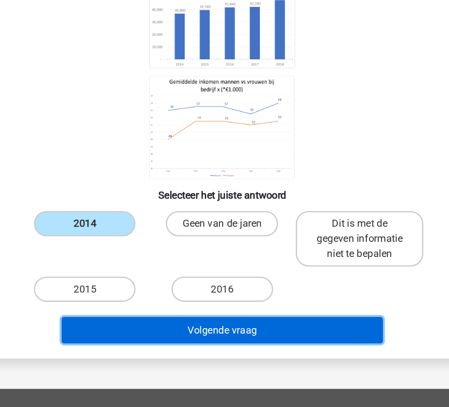
click at [180, 343] on button "Volgende vraag" at bounding box center [224, 341] width 275 height 23
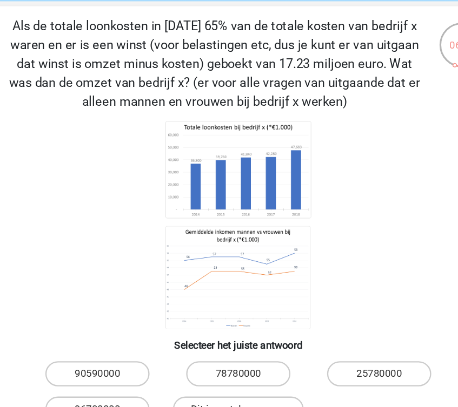
scroll to position [33, 0]
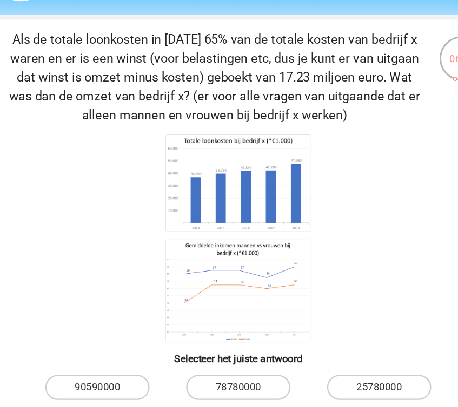
drag, startPoint x: 112, startPoint y: 82, endPoint x: 242, endPoint y: 88, distance: 129.8
click at [242, 88] on p "Als de totale loonkosten in [DATE] 65% van de totale kosten van bedrijf x waren…" at bounding box center [208, 65] width 357 height 81
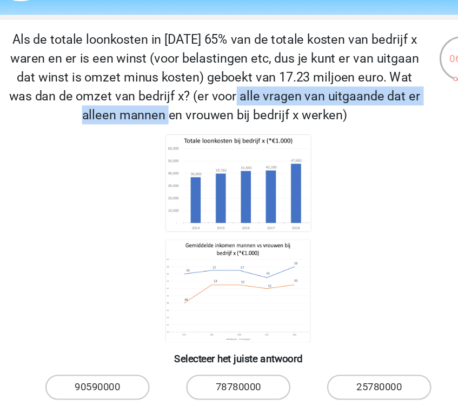
drag, startPoint x: 242, startPoint y: 88, endPoint x: 362, endPoint y: 66, distance: 122.4
click at [362, 66] on p "Als de totale loonkosten in [DATE] 65% van de totale kosten van bedrijf x waren…" at bounding box center [208, 65] width 357 height 81
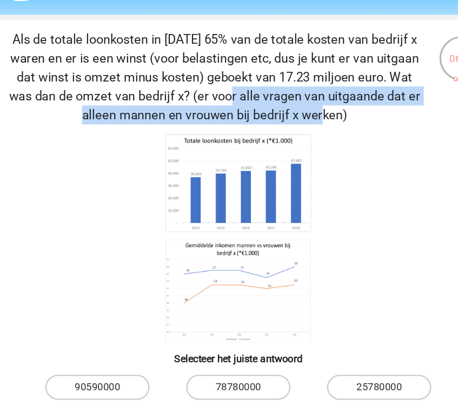
drag, startPoint x: 358, startPoint y: 66, endPoint x: 377, endPoint y: 75, distance: 21.0
click at [377, 75] on p "Als de totale loonkosten in [DATE] 65% van de totale kosten van bedrijf x waren…" at bounding box center [208, 65] width 357 height 81
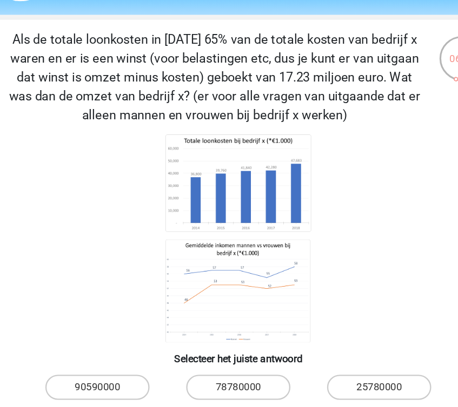
click at [272, 60] on p "Als de totale loonkosten in [DATE] 65% van de totale kosten van bedrijf x waren…" at bounding box center [208, 65] width 357 height 81
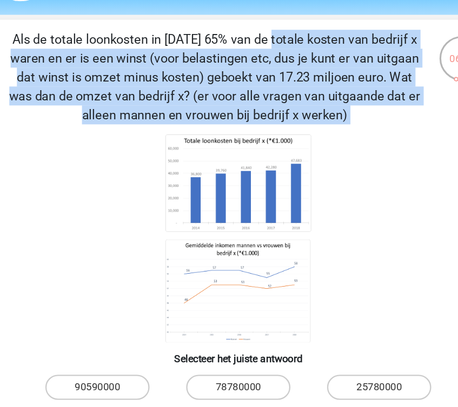
click at [272, 60] on p "Als de totale loonkosten in [DATE] 65% van de totale kosten van bedrijf x waren…" at bounding box center [208, 65] width 357 height 81
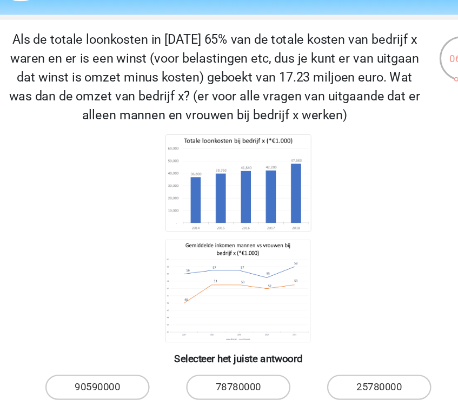
click at [272, 60] on p "Als de totale loonkosten in [DATE] 65% van de totale kosten van bedrijf x waren…" at bounding box center [208, 65] width 357 height 81
click at [169, 68] on p "Als de totale loonkosten in [DATE] 65% van de totale kosten van bedrijf x waren…" at bounding box center [208, 65] width 357 height 81
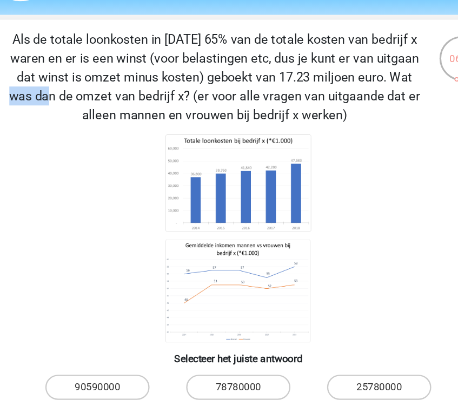
click at [169, 68] on p "Als de totale loonkosten in [DATE] 65% van de totale kosten van bedrijf x waren…" at bounding box center [208, 65] width 357 height 81
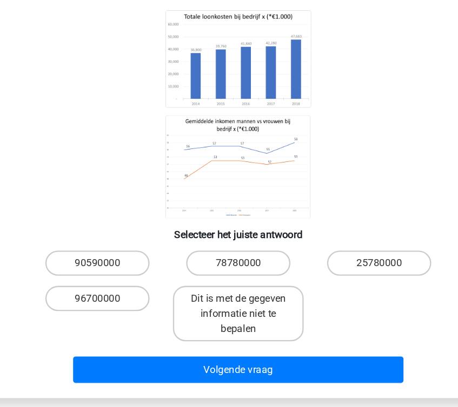
scroll to position [82, 0]
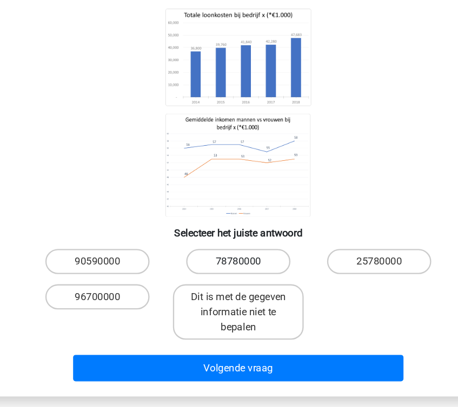
click at [212, 286] on label "78780000" at bounding box center [229, 283] width 90 height 22
click at [229, 286] on input "78780000" at bounding box center [232, 286] width 7 height 7
radio input "true"
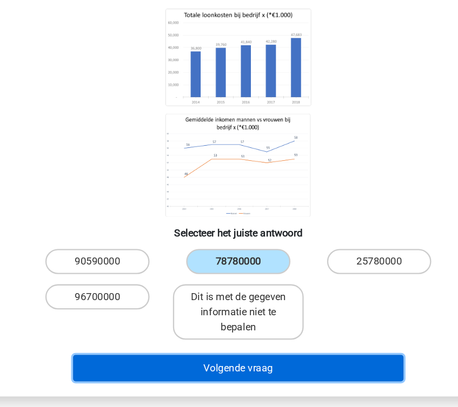
click at [248, 373] on button "Volgende vraag" at bounding box center [229, 373] width 282 height 23
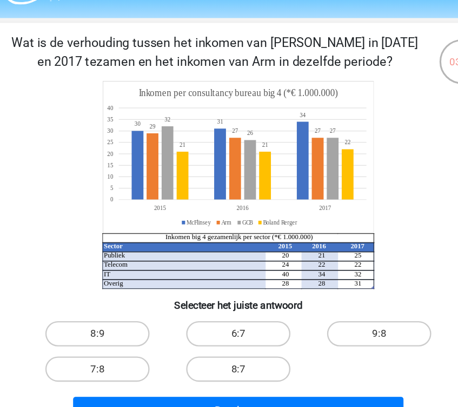
scroll to position [12, 0]
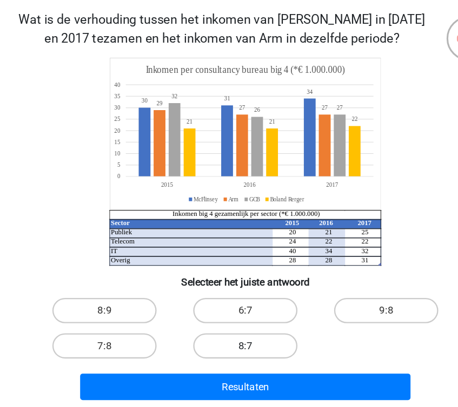
click at [230, 341] on label "8:7" at bounding box center [229, 334] width 90 height 22
click at [230, 341] on input "8:7" at bounding box center [232, 337] width 7 height 7
radio input "true"
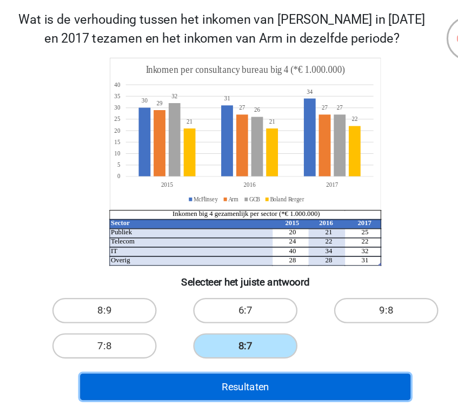
click at [215, 362] on button "Resultaten" at bounding box center [229, 369] width 282 height 23
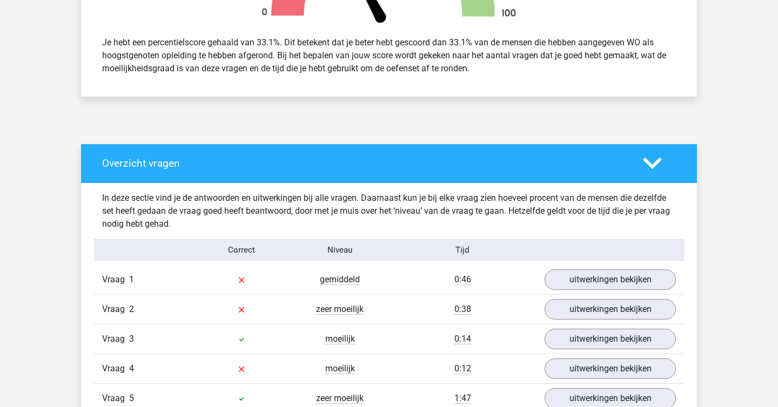
scroll to position [460, 0]
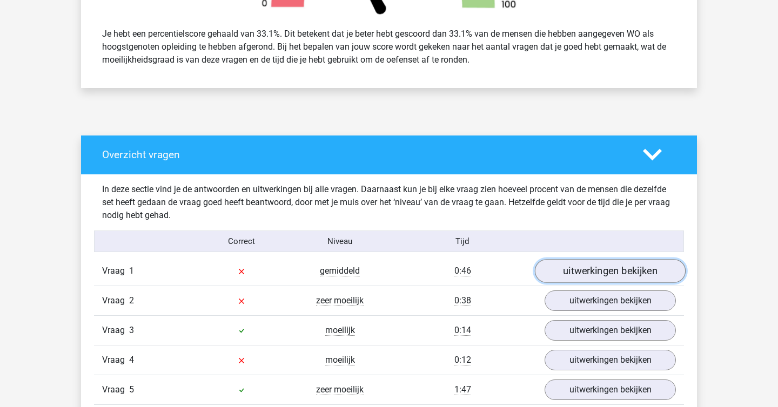
click at [457, 274] on link "uitwerkingen bekijken" at bounding box center [610, 271] width 151 height 24
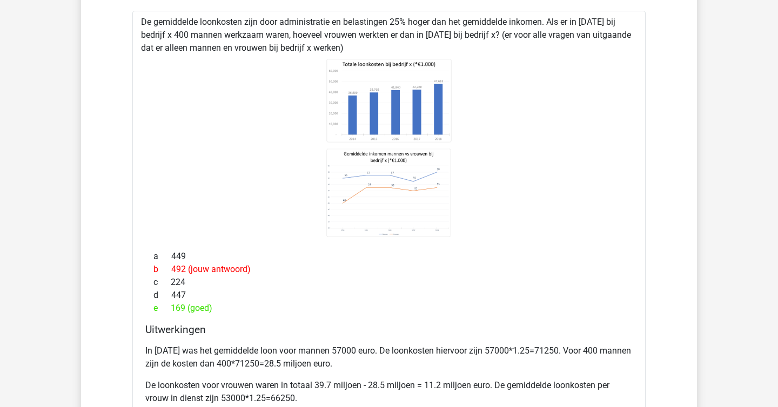
click at [457, 274] on div "b 492 (jouw antwoord)" at bounding box center [388, 269] width 487 height 13
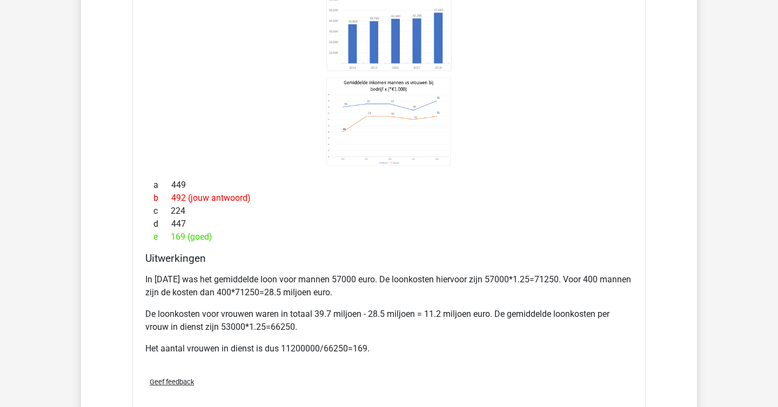
scroll to position [822, 0]
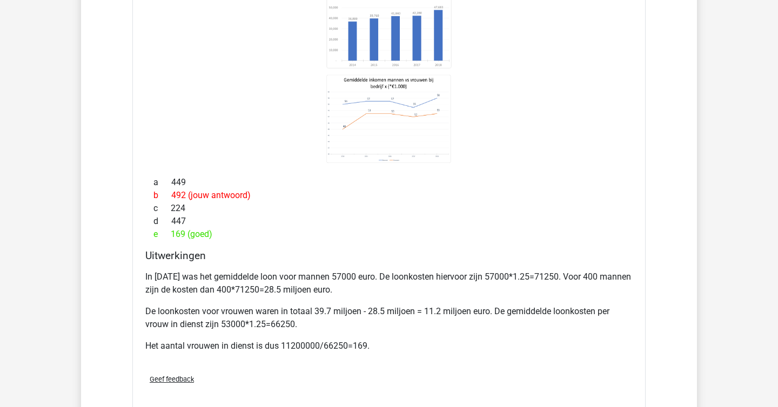
click at [457, 274] on p "In 2015 was het gemiddelde loon voor mannen 57000 euro. De loonkosten hiervoor …" at bounding box center [388, 284] width 487 height 26
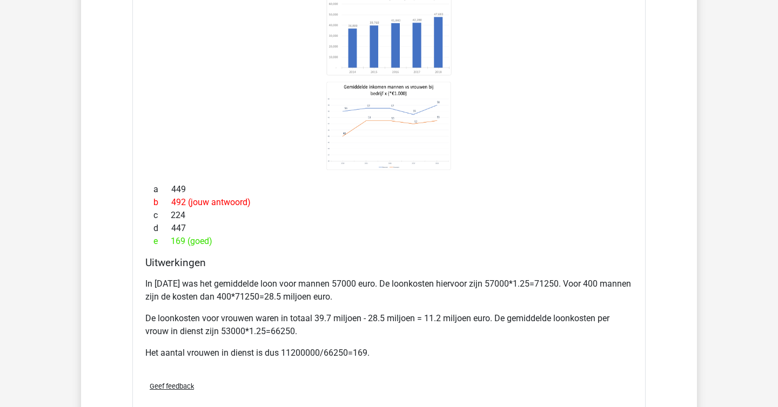
scroll to position [817, 0]
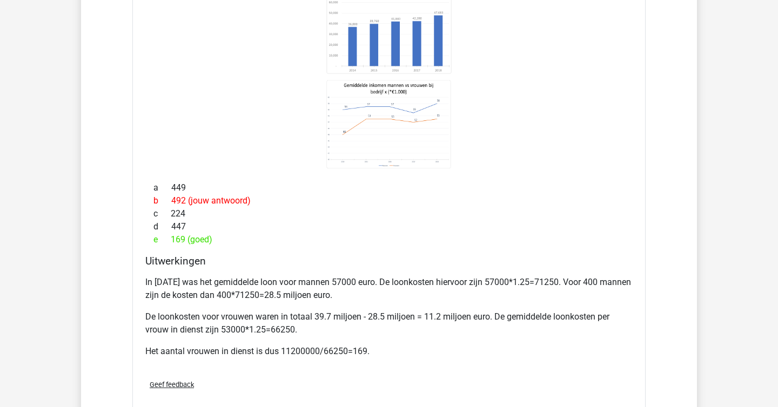
click at [388, 301] on p "In 2015 was het gemiddelde loon voor mannen 57000 euro. De loonkosten hiervoor …" at bounding box center [388, 289] width 487 height 26
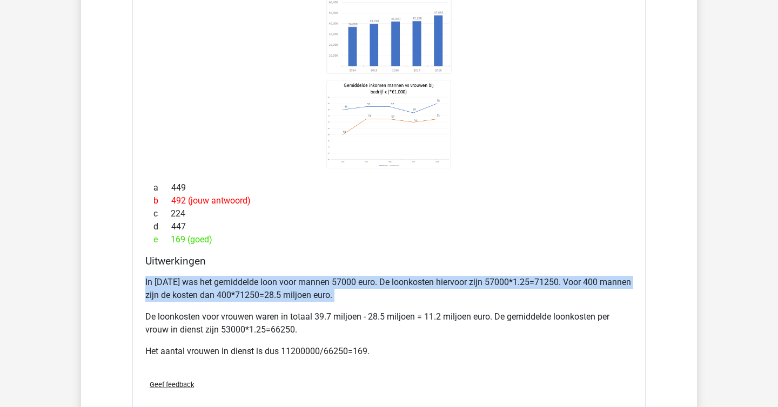
click at [326, 289] on p "In 2015 was het gemiddelde loon voor mannen 57000 euro. De loonkosten hiervoor …" at bounding box center [388, 289] width 487 height 26
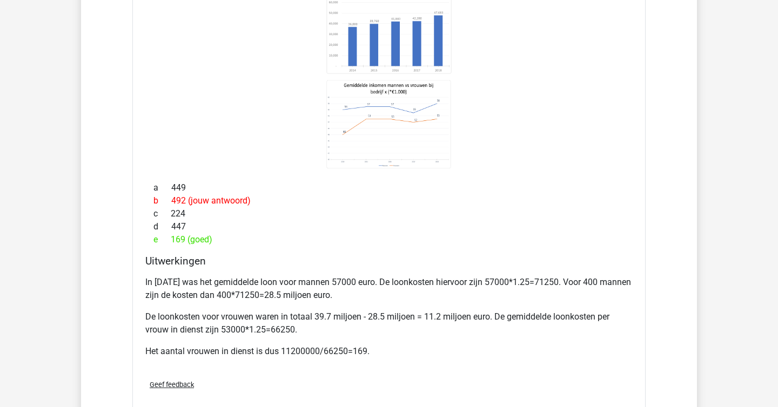
click at [326, 289] on p "In 2015 was het gemiddelde loon voor mannen 57000 euro. De loonkosten hiervoor …" at bounding box center [388, 289] width 487 height 26
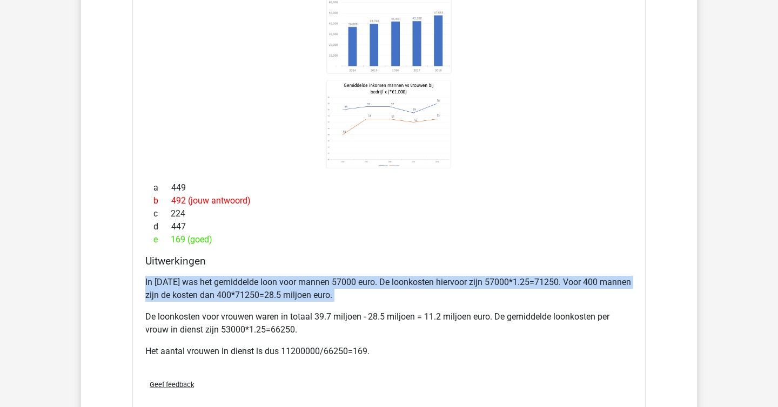
click at [326, 289] on p "In 2015 was het gemiddelde loon voor mannen 57000 euro. De loonkosten hiervoor …" at bounding box center [388, 289] width 487 height 26
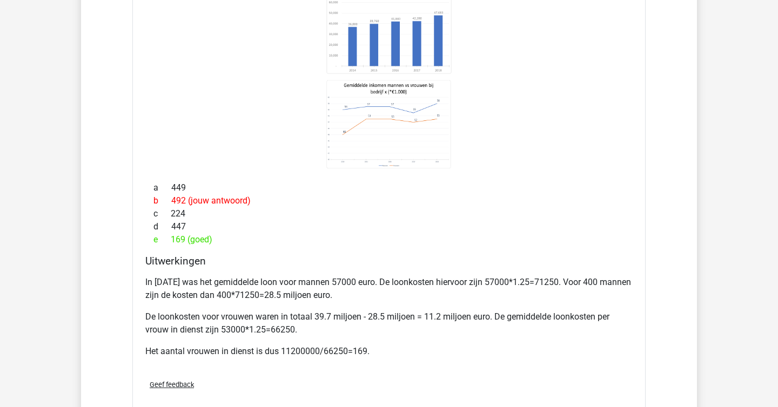
click at [326, 289] on p "In 2015 was het gemiddelde loon voor mannen 57000 euro. De loonkosten hiervoor …" at bounding box center [388, 289] width 487 height 26
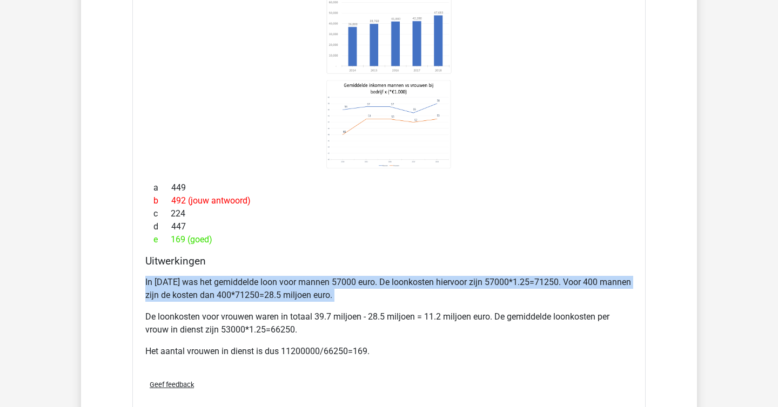
click at [326, 289] on p "In 2015 was het gemiddelde loon voor mannen 57000 euro. De loonkosten hiervoor …" at bounding box center [388, 289] width 487 height 26
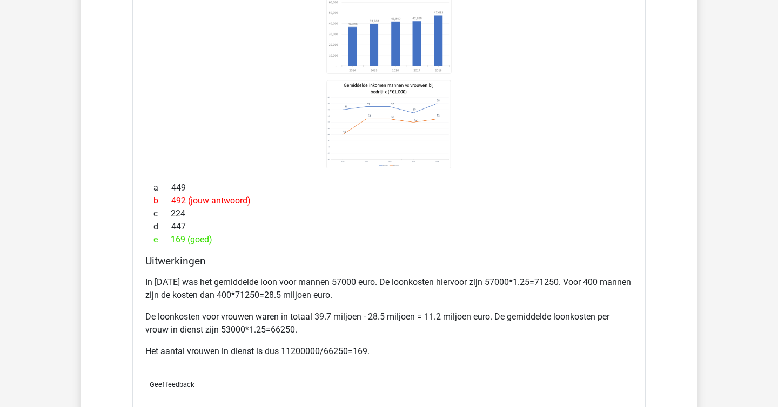
click at [326, 289] on p "In 2015 was het gemiddelde loon voor mannen 57000 euro. De loonkosten hiervoor …" at bounding box center [388, 289] width 487 height 26
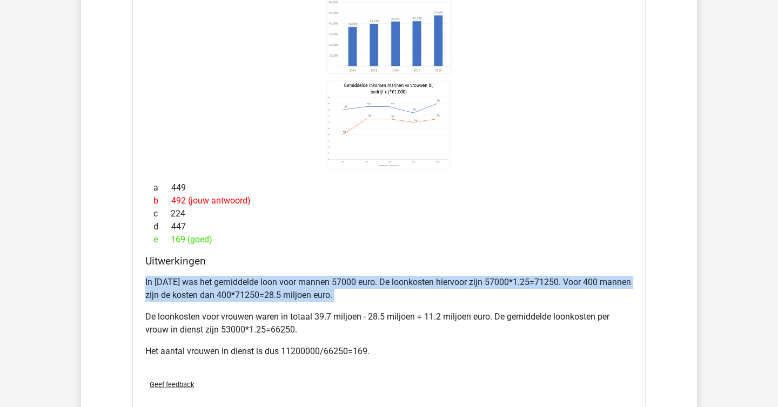
click at [326, 289] on p "In 2015 was het gemiddelde loon voor mannen 57000 euro. De loonkosten hiervoor …" at bounding box center [388, 289] width 487 height 26
drag, startPoint x: 394, startPoint y: 294, endPoint x: 141, endPoint y: 260, distance: 255.1
click at [141, 260] on div "Uitwerkingen In 2015 was het gemiddelde loon voor mannen 57000 euro. De loonkos…" at bounding box center [389, 313] width 496 height 116
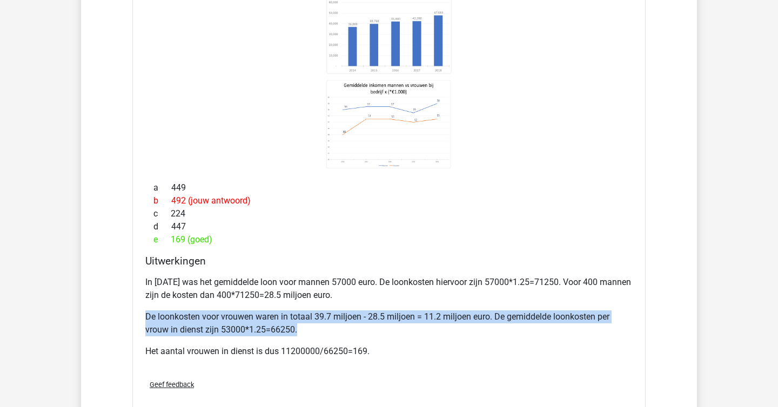
drag, startPoint x: 311, startPoint y: 328, endPoint x: 109, endPoint y: 305, distance: 202.9
click at [109, 305] on div "Vraag 1 gemiddeld 0:46 uitwerkingen bekijken De gemiddelde loonkosten zijn door…" at bounding box center [389, 300] width 574 height 801
click at [233, 346] on p "Het aantal vrouwen in dienst is dus 11200000/66250=169." at bounding box center [388, 351] width 487 height 13
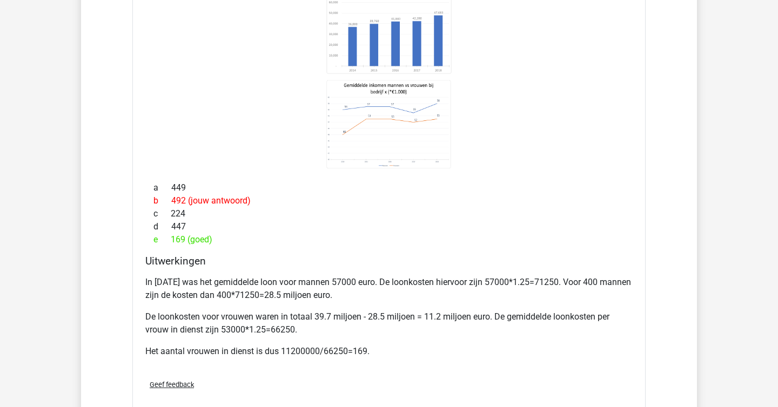
click at [233, 346] on p "Het aantal vrouwen in dienst is dus 11200000/66250=169." at bounding box center [388, 351] width 487 height 13
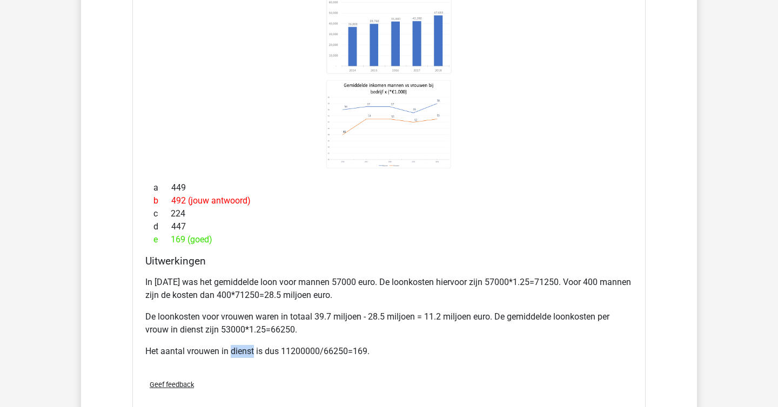
click at [233, 346] on p "Het aantal vrouwen in dienst is dus 11200000/66250=169." at bounding box center [388, 351] width 487 height 13
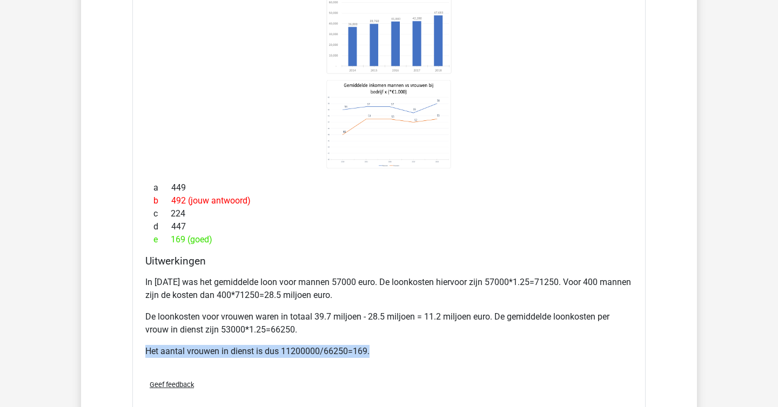
click at [233, 346] on p "Het aantal vrouwen in dienst is dus 11200000/66250=169." at bounding box center [388, 351] width 487 height 13
click at [373, 324] on p "De loonkosten voor vrouwen waren in totaal 39.7 miljoen - 28.5 miljoen = 11.2 m…" at bounding box center [388, 324] width 487 height 26
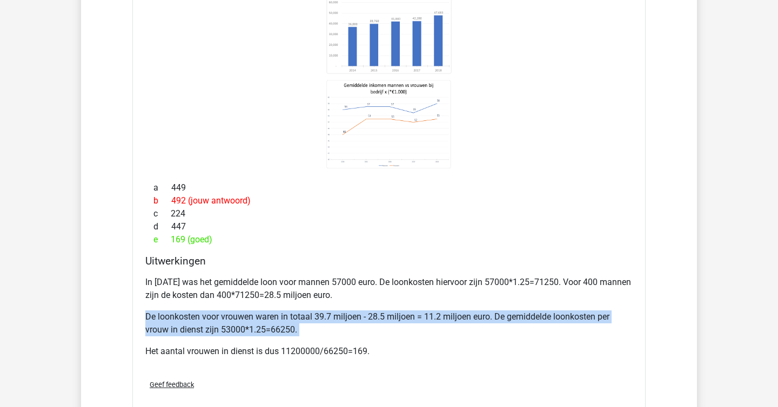
drag, startPoint x: 253, startPoint y: 304, endPoint x: 352, endPoint y: 341, distance: 105.1
click at [352, 341] on div "In 2015 was het gemiddelde loon voor mannen 57000 euro. De loonkosten hiervoor …" at bounding box center [388, 321] width 487 height 99
drag, startPoint x: 352, startPoint y: 341, endPoint x: 180, endPoint y: 320, distance: 173.1
click at [180, 320] on div "In 2015 was het gemiddelde loon voor mannen 57000 euro. De loonkosten hiervoor …" at bounding box center [388, 321] width 487 height 99
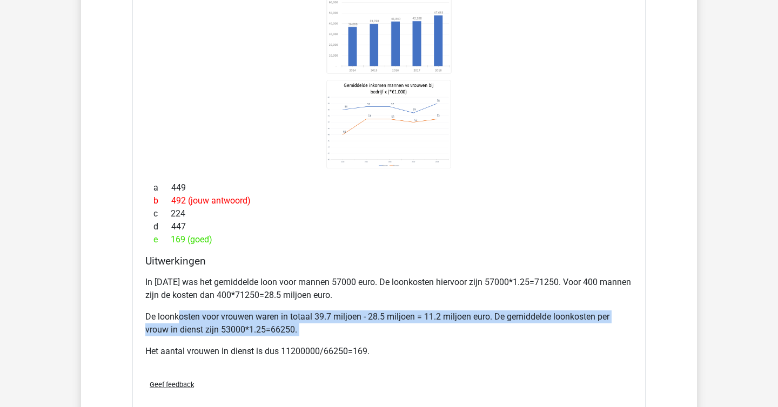
click at [180, 320] on p "De loonkosten voor vrouwen waren in totaal 39.7 miljoen - 28.5 miljoen = 11.2 m…" at bounding box center [388, 324] width 487 height 26
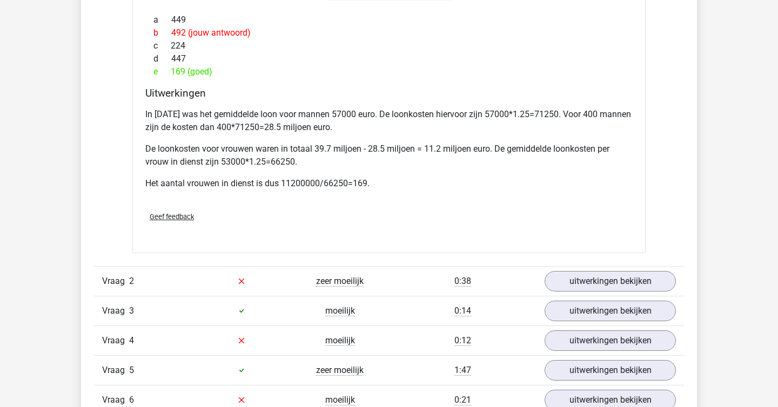
scroll to position [986, 0]
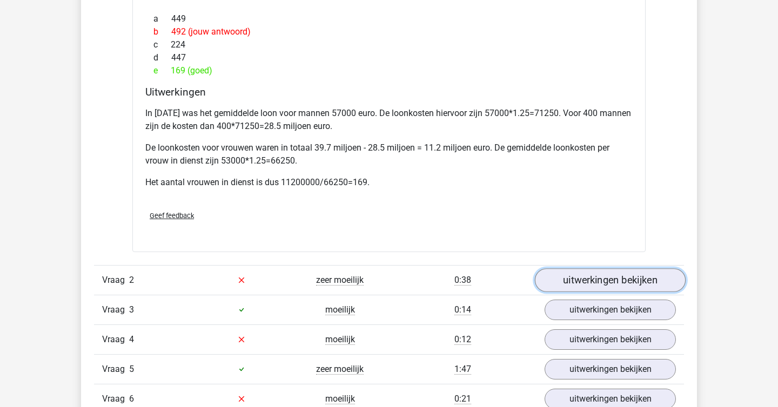
click at [457, 281] on link "uitwerkingen bekijken" at bounding box center [610, 280] width 151 height 24
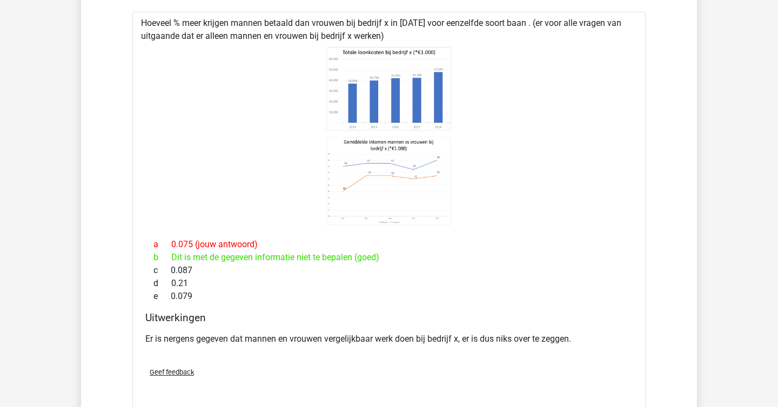
scroll to position [1286, 0]
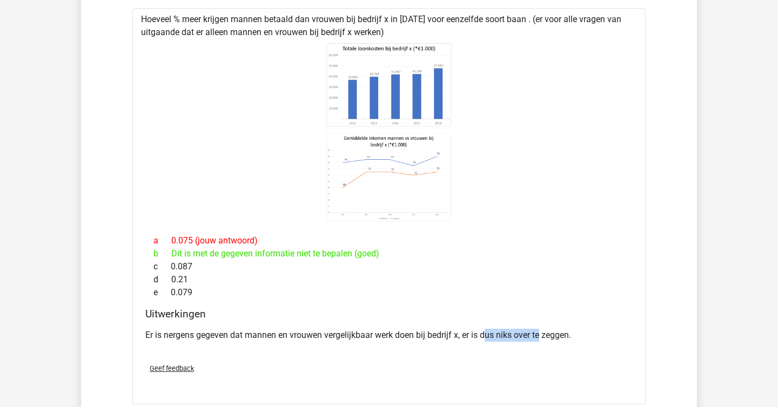
drag, startPoint x: 488, startPoint y: 330, endPoint x: 546, endPoint y: 342, distance: 58.6
click at [457, 342] on div "Er is nergens gegeven dat mannen en vrouwen vergelijkbaar werk doen bij bedrijf…" at bounding box center [388, 340] width 487 height 30
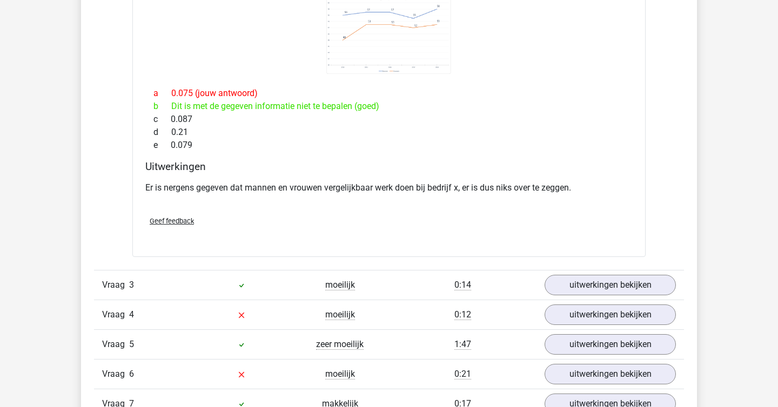
scroll to position [1457, 0]
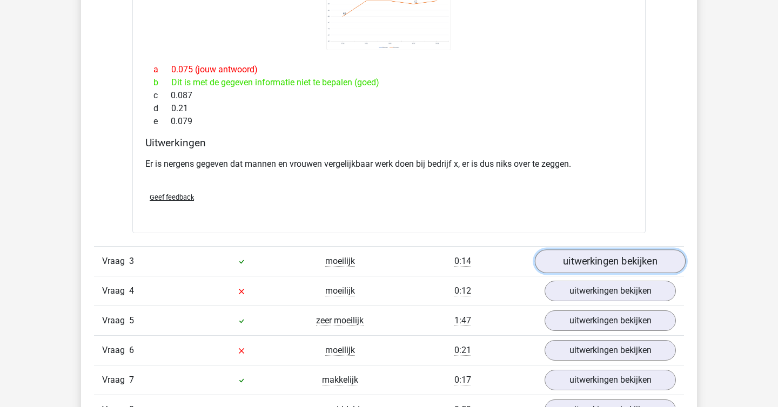
click at [457, 269] on link "uitwerkingen bekijken" at bounding box center [610, 262] width 151 height 24
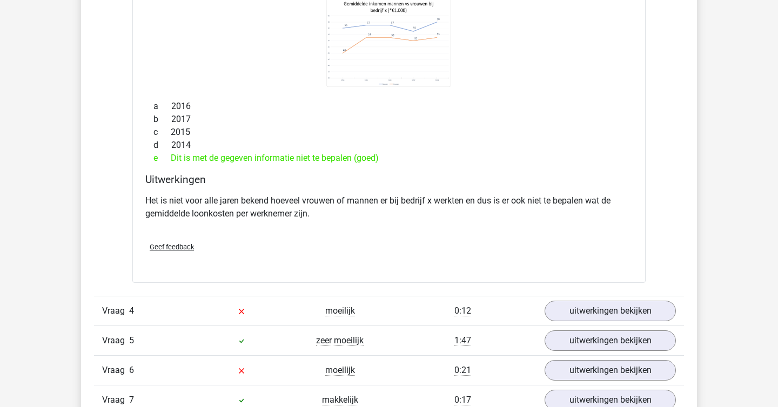
scroll to position [1913, 0]
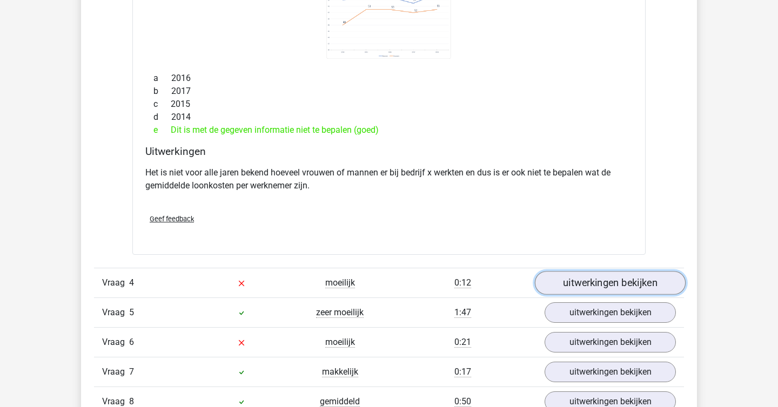
click at [457, 276] on link "uitwerkingen bekijken" at bounding box center [610, 283] width 151 height 24
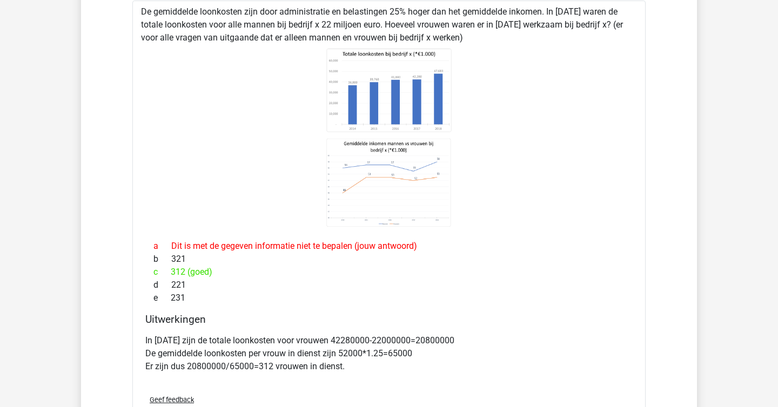
scroll to position [2229, 0]
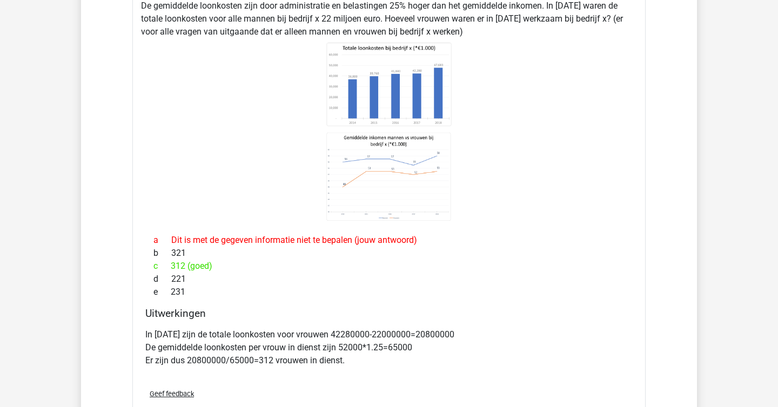
click at [457, 276] on div "d 221" at bounding box center [388, 279] width 487 height 13
drag, startPoint x: 326, startPoint y: 333, endPoint x: 477, endPoint y: 335, distance: 151.3
click at [457, 335] on p "In 2017 zijn de totale loonkosten voor vrouwen 42280000-22000000=20800000 De ge…" at bounding box center [388, 347] width 487 height 39
drag, startPoint x: 459, startPoint y: 347, endPoint x: 339, endPoint y: 346, distance: 119.9
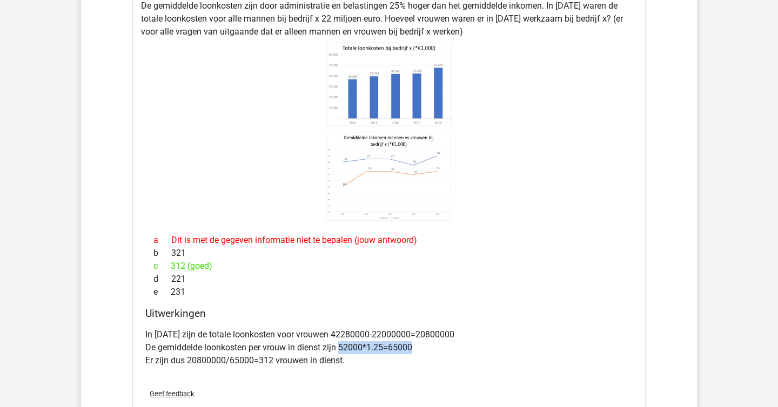
click at [339, 346] on p "In 2017 zijn de totale loonkosten voor vrouwen 42280000-22000000=20800000 De ge…" at bounding box center [388, 347] width 487 height 39
drag, startPoint x: 339, startPoint y: 346, endPoint x: 428, endPoint y: 353, distance: 89.4
click at [428, 353] on p "In 2017 zijn de totale loonkosten voor vrouwen 42280000-22000000=20800000 De ge…" at bounding box center [388, 347] width 487 height 39
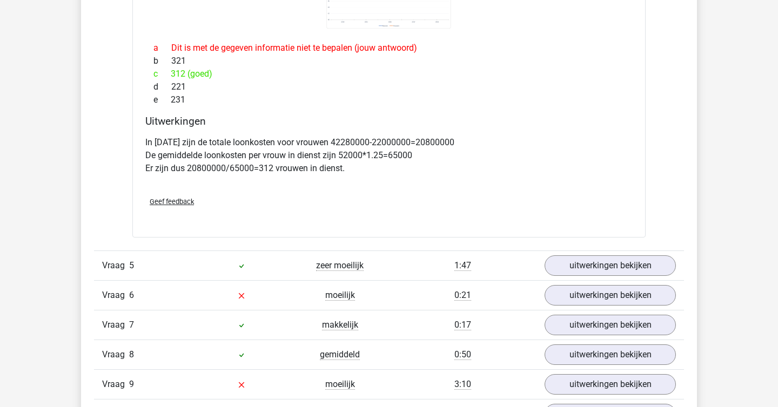
scroll to position [2423, 0]
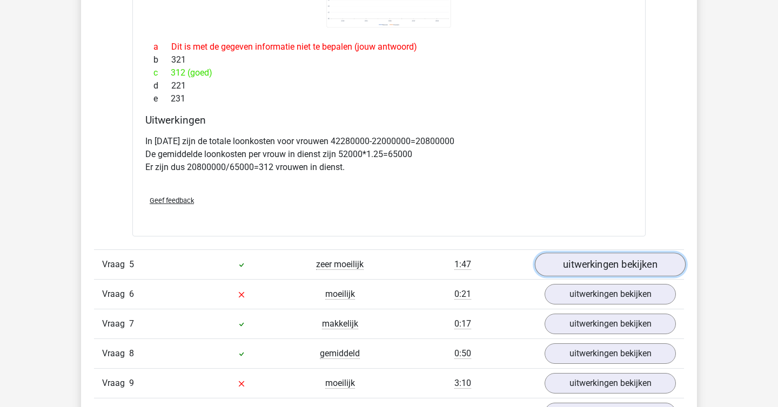
click at [457, 265] on link "uitwerkingen bekijken" at bounding box center [610, 265] width 151 height 24
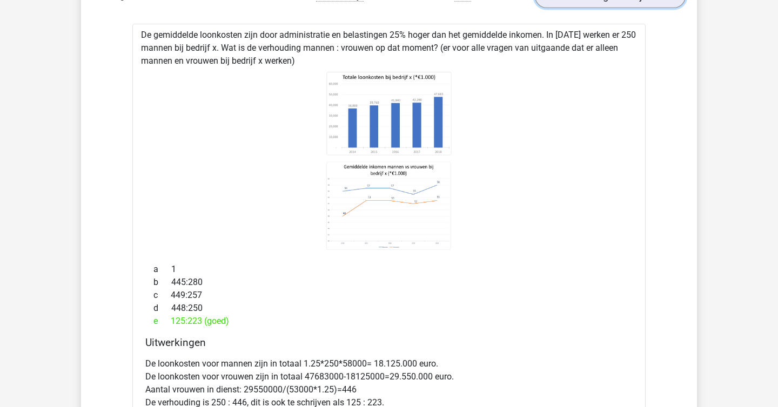
scroll to position [2702, 0]
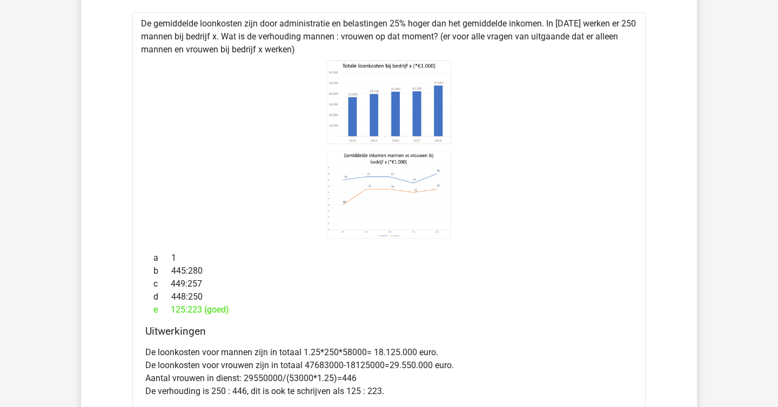
click at [457, 265] on div "b 445:280" at bounding box center [388, 271] width 487 height 13
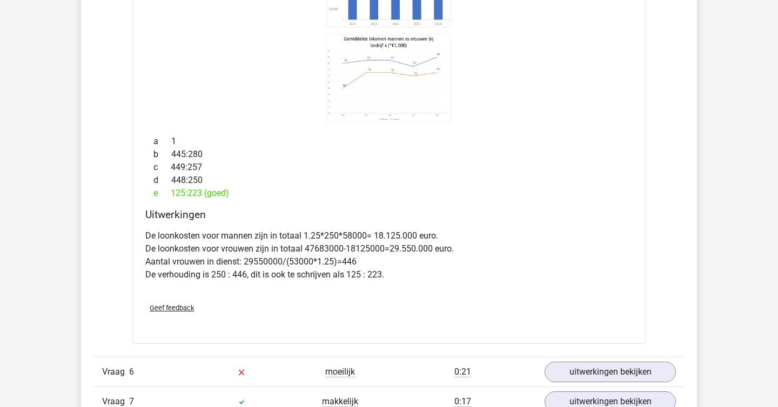
scroll to position [2827, 0]
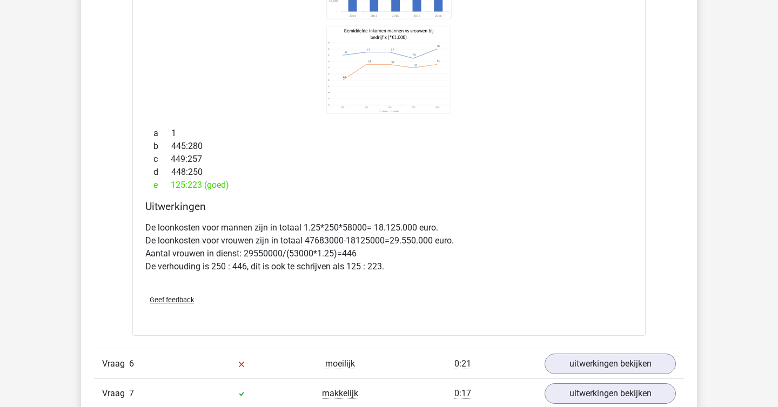
click at [457, 265] on p "De loonkosten voor mannen zijn in totaal 1.25*250*58000= 18.125.000 euro. De lo…" at bounding box center [388, 247] width 487 height 52
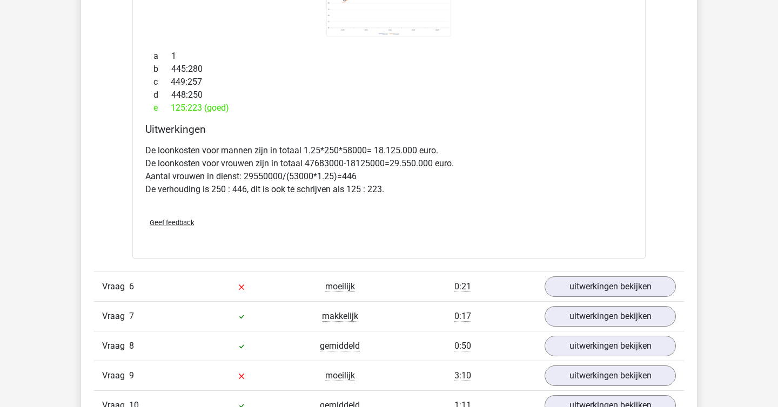
scroll to position [2921, 0]
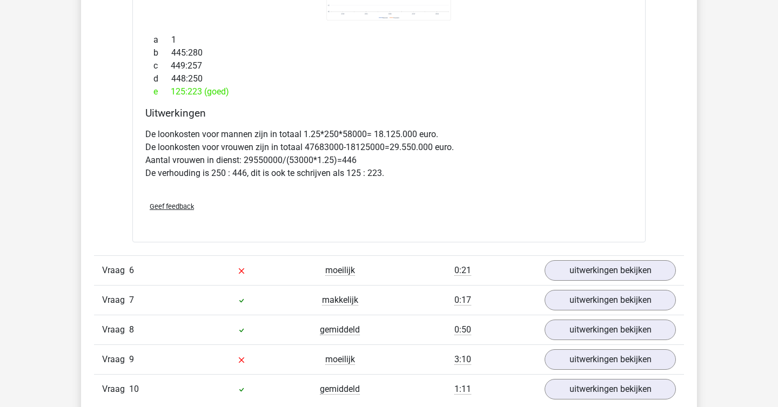
click at [457, 107] on h4 "Uitwerkingen" at bounding box center [388, 113] width 487 height 12
click at [457, 268] on link "uitwerkingen bekijken" at bounding box center [610, 271] width 151 height 24
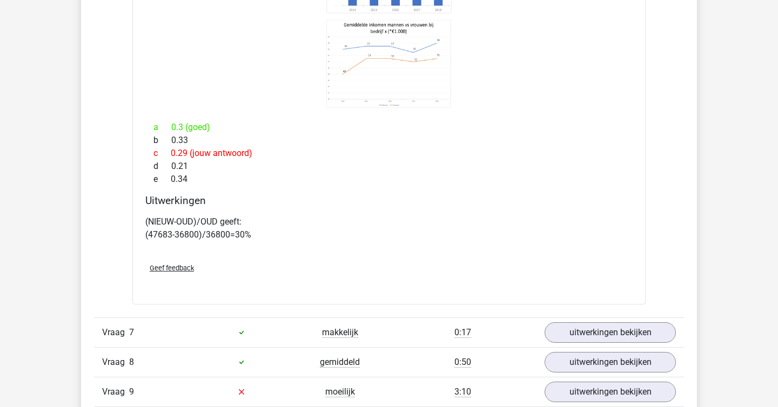
scroll to position [3325, 0]
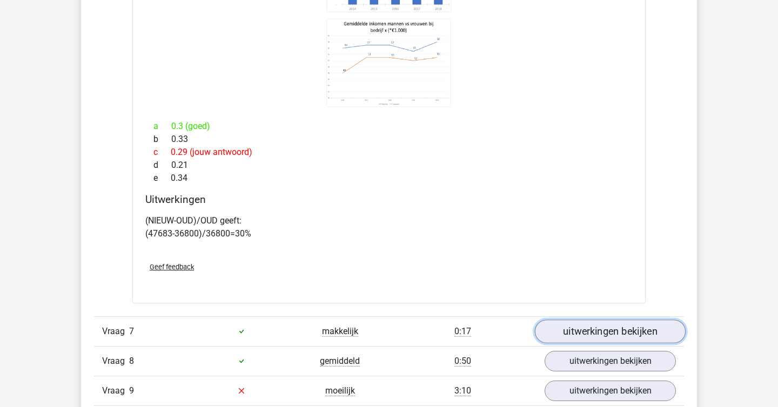
click at [457, 326] on link "uitwerkingen bekijken" at bounding box center [610, 332] width 151 height 24
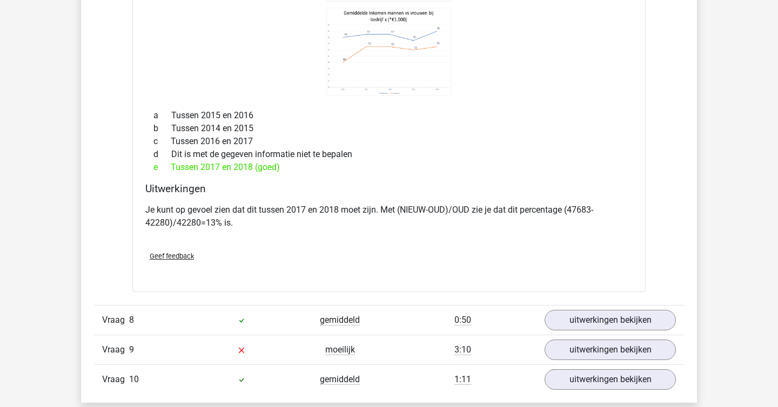
scroll to position [3811, 0]
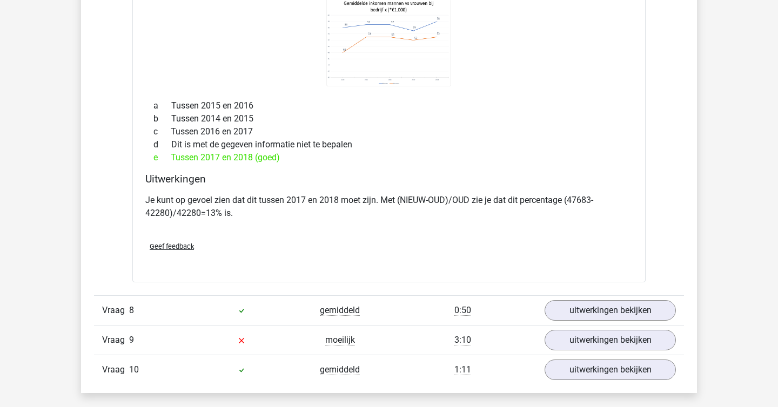
click at [457, 324] on div "Vraag 8 gemiddeld 0:50 uitwerkingen bekijken" at bounding box center [389, 310] width 590 height 30
click at [457, 312] on link "uitwerkingen bekijken" at bounding box center [610, 311] width 151 height 24
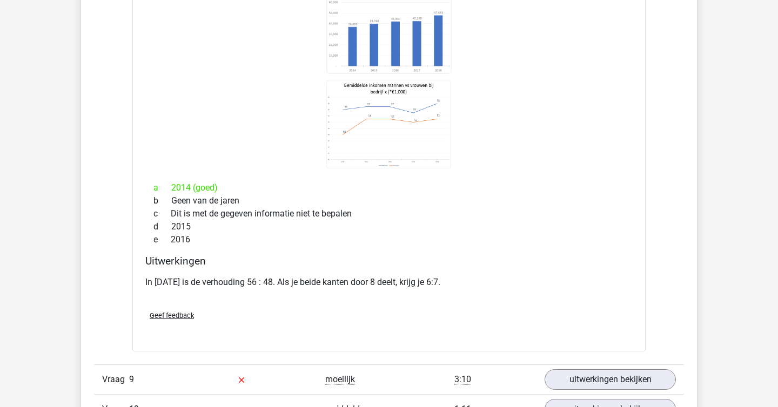
scroll to position [4190, 0]
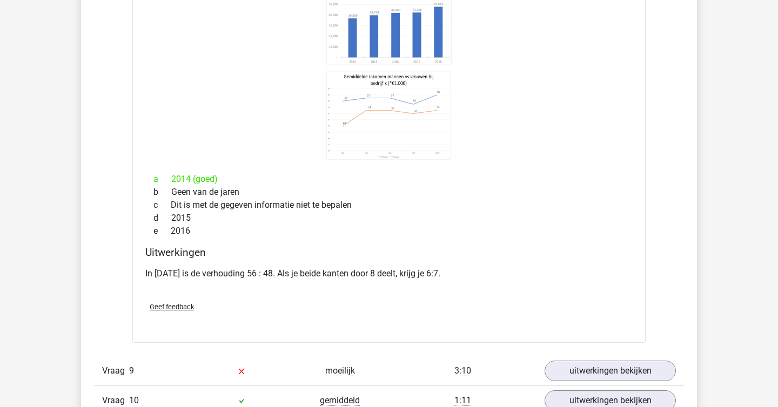
click at [457, 312] on div "Geef feedback" at bounding box center [389, 307] width 496 height 28
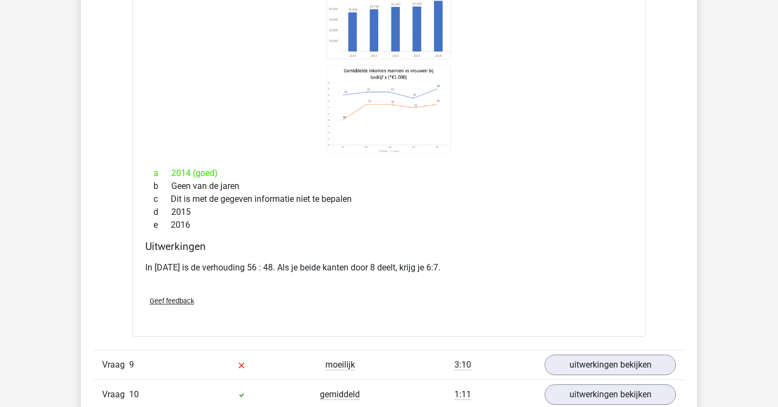
scroll to position [4207, 0]
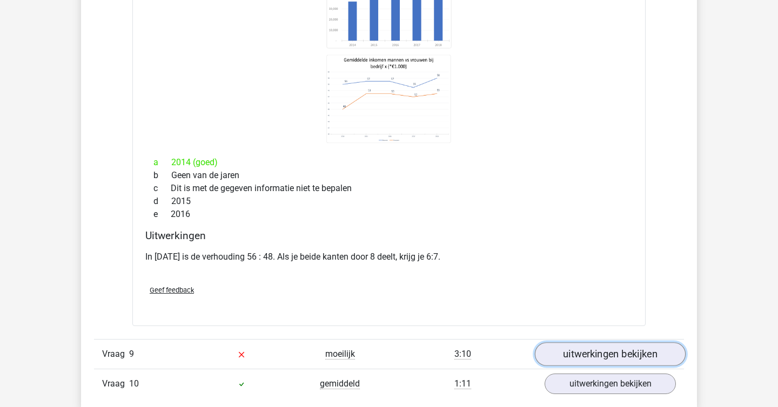
click at [457, 358] on link "uitwerkingen bekijken" at bounding box center [610, 354] width 151 height 24
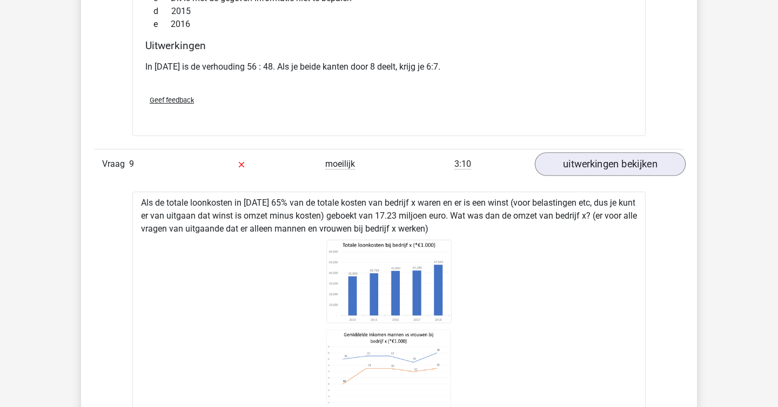
click at [457, 358] on icon at bounding box center [389, 329] width 479 height 178
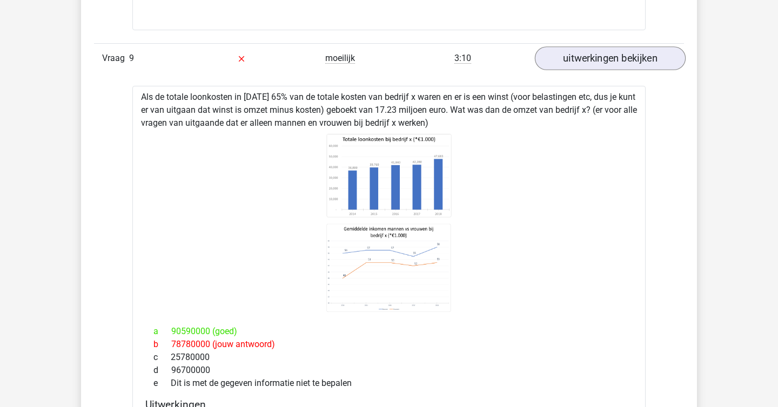
scroll to position [4530, 0]
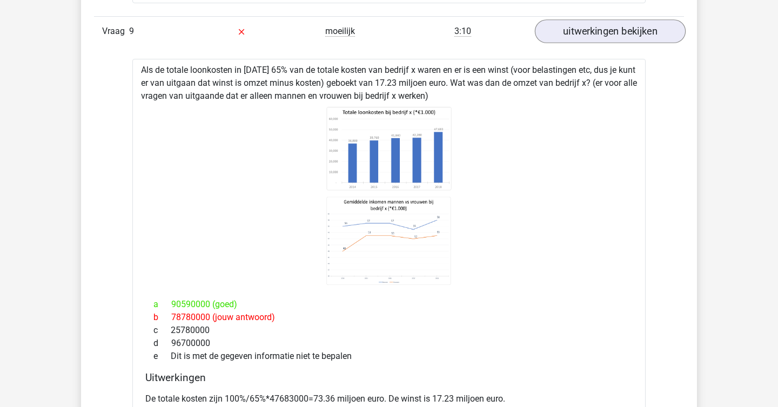
click at [457, 358] on div "e Dit is met de gegeven informatie niet te bepalen" at bounding box center [388, 356] width 487 height 13
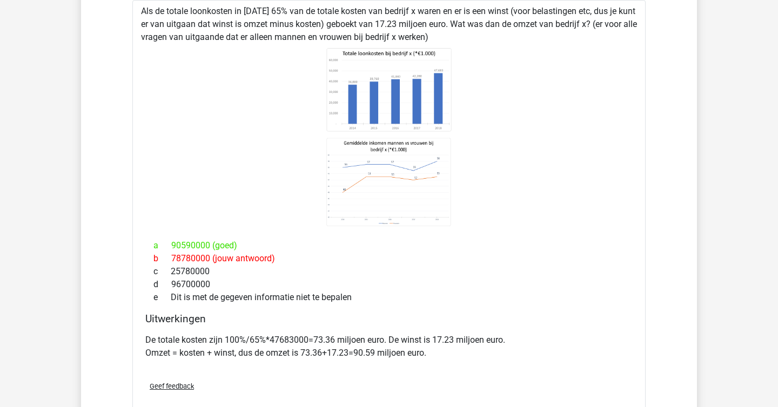
click at [457, 333] on div "De totale kosten zijn 100%/65%*47683000=73.36 miljoen euro. De winst is 17.23 m…" at bounding box center [388, 351] width 487 height 43
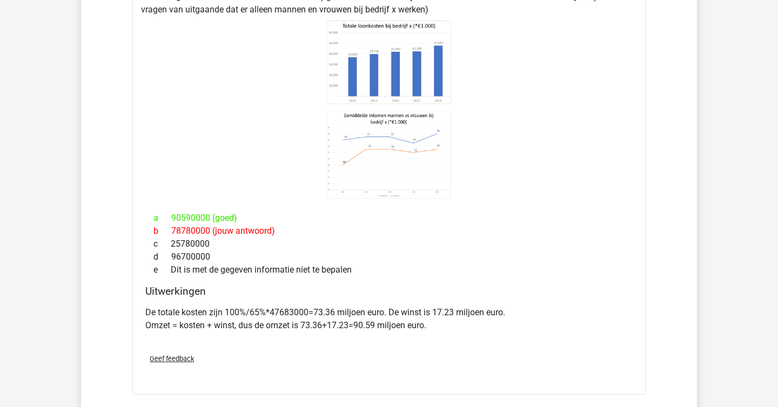
scroll to position [4618, 0]
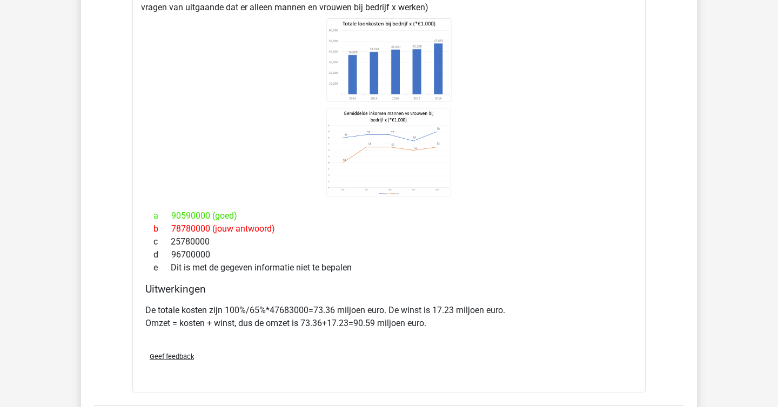
click at [457, 333] on div "De totale kosten zijn 100%/65%*47683000=73.36 miljoen euro. De winst is 17.23 m…" at bounding box center [388, 321] width 487 height 43
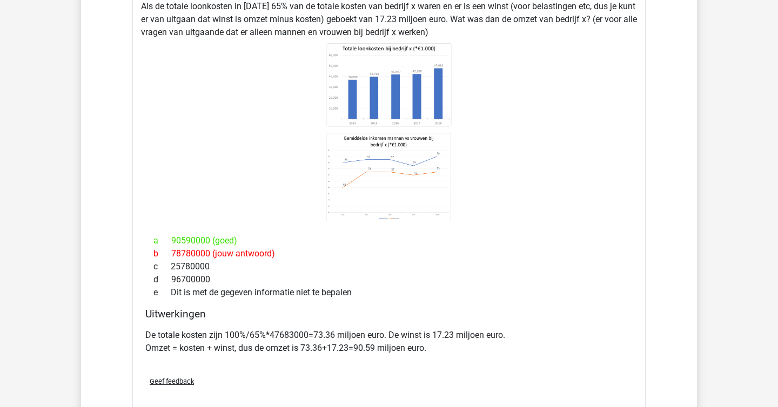
scroll to position [4586, 0]
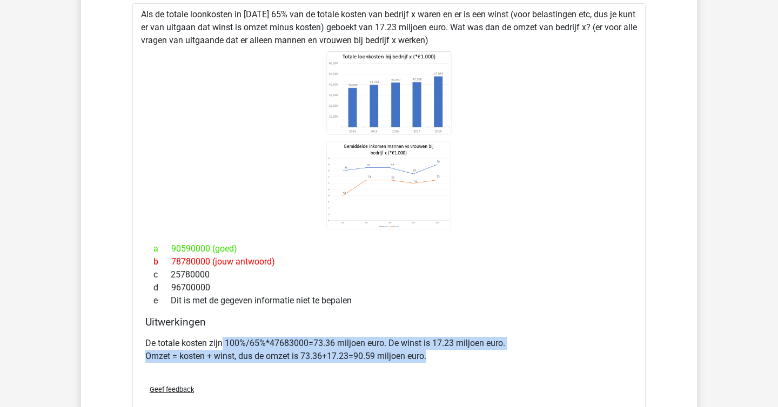
drag, startPoint x: 223, startPoint y: 342, endPoint x: 552, endPoint y: 355, distance: 329.8
click at [457, 355] on p "De totale kosten zijn 100%/65%*47683000=73.36 miljoen euro. De winst is 17.23 m…" at bounding box center [388, 350] width 487 height 26
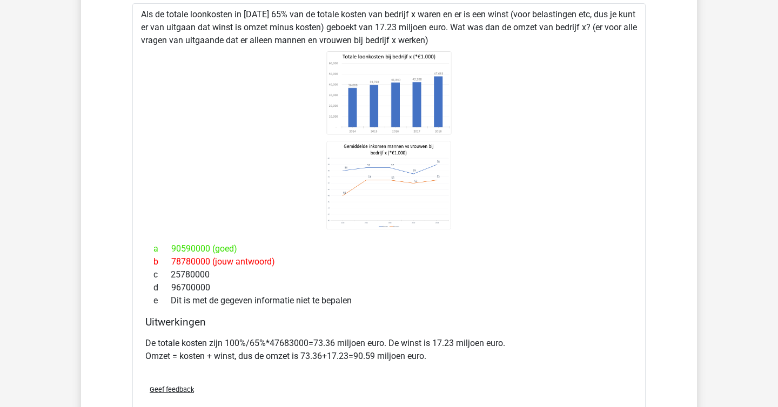
click at [457, 367] on div "De totale kosten zijn 100%/65%*47683000=73.36 miljoen euro. De winst is 17.23 m…" at bounding box center [388, 354] width 487 height 43
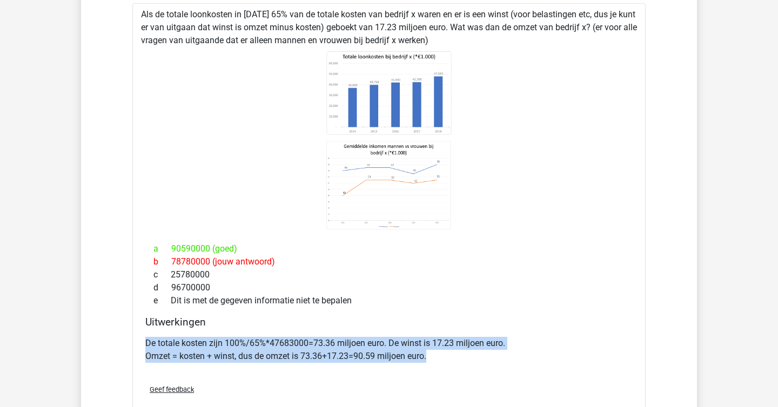
drag, startPoint x: 485, startPoint y: 367, endPoint x: 266, endPoint y: 332, distance: 221.6
click at [266, 332] on div "Uitwerkingen De totale kosten zijn 100%/65%*47683000=73.36 miljoen euro. De win…" at bounding box center [389, 346] width 496 height 60
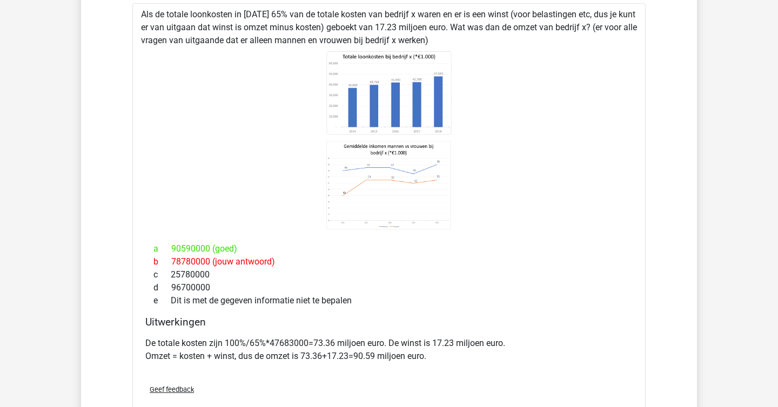
click at [402, 366] on div "De totale kosten zijn 100%/65%*47683000=73.36 miljoen euro. De winst is 17.23 m…" at bounding box center [388, 354] width 487 height 43
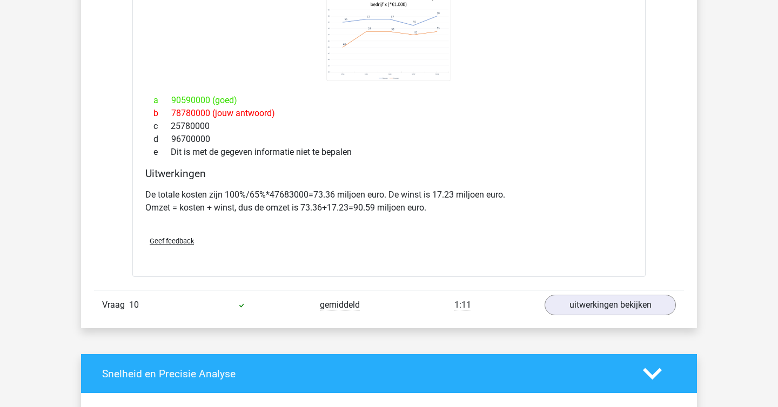
scroll to position [4750, 0]
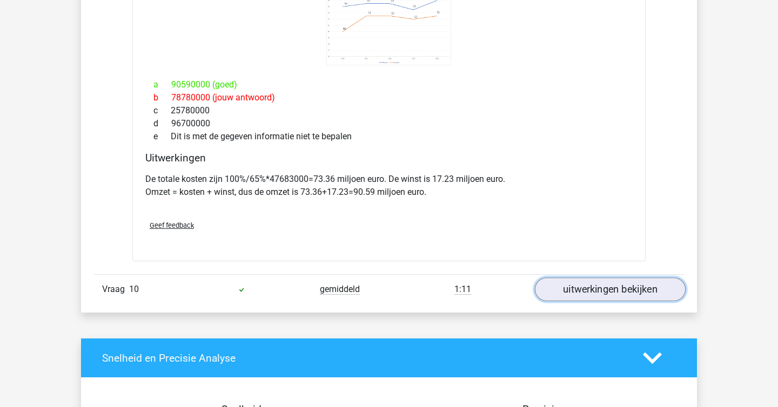
click at [457, 283] on link "uitwerkingen bekijken" at bounding box center [610, 290] width 151 height 24
